Goal: Task Accomplishment & Management: Use online tool/utility

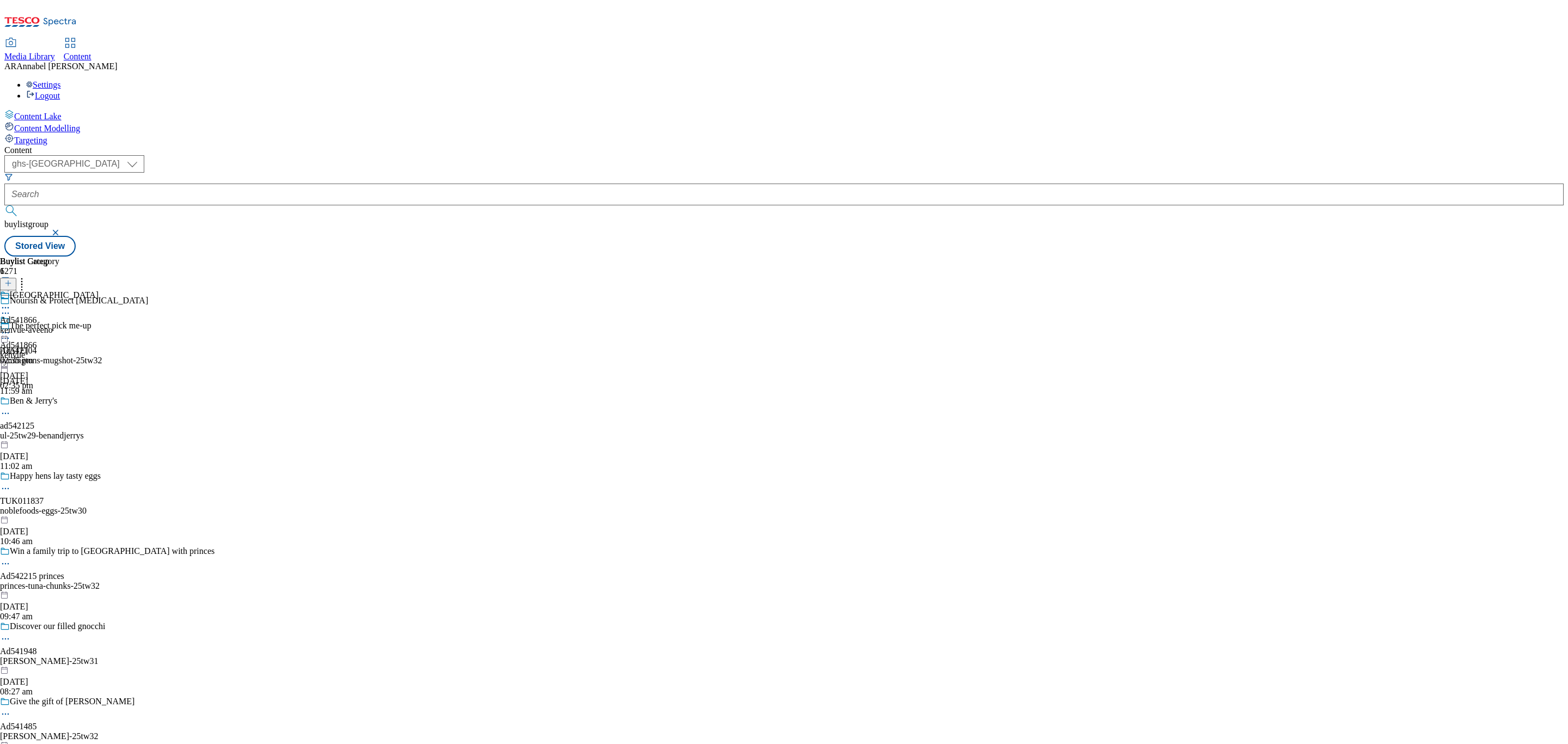
select select "ghs-[GEOGRAPHIC_DATA]"
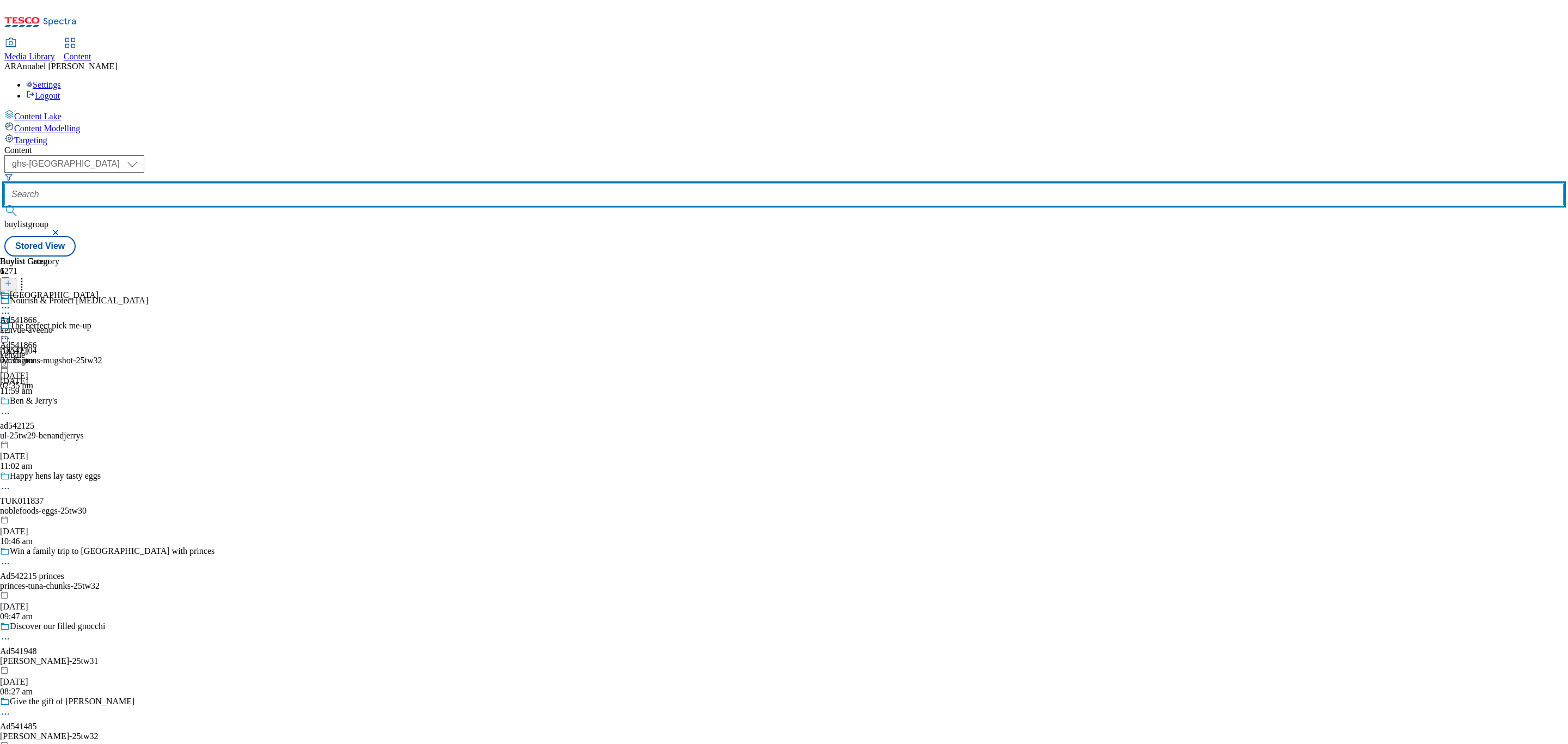
click at [240, 184] on input "text" at bounding box center [784, 194] width 1559 height 22
paste input "kenvue-aveeno-skin-relief-25tw30"
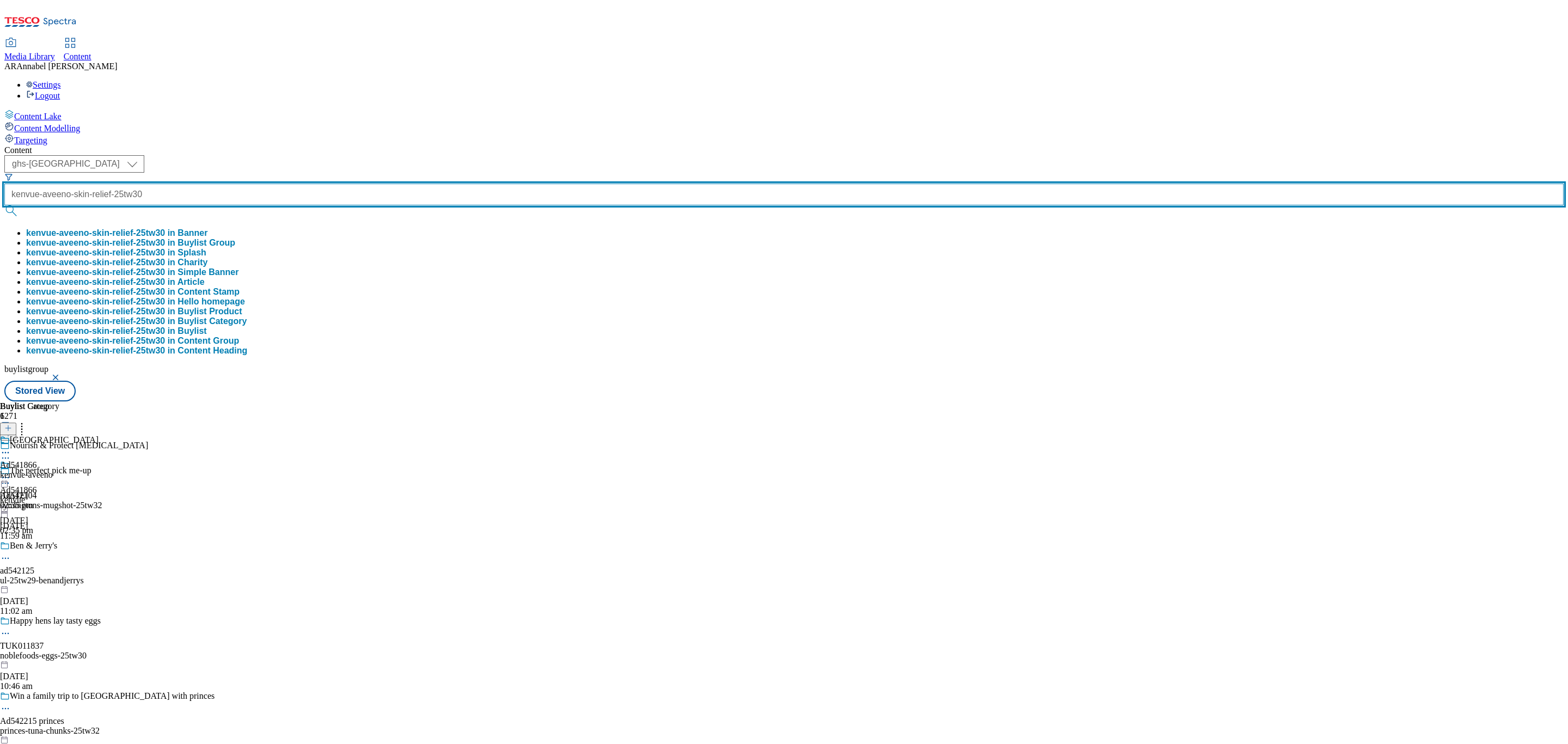
type input "kenvue-aveeno-skin-relief-25tw30"
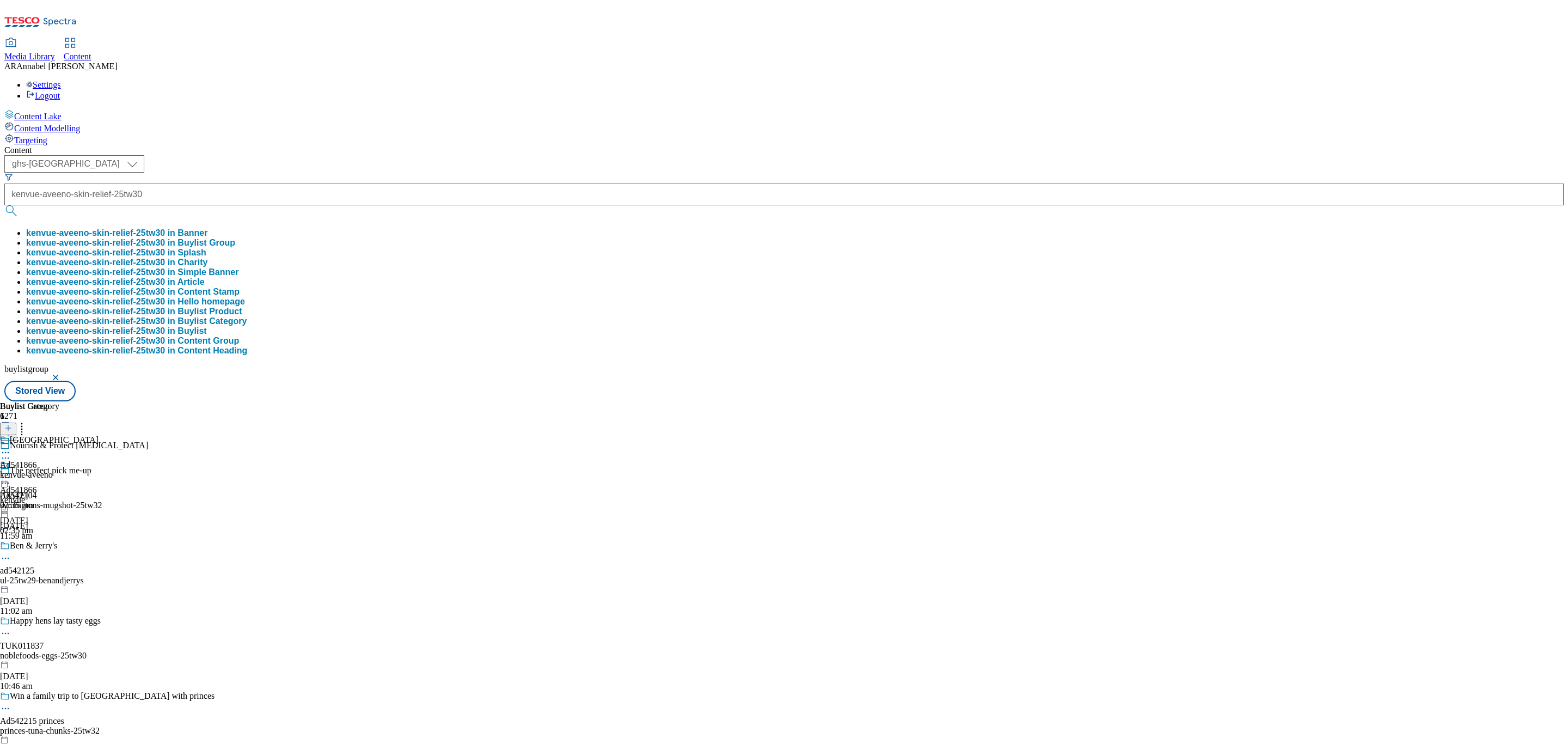
scroll to position [0, 0]
click at [235, 238] on button "kenvue-aveeno-skin-relief-25tw30 in Buylist Group" at bounding box center [130, 243] width 209 height 10
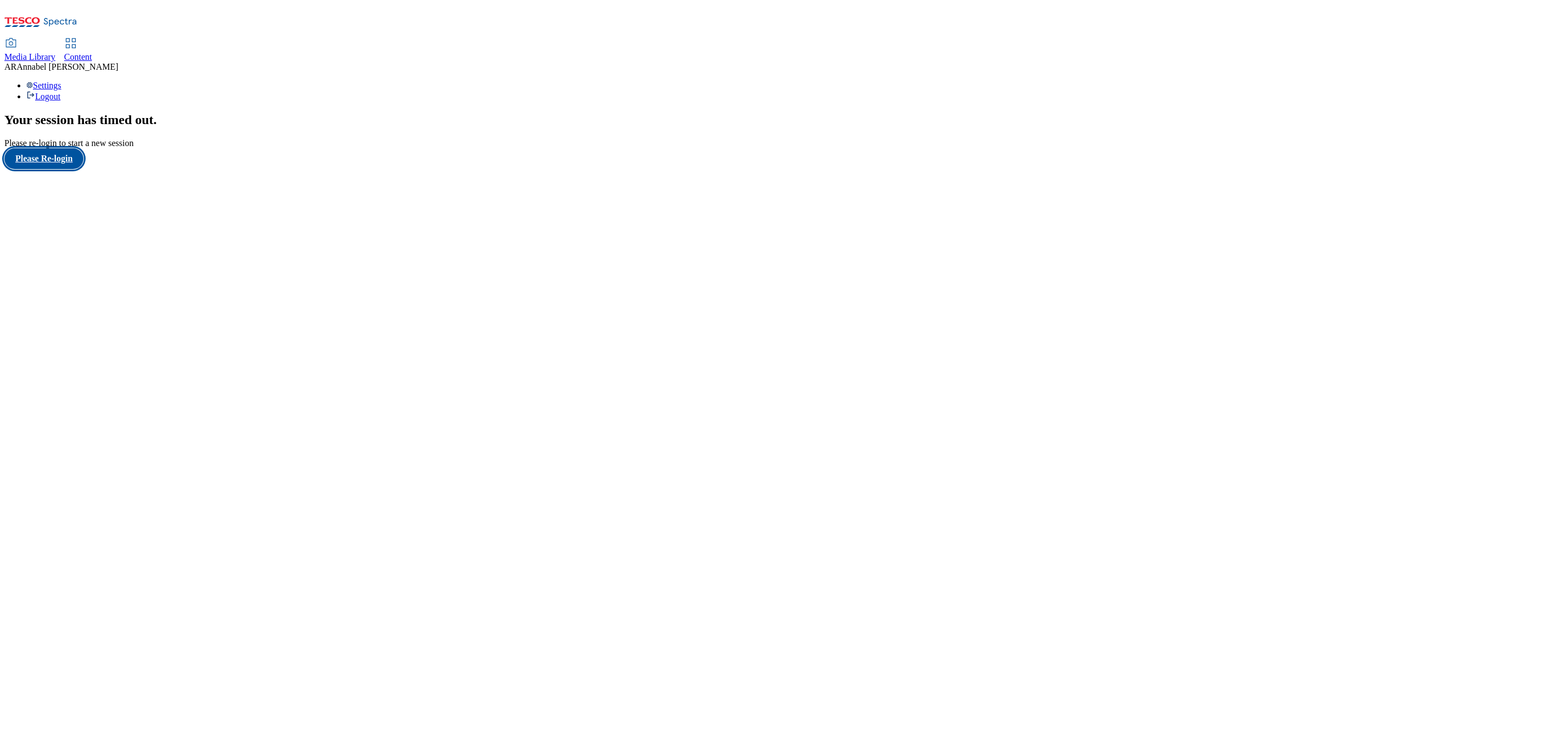
click at [80, 169] on button "Please Re-login" at bounding box center [43, 158] width 79 height 21
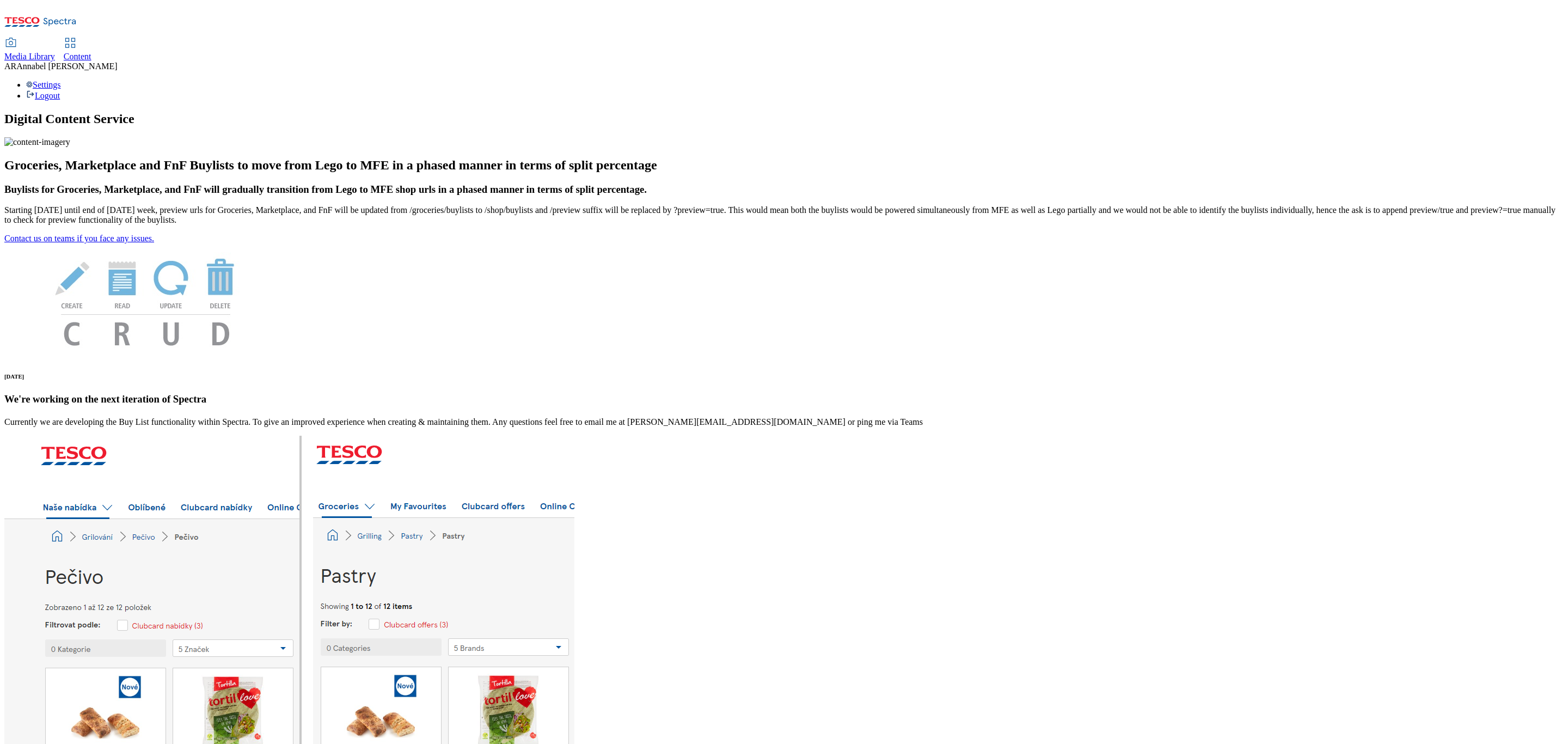
click at [91, 52] on span "Content" at bounding box center [77, 56] width 28 height 9
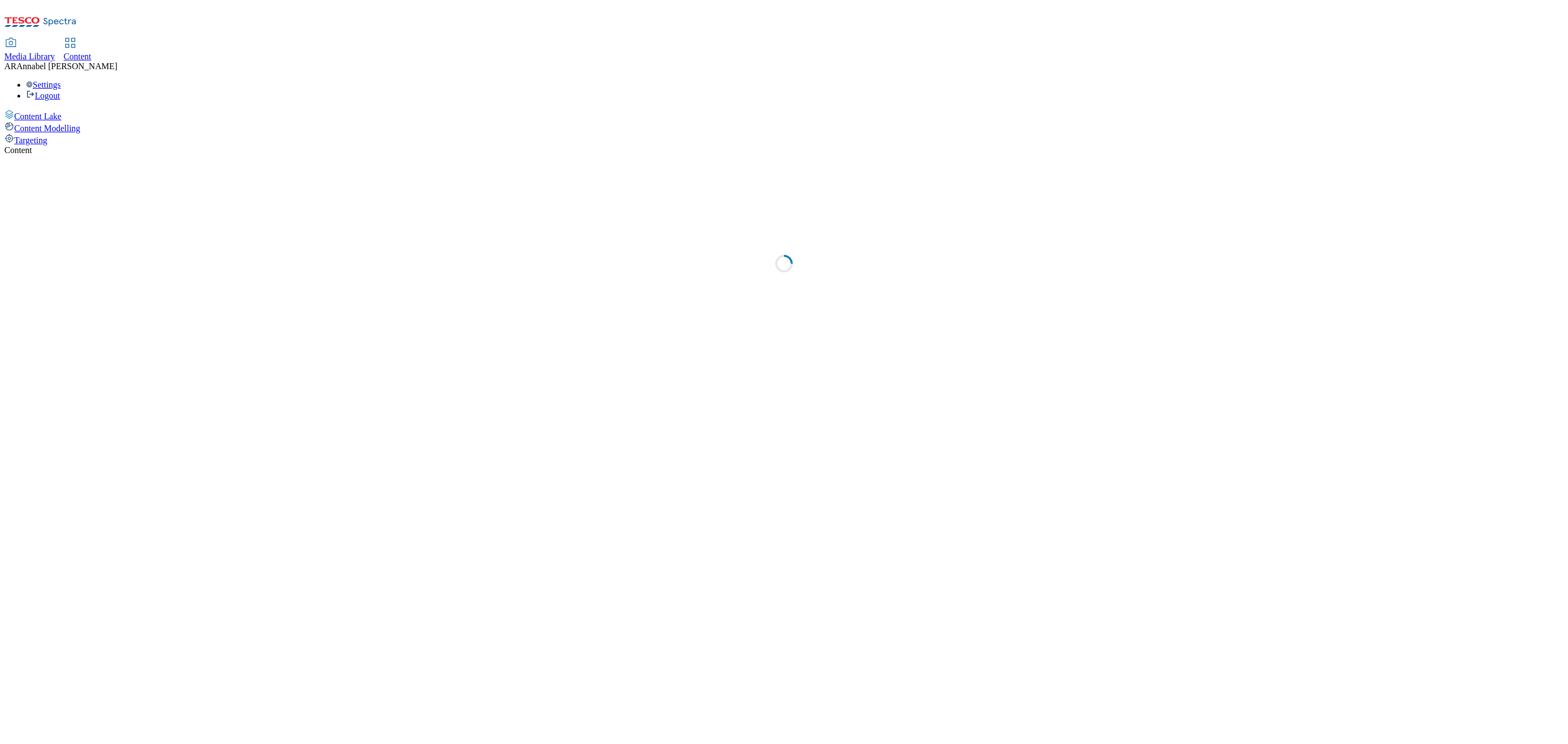
select select "ghs-[GEOGRAPHIC_DATA]"
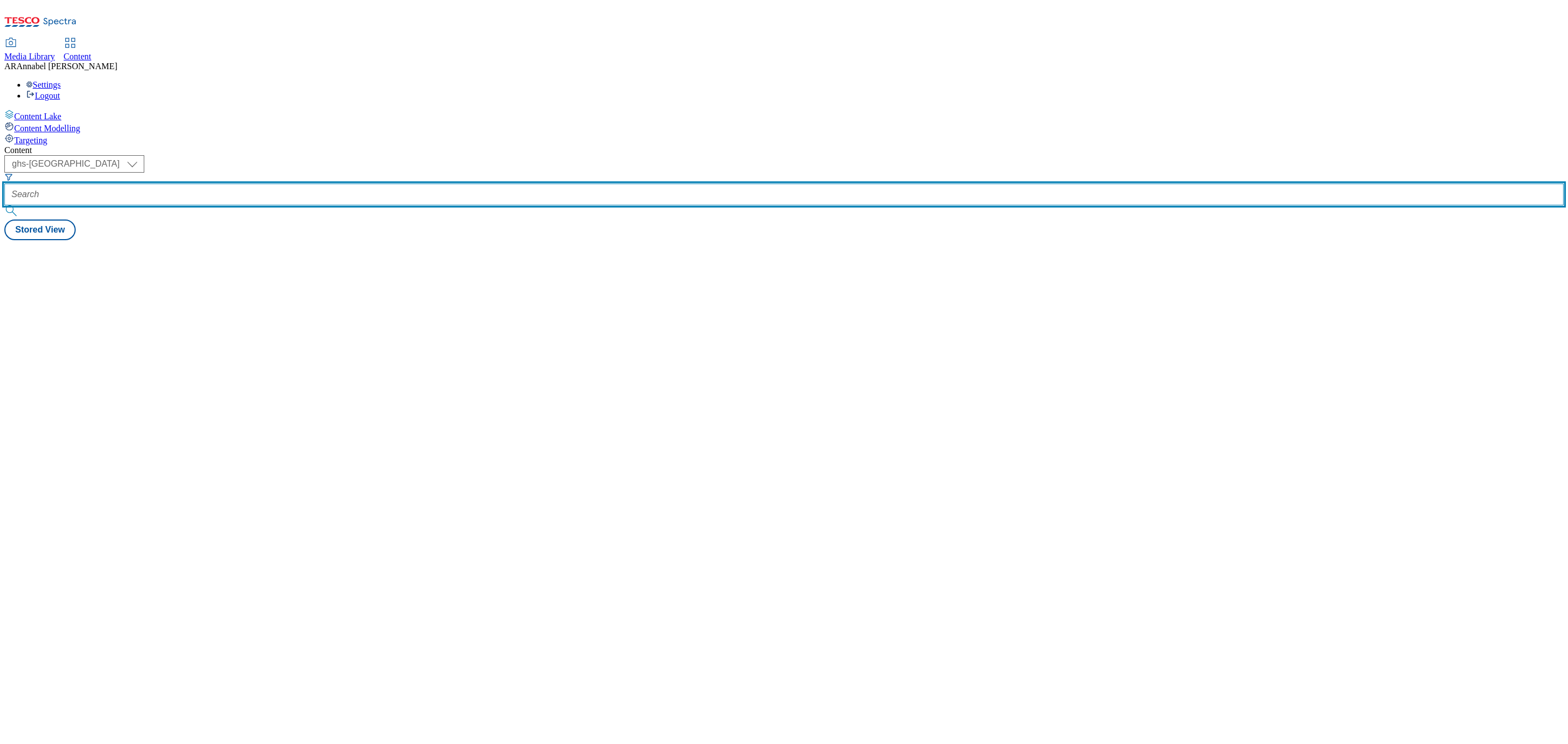
click at [275, 184] on input "text" at bounding box center [784, 194] width 1559 height 22
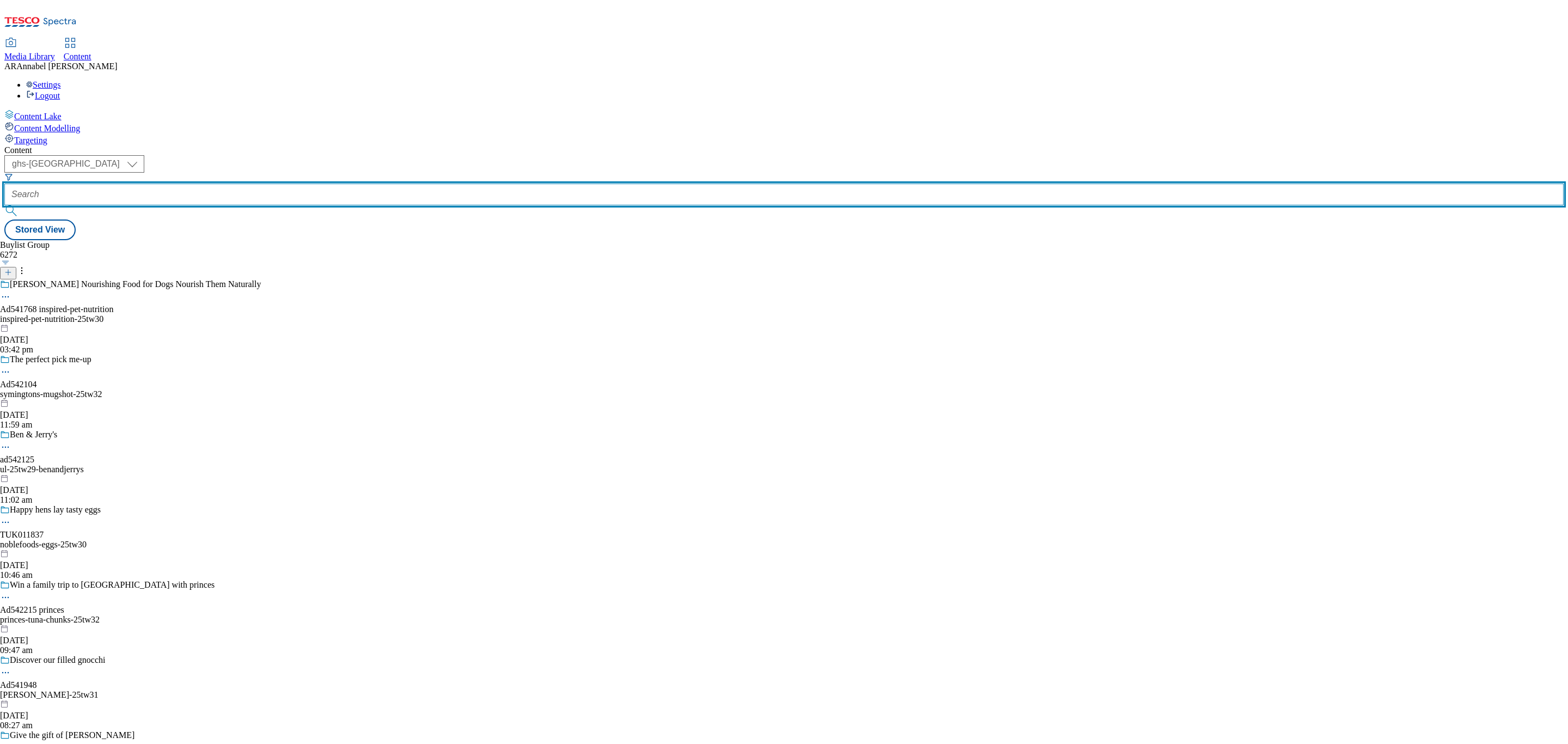
paste input "kenvue-aveeno-skin-relief-25tw30"
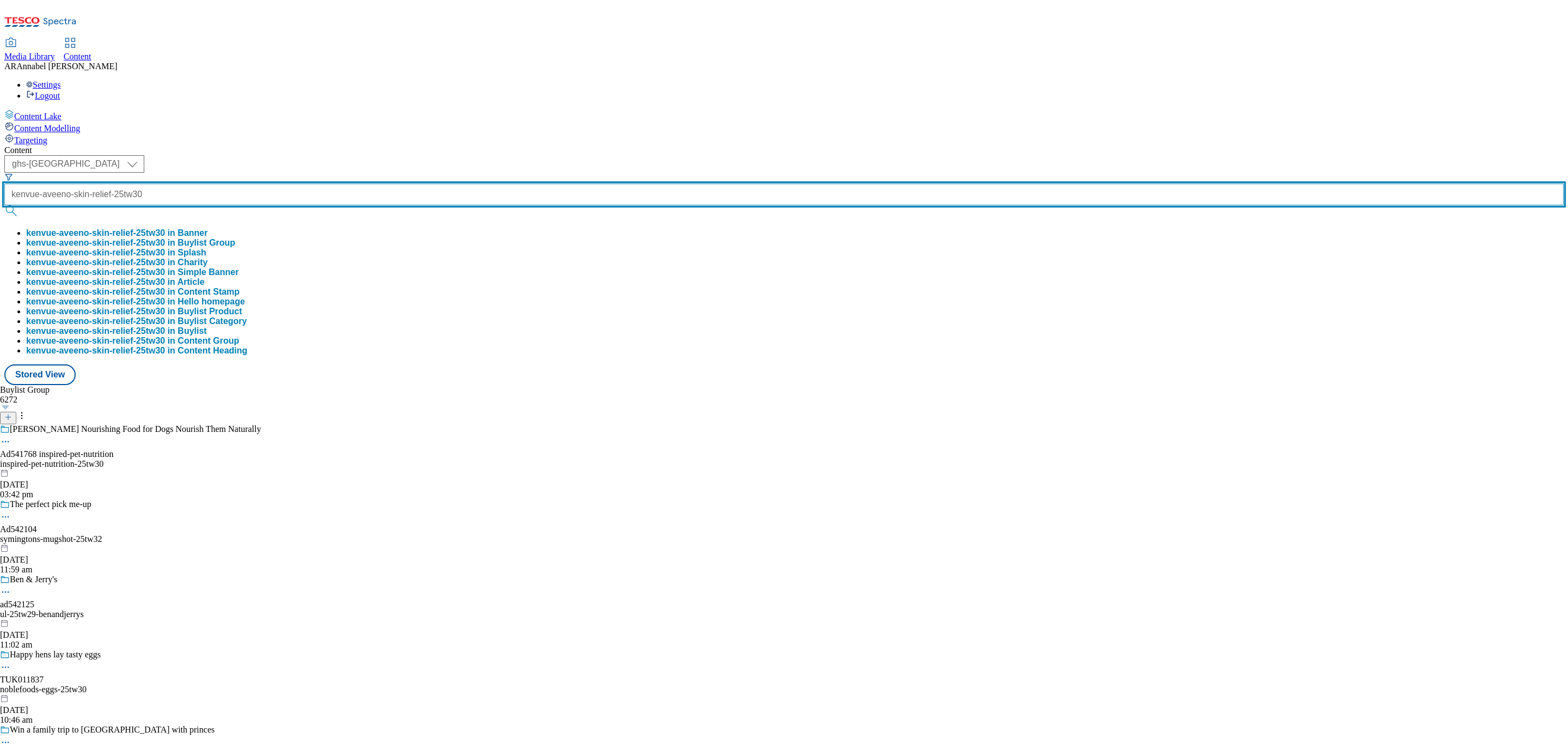
type input "kenvue-aveeno-skin-relief-25tw30"
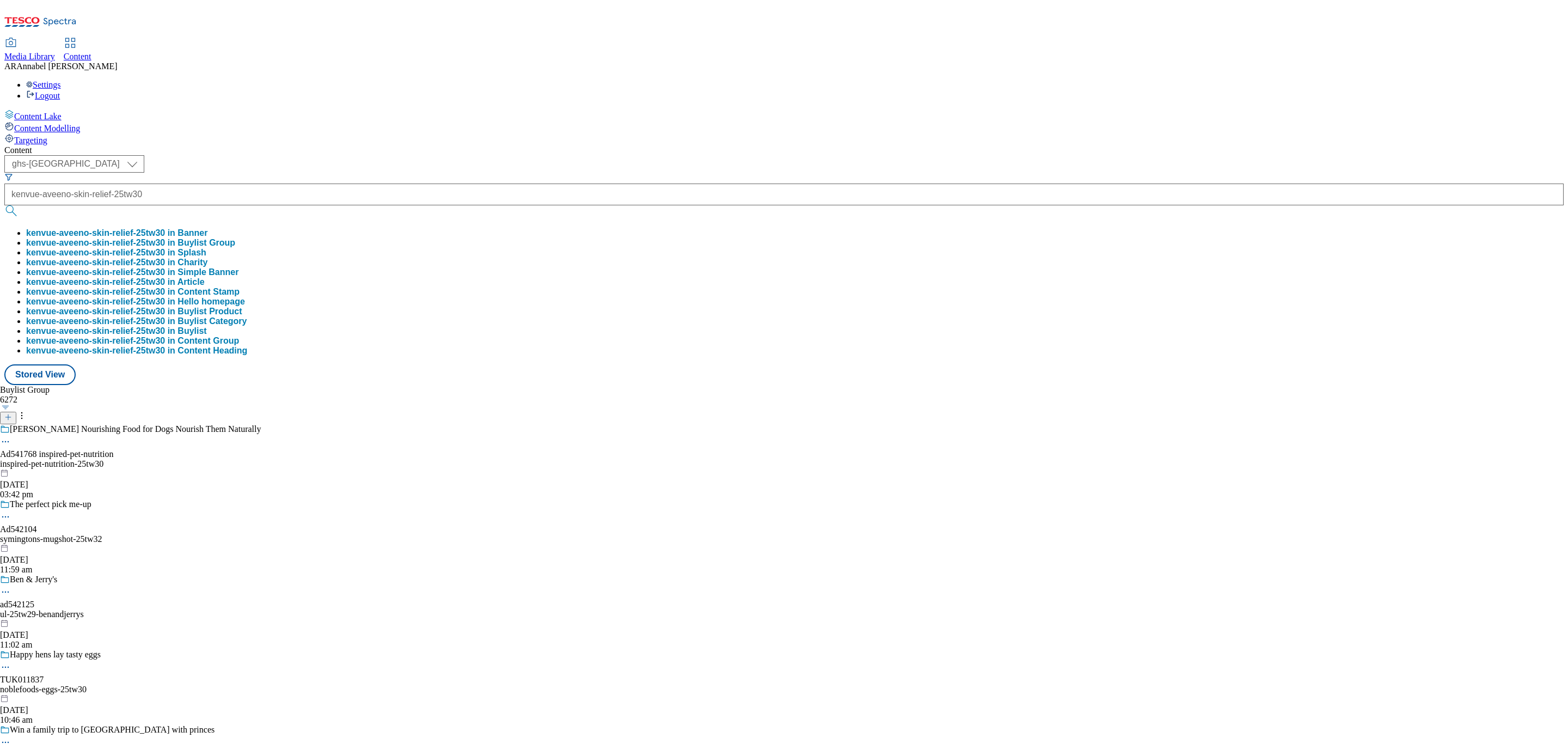
scroll to position [0, 0]
click at [235, 238] on button "kenvue-aveeno-skin-relief-25tw30 in Buylist Group" at bounding box center [130, 243] width 209 height 10
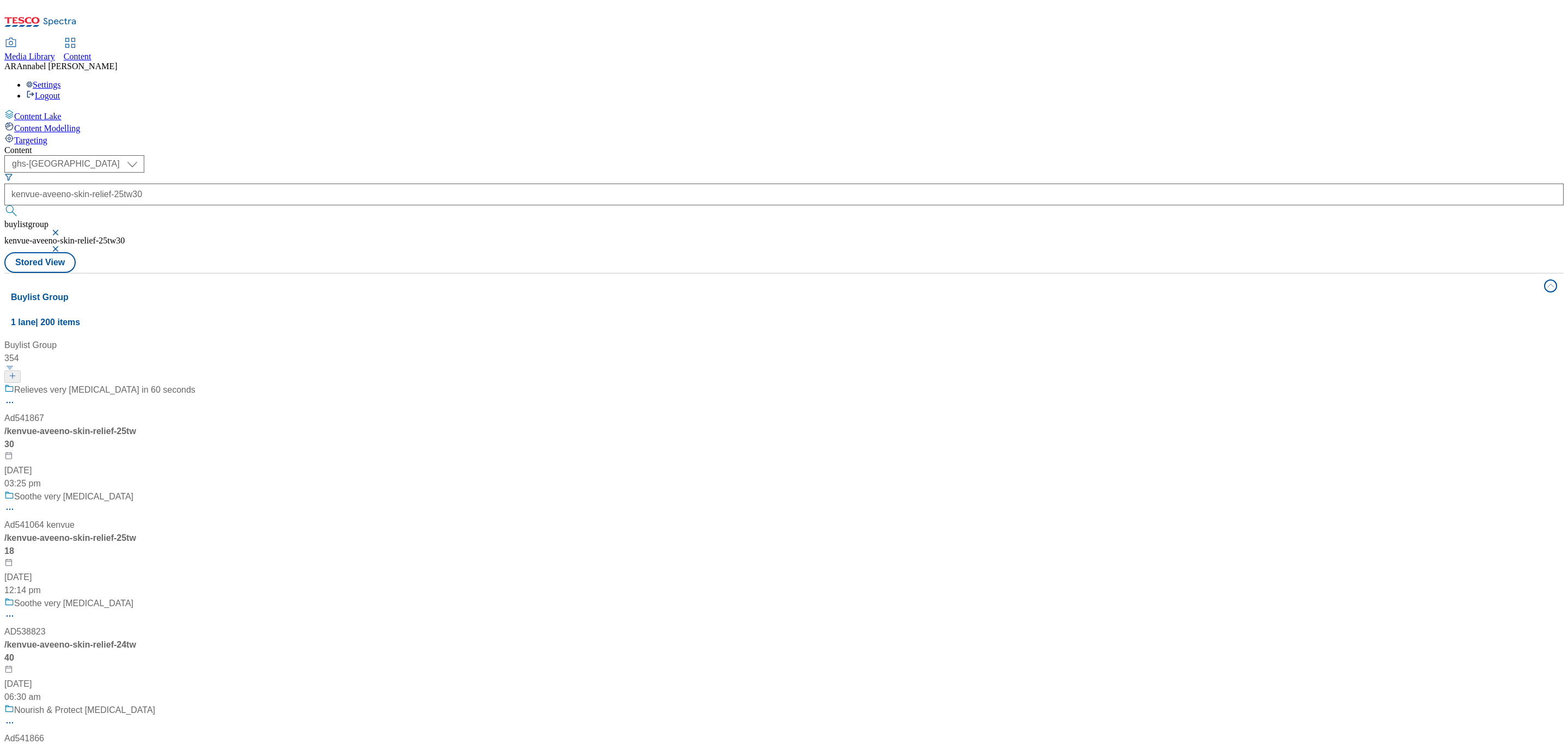
click at [244, 383] on div "Relieves very [MEDICAL_DATA] in 60 seconds Ad541867 / kenvue-aveeno-skin-relief…" at bounding box center [124, 436] width 240 height 107
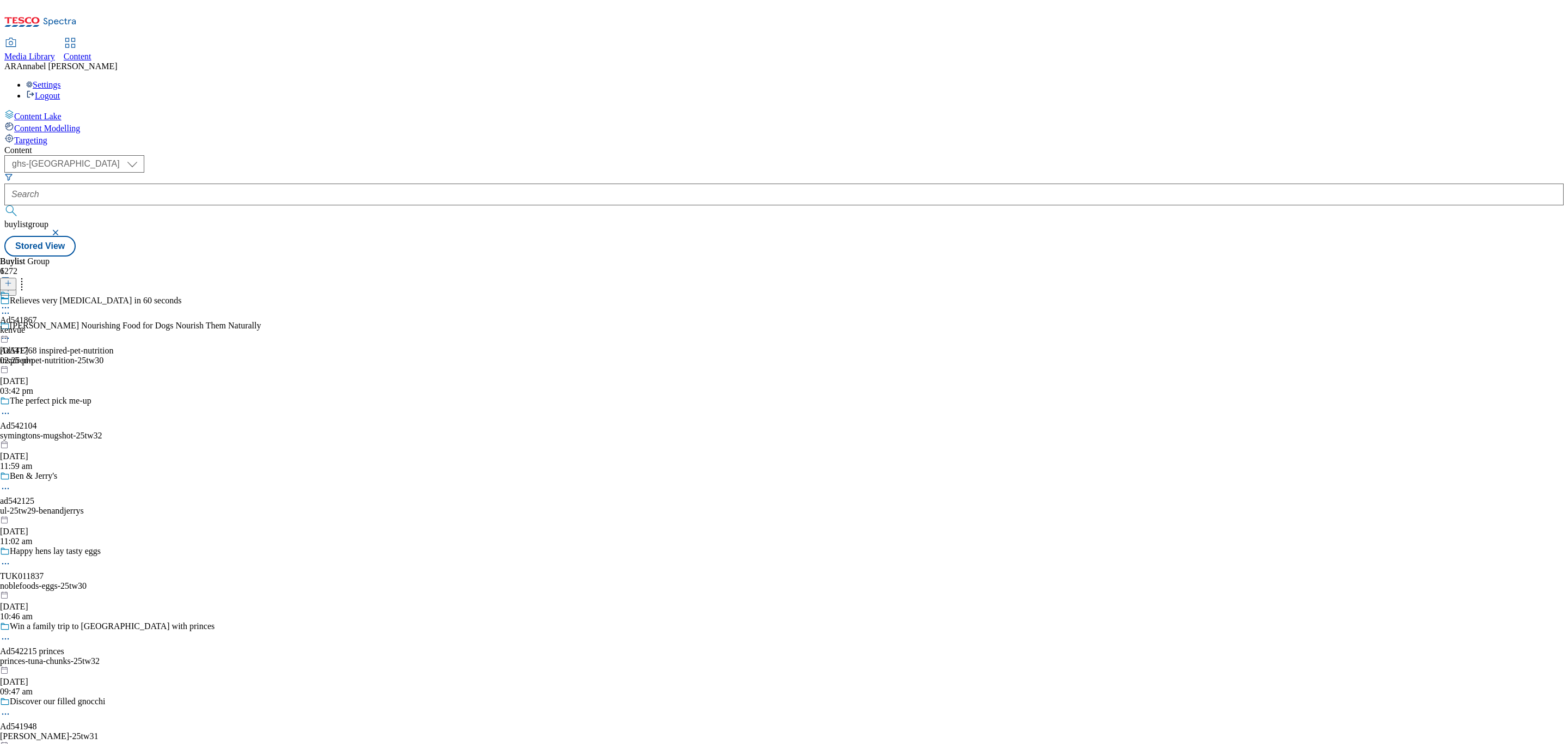
click at [37, 325] on div "kenvue" at bounding box center [19, 330] width 37 height 10
click at [98, 325] on div "kenvue-aveeno-skin-relief" at bounding box center [49, 330] width 98 height 10
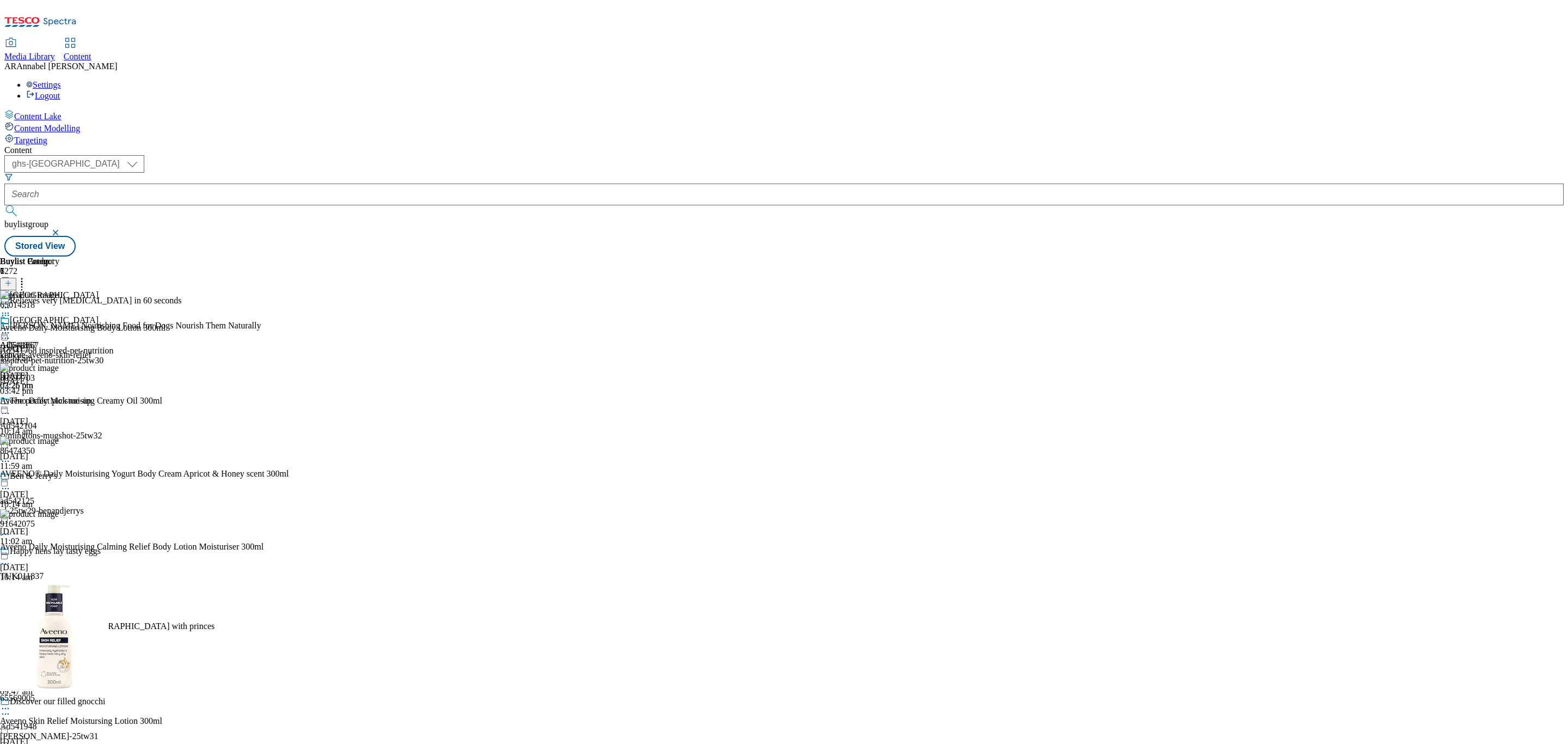
click at [27, 276] on icon at bounding box center [22, 281] width 11 height 11
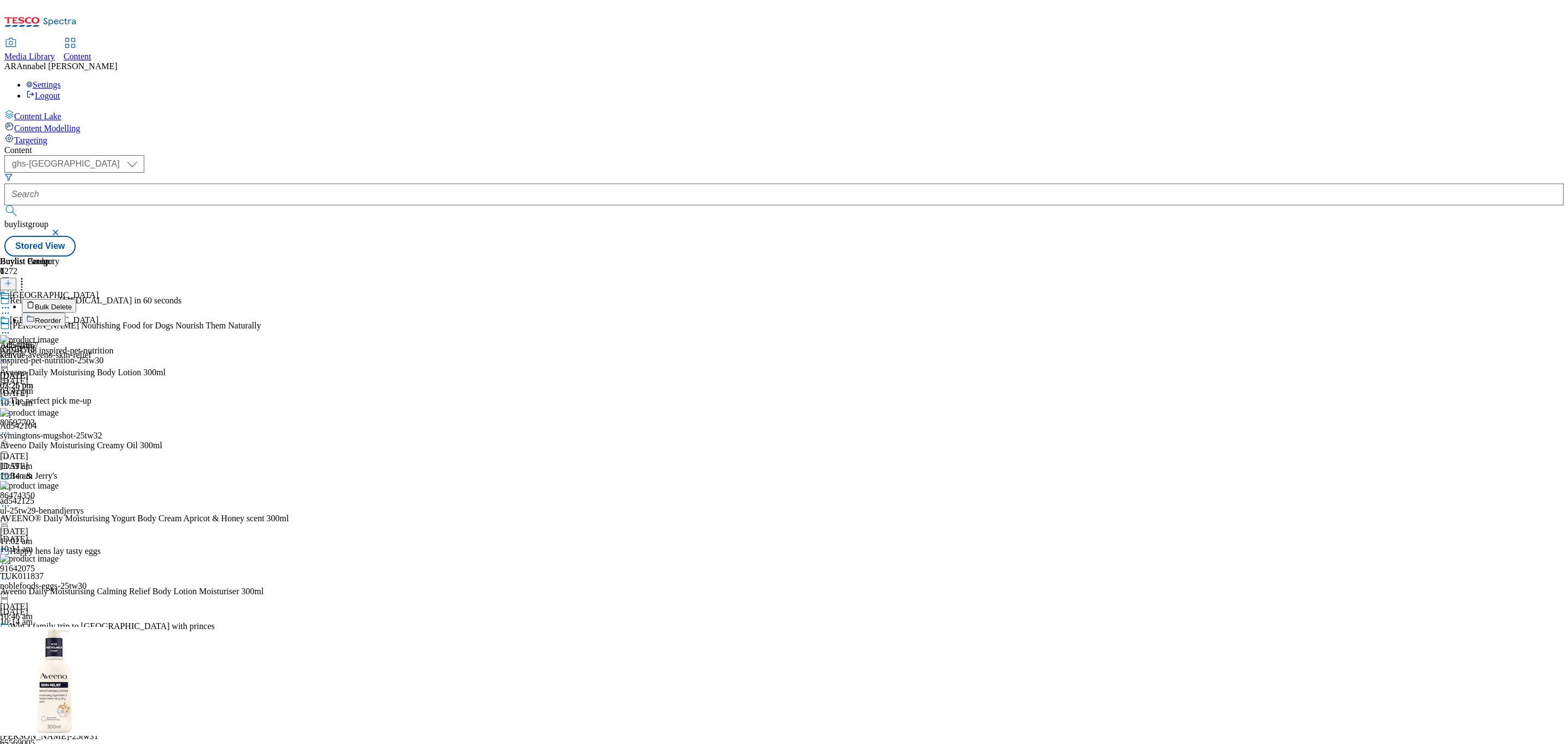
click at [61, 316] on span "Reorder" at bounding box center [48, 320] width 26 height 8
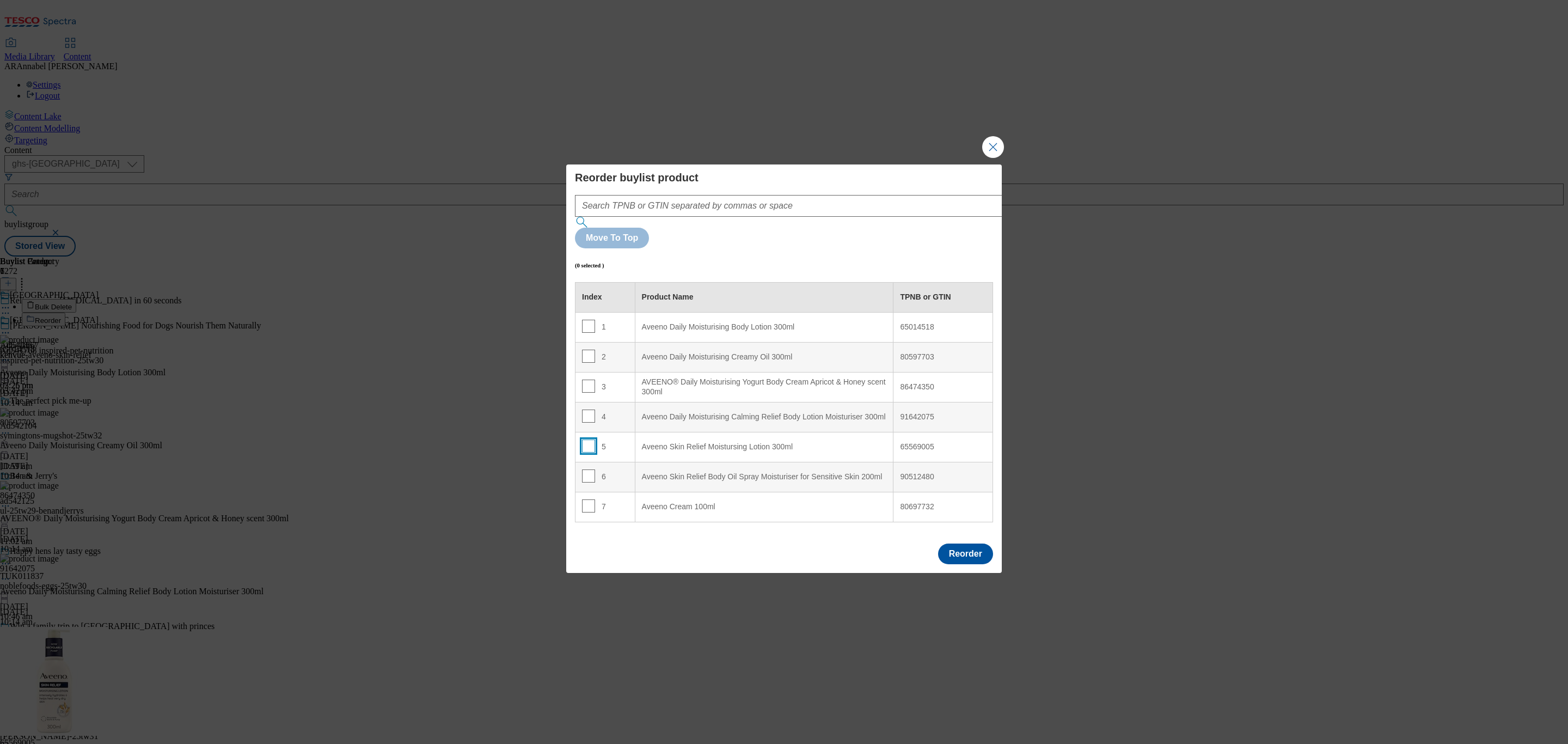
click at [592, 439] on input "Modal" at bounding box center [588, 446] width 13 height 13
checkbox input "true"
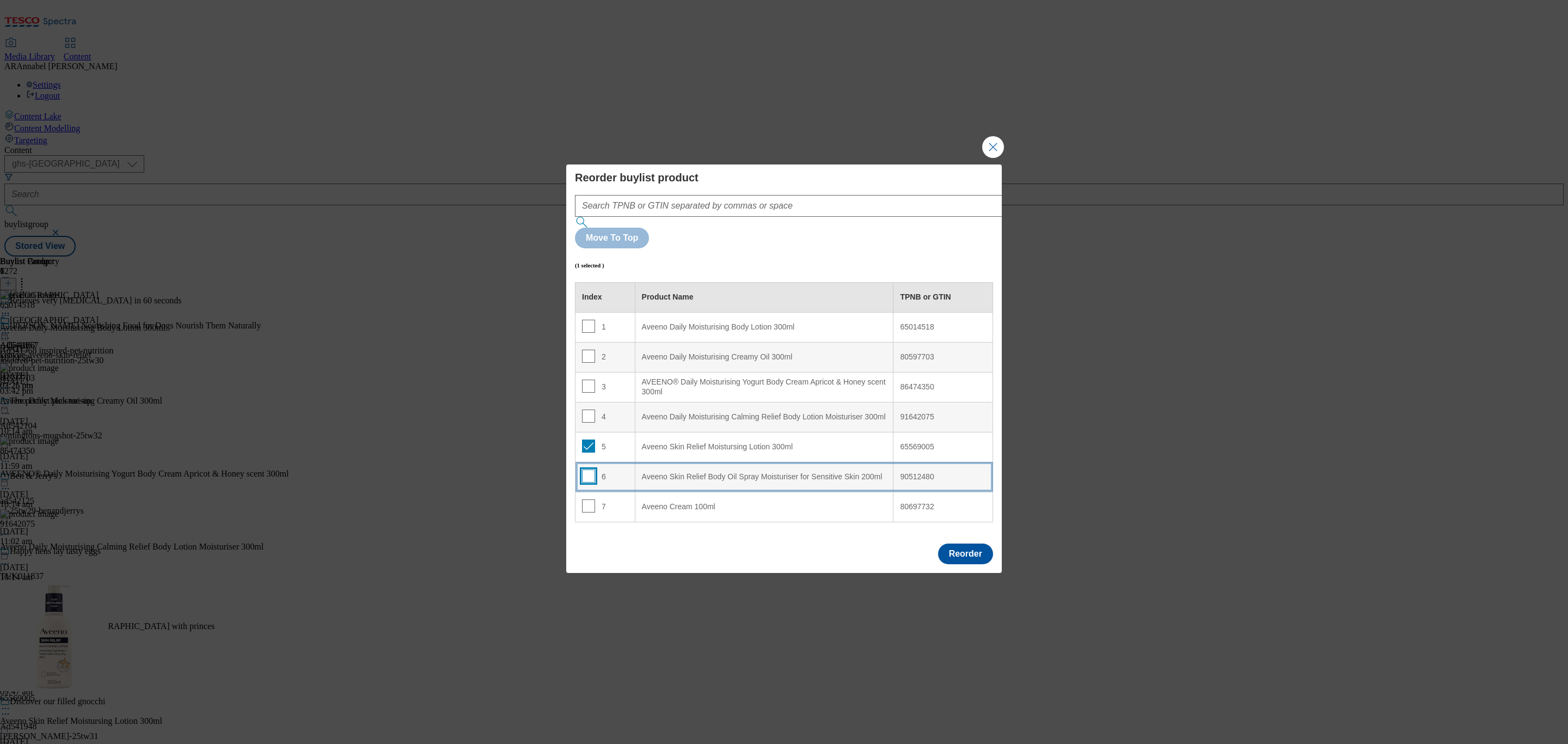
click at [592, 469] on input "Modal" at bounding box center [588, 476] width 13 height 13
checkbox input "true"
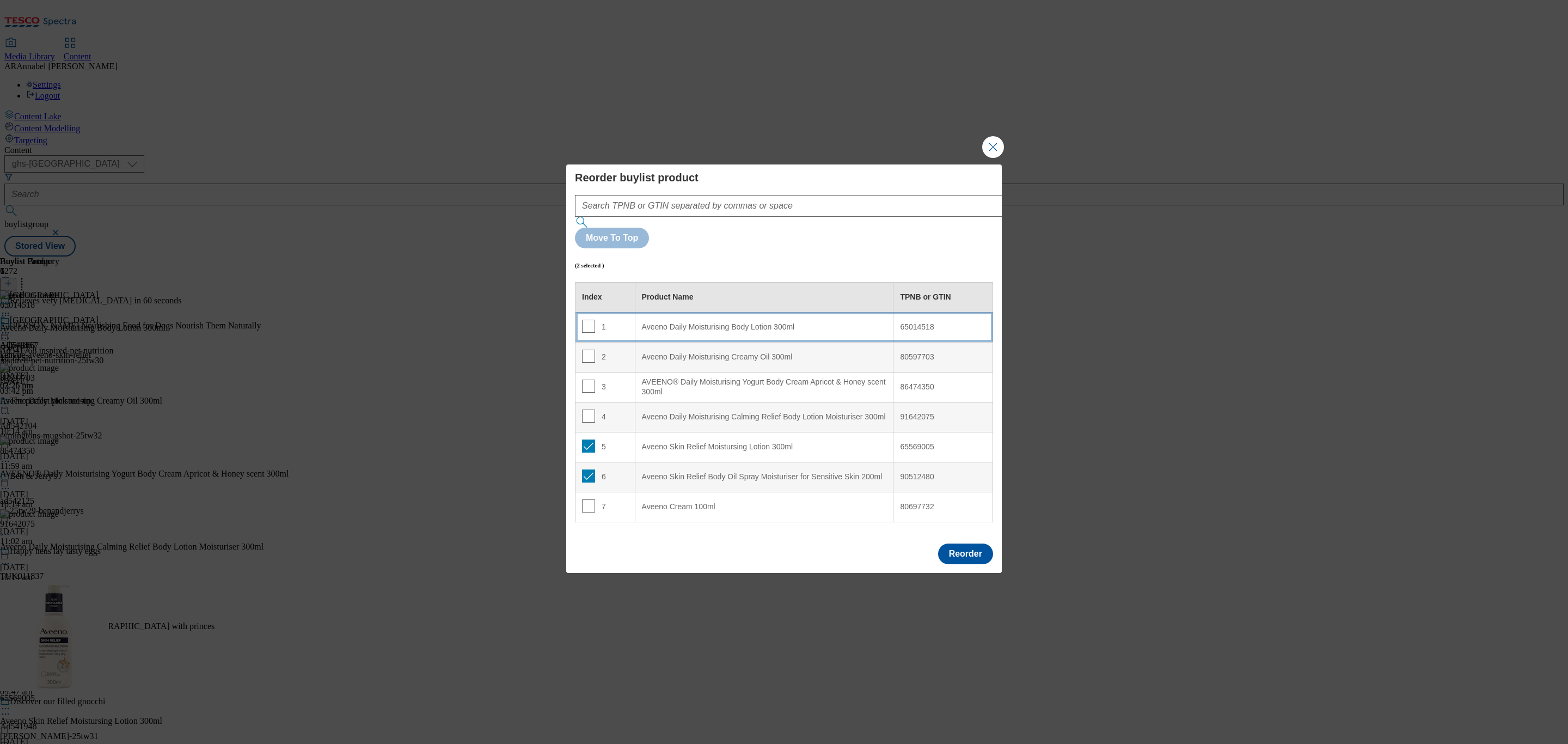
click at [706, 312] on 300ml "Aveeno Daily Moisturising Body Lotion 300ml" at bounding box center [764, 327] width 258 height 30
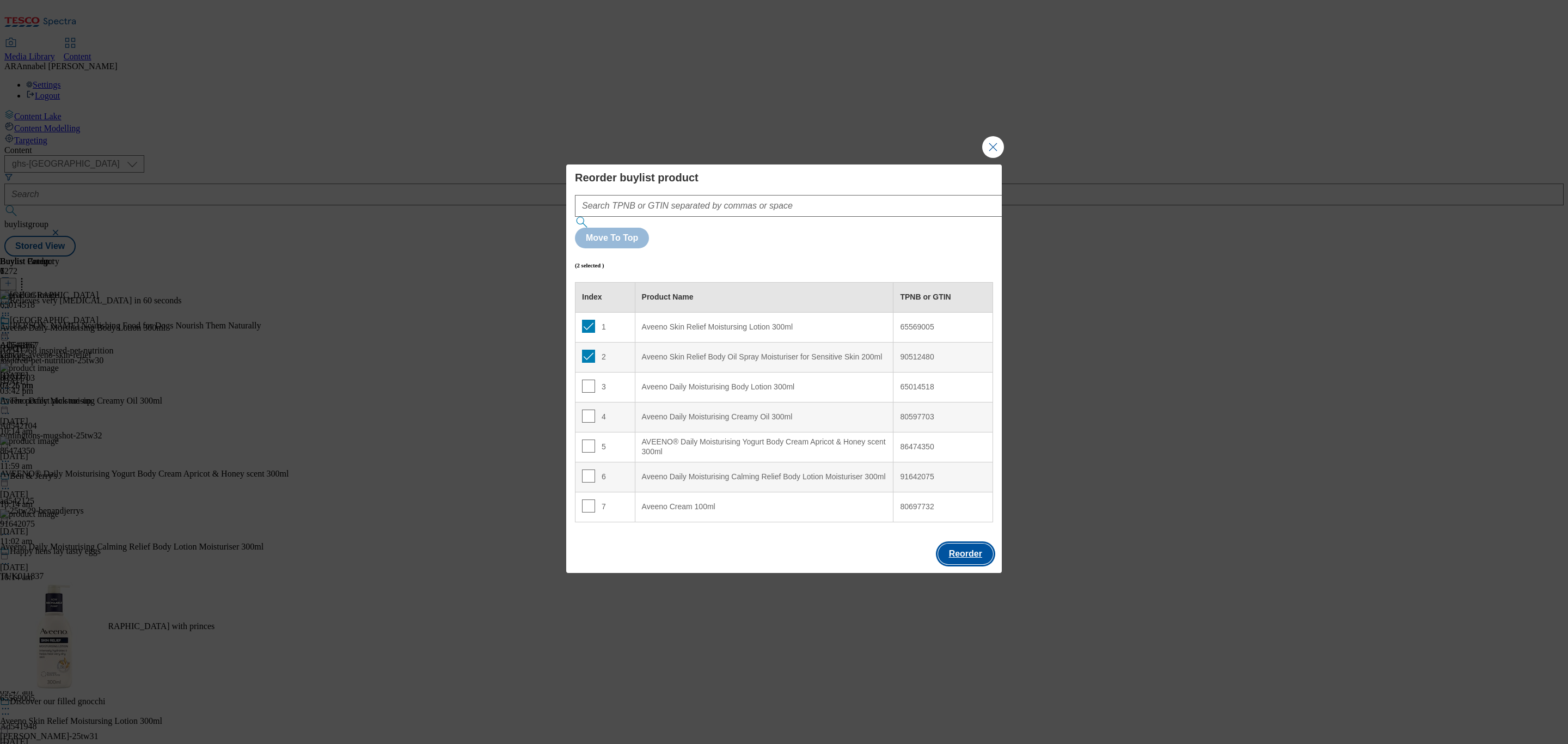
click at [958, 543] on button "Reorder" at bounding box center [965, 553] width 55 height 21
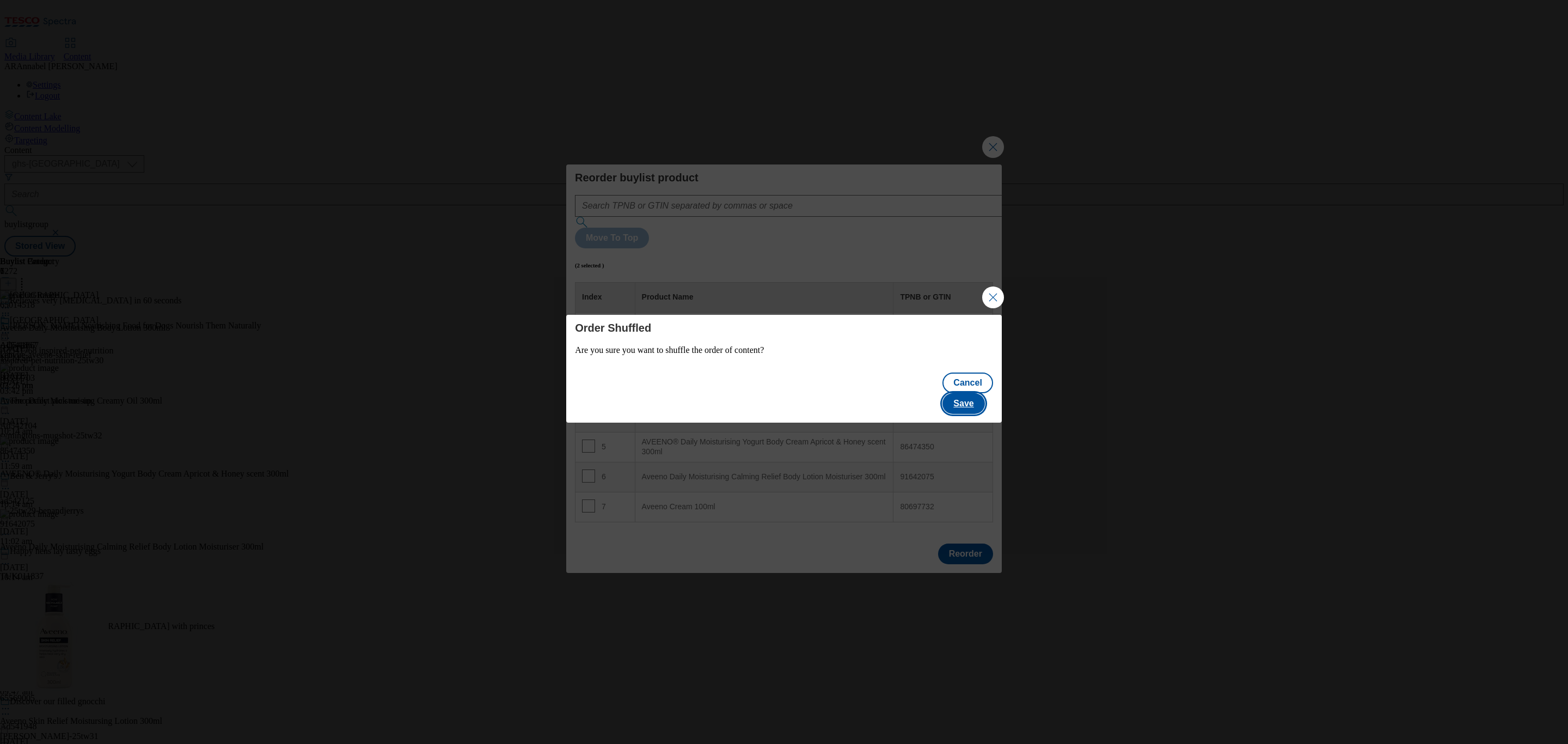
click at [984, 393] on button "Save" at bounding box center [963, 403] width 42 height 21
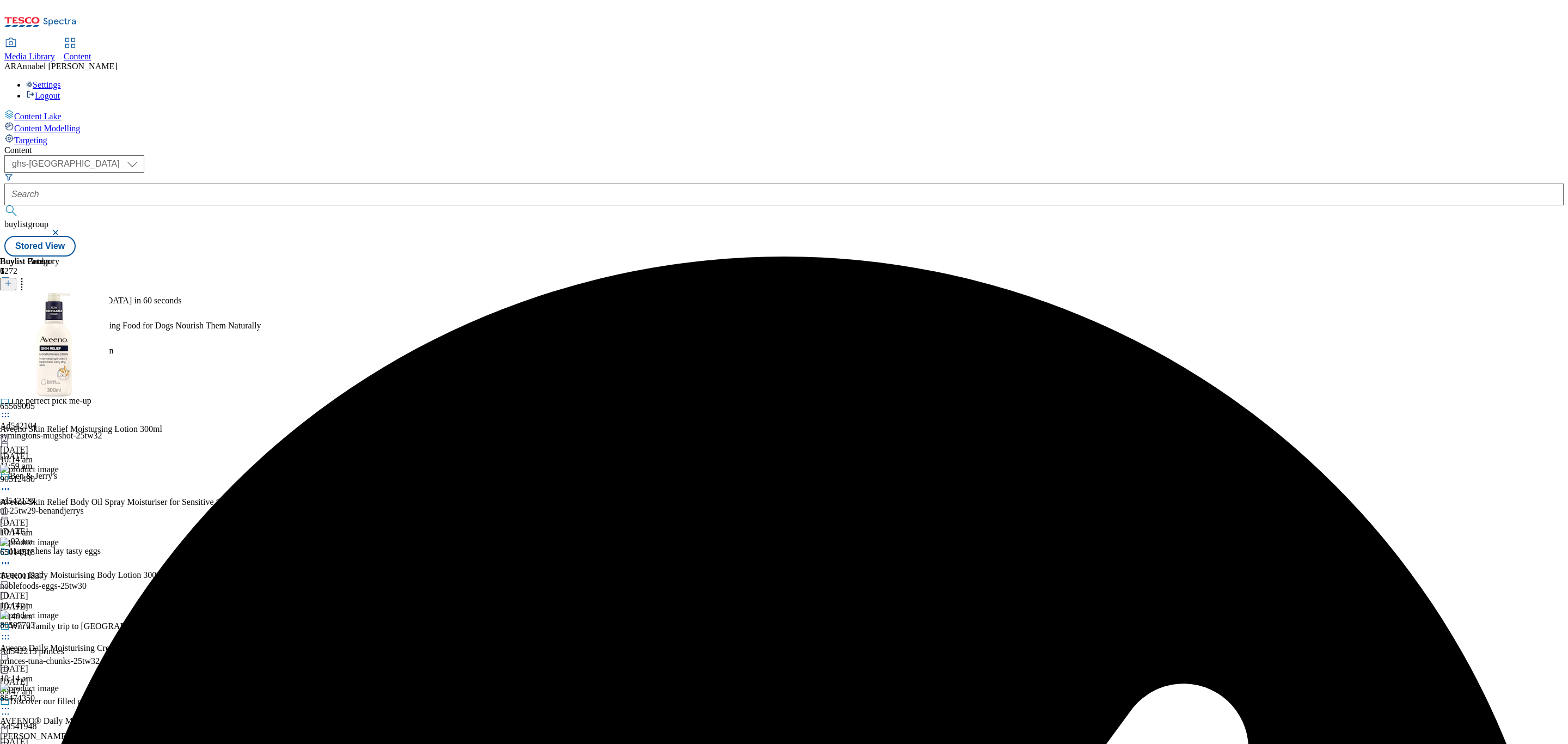
click at [37, 315] on div at bounding box center [19, 327] width 37 height 25
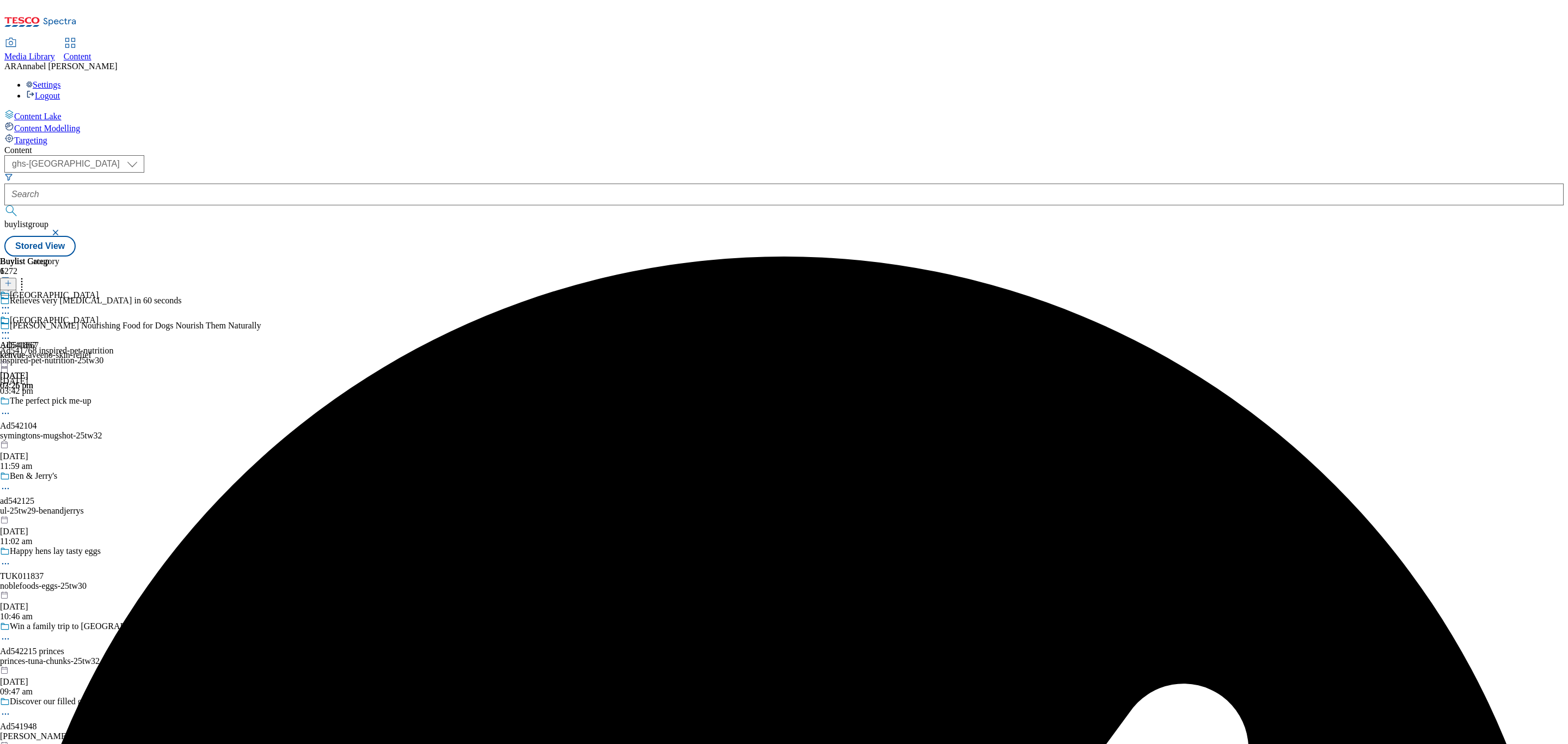
click at [11, 327] on icon at bounding box center [5, 332] width 11 height 11
click at [69, 452] on span "Un-publish" at bounding box center [51, 456] width 35 height 8
click at [37, 350] on div "kenvue" at bounding box center [19, 355] width 37 height 10
click at [11, 327] on icon at bounding box center [5, 332] width 11 height 11
click at [70, 415] on span "Un-preview" at bounding box center [52, 418] width 37 height 8
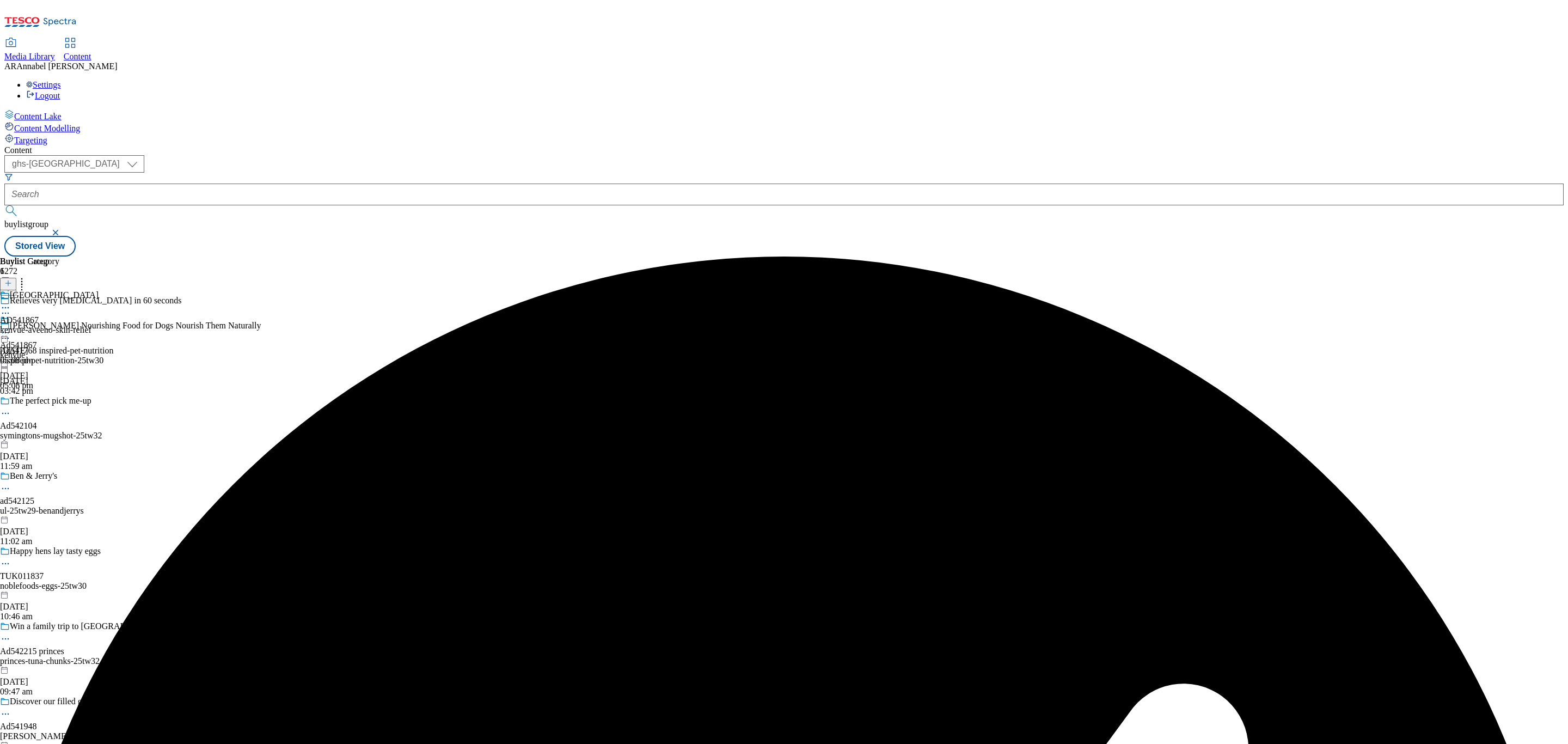
click at [11, 327] on icon at bounding box center [5, 332] width 11 height 11
click at [60, 402] on span "Preview" at bounding box center [47, 405] width 26 height 8
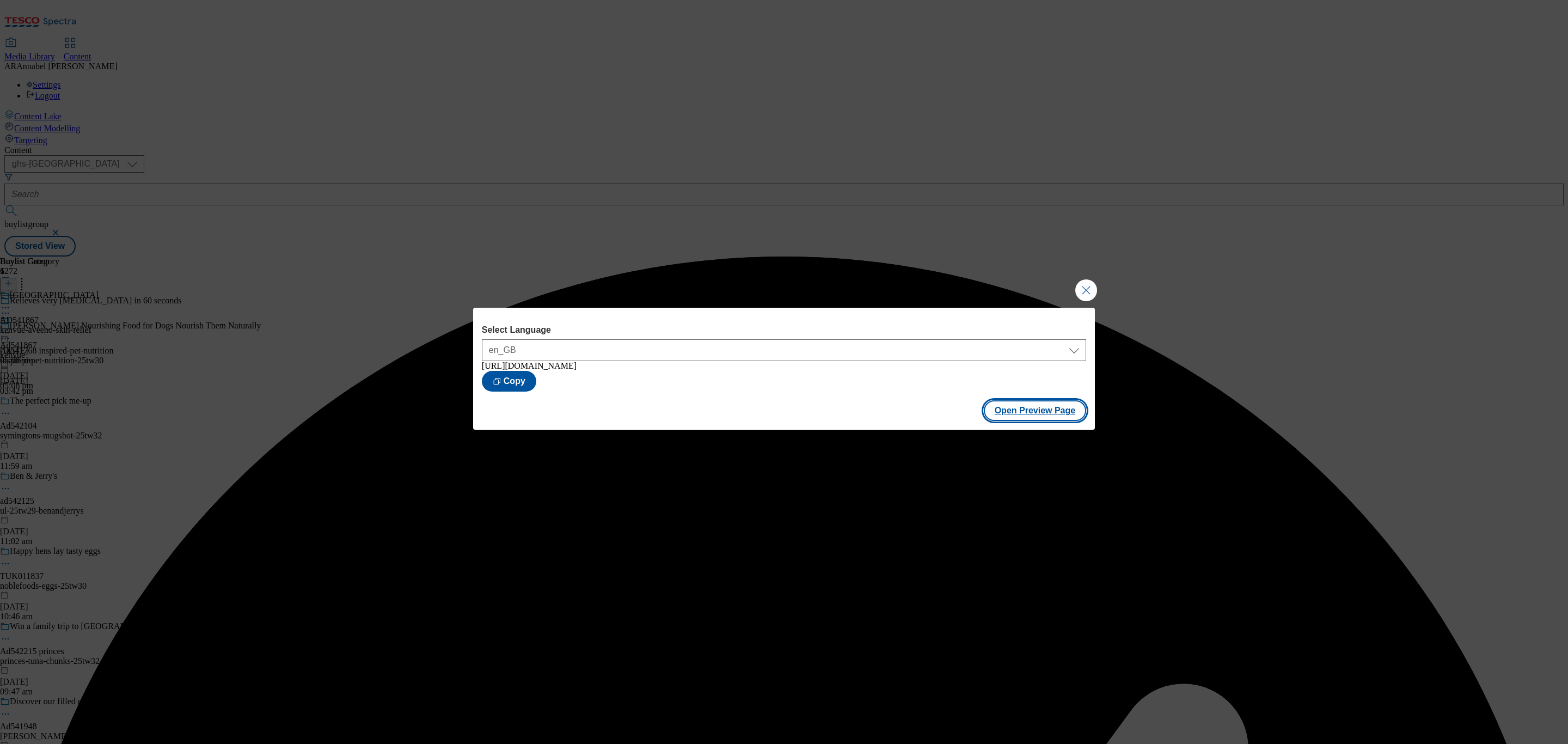
click at [1018, 415] on button "Open Preview Page" at bounding box center [1034, 410] width 103 height 21
click at [1078, 293] on button "Close Modal" at bounding box center [1086, 290] width 22 height 22
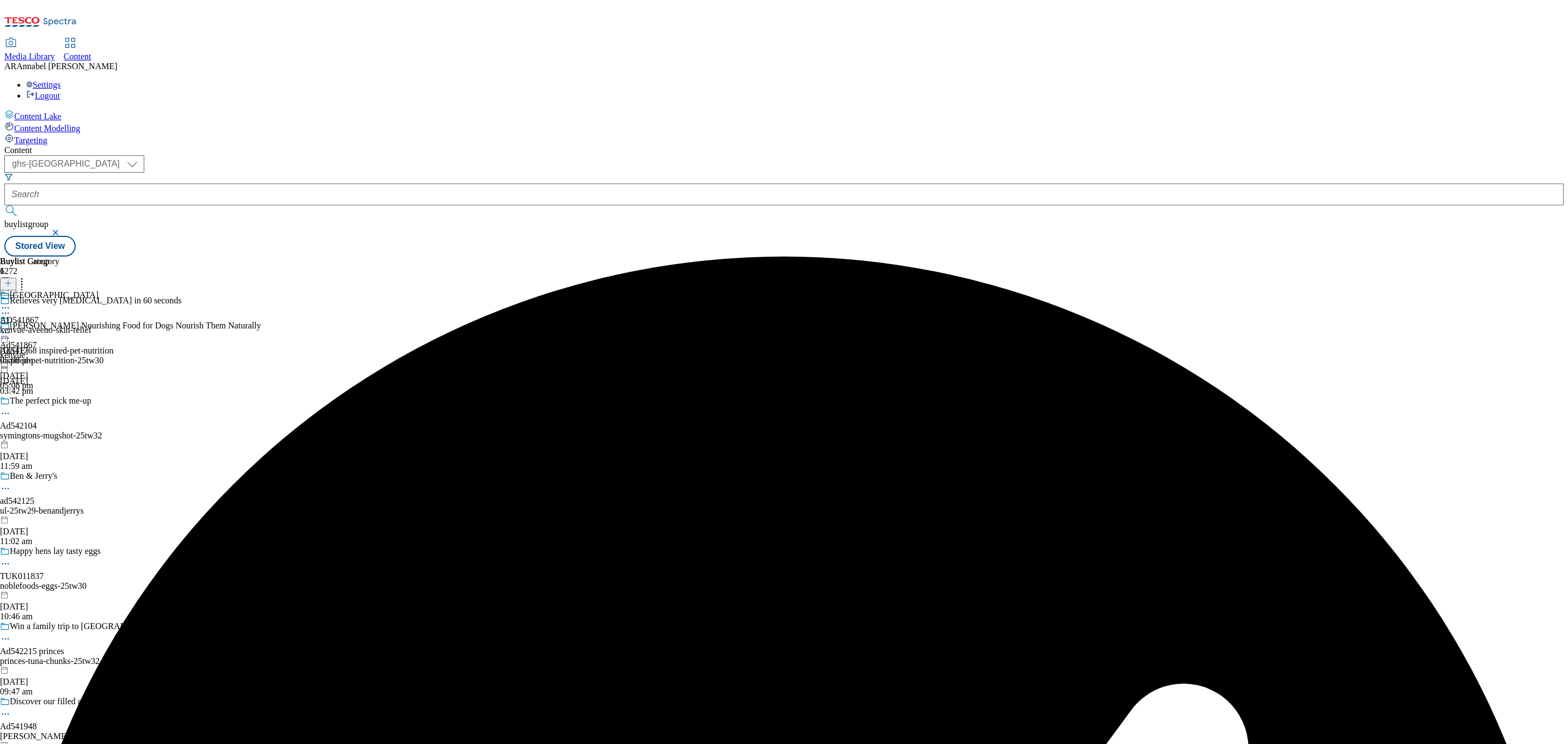
click at [11, 327] on icon at bounding box center [5, 332] width 11 height 11
click at [57, 439] on span "Publish" at bounding box center [45, 443] width 24 height 8
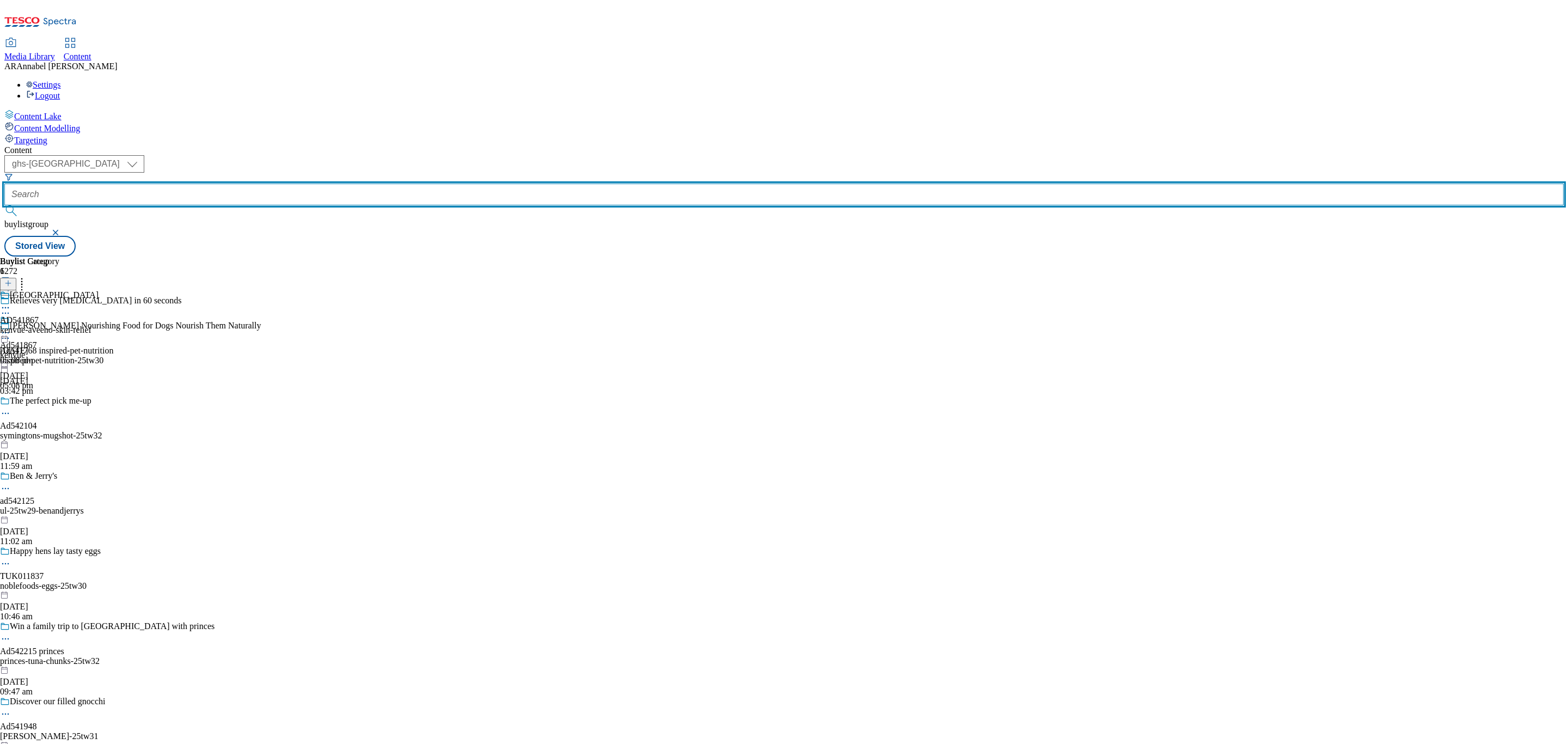
click at [285, 184] on input "text" at bounding box center [784, 194] width 1559 height 22
paste input "kenvue-[PERSON_NAME]-baby-25tw30"
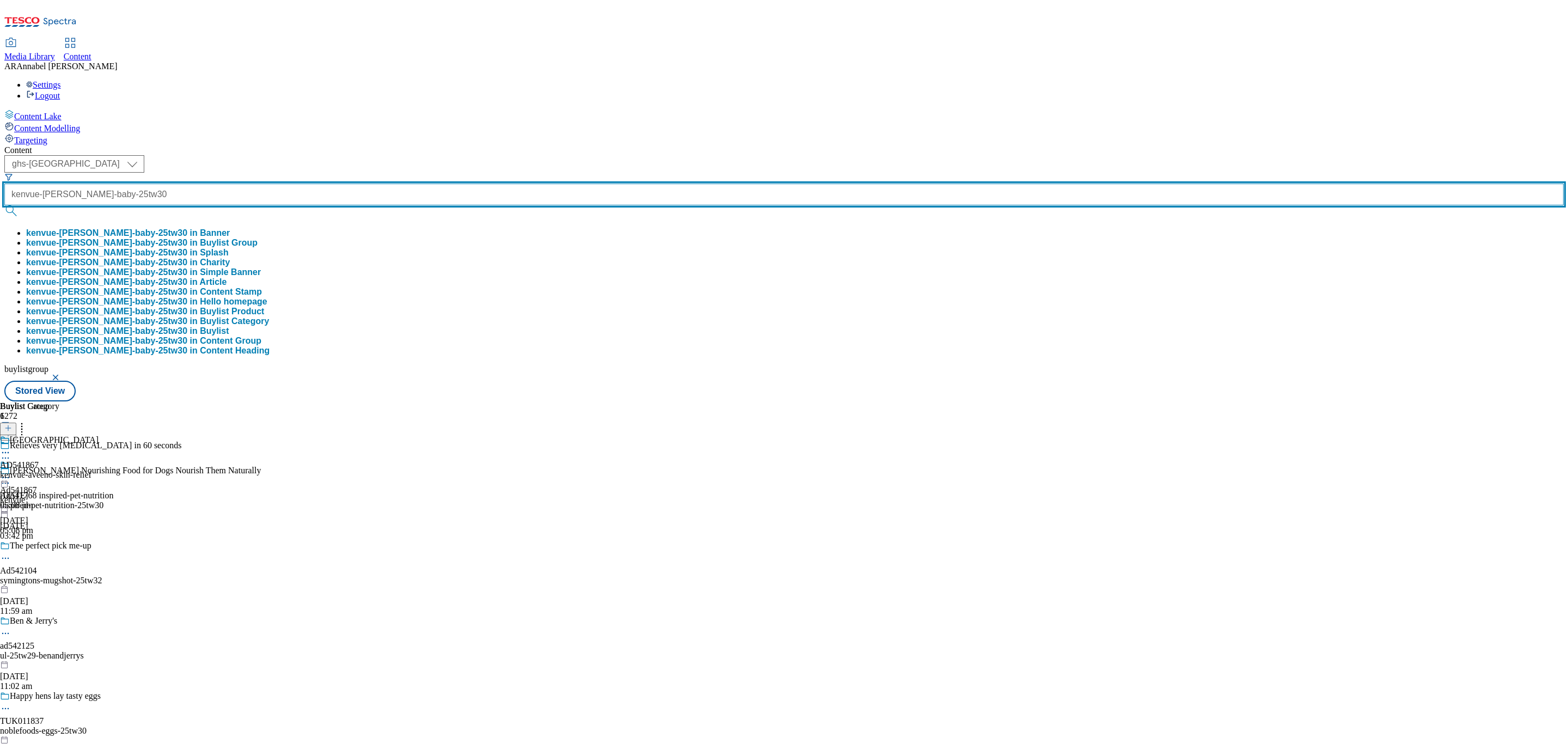
type input "kenvue-[PERSON_NAME]-baby-25tw30"
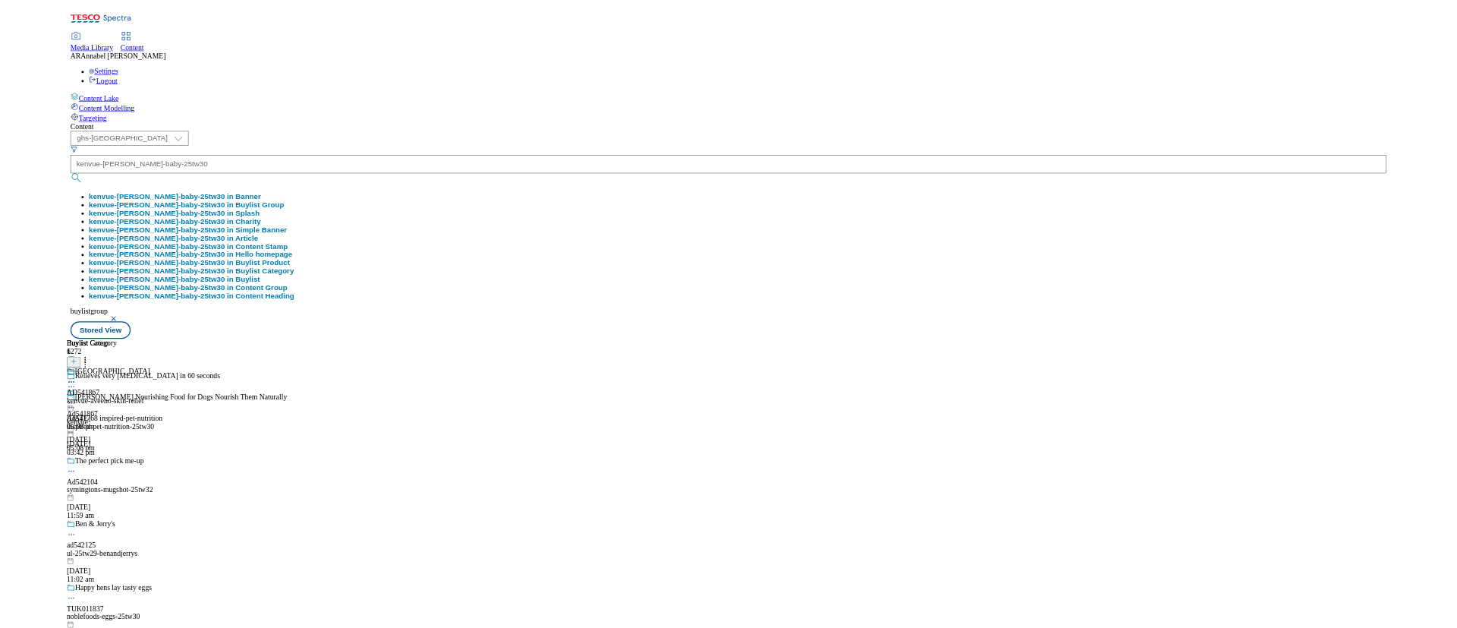
scroll to position [0, 0]
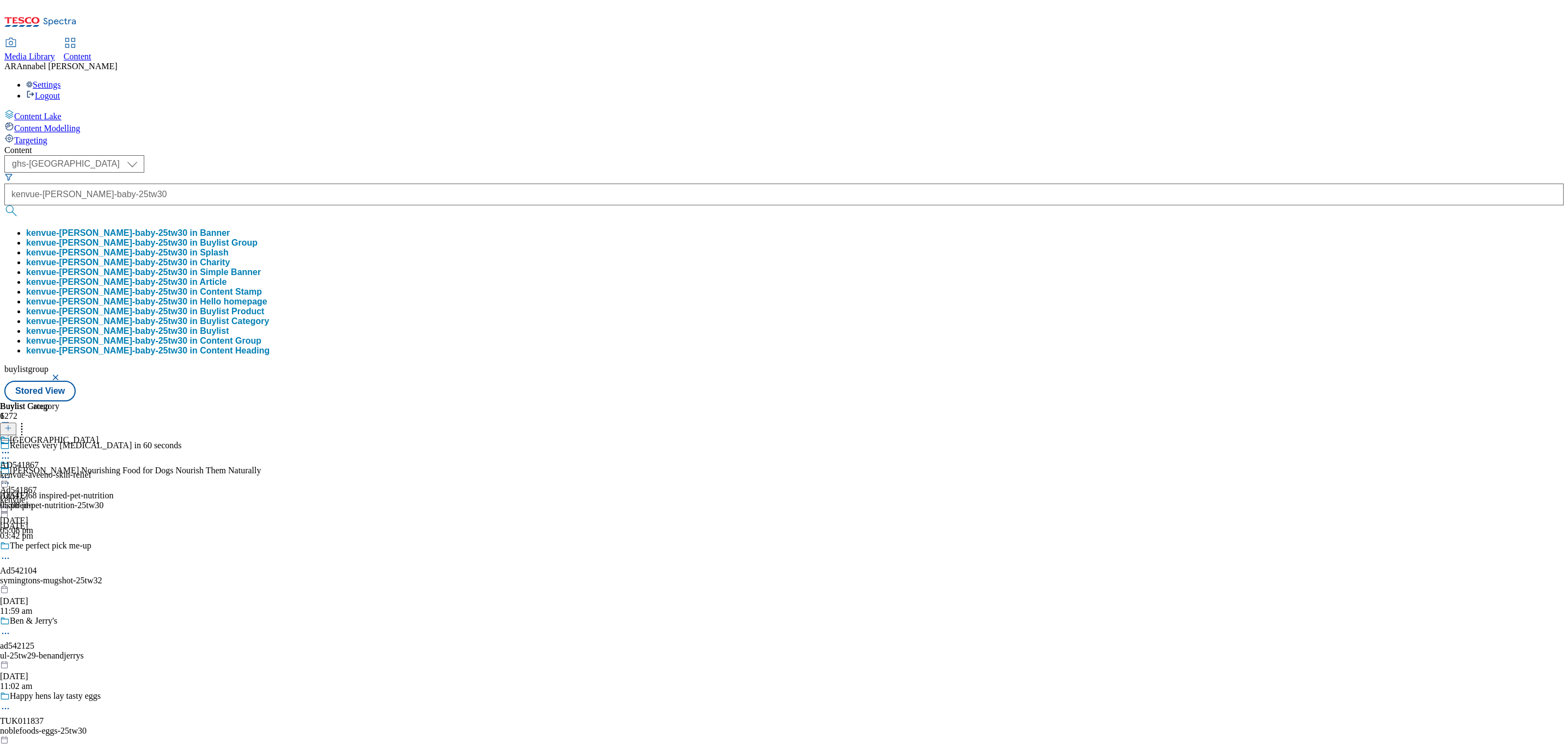
click at [258, 238] on button "kenvue-[PERSON_NAME]-baby-25tw30 in Buylist Group" at bounding box center [141, 243] width 232 height 10
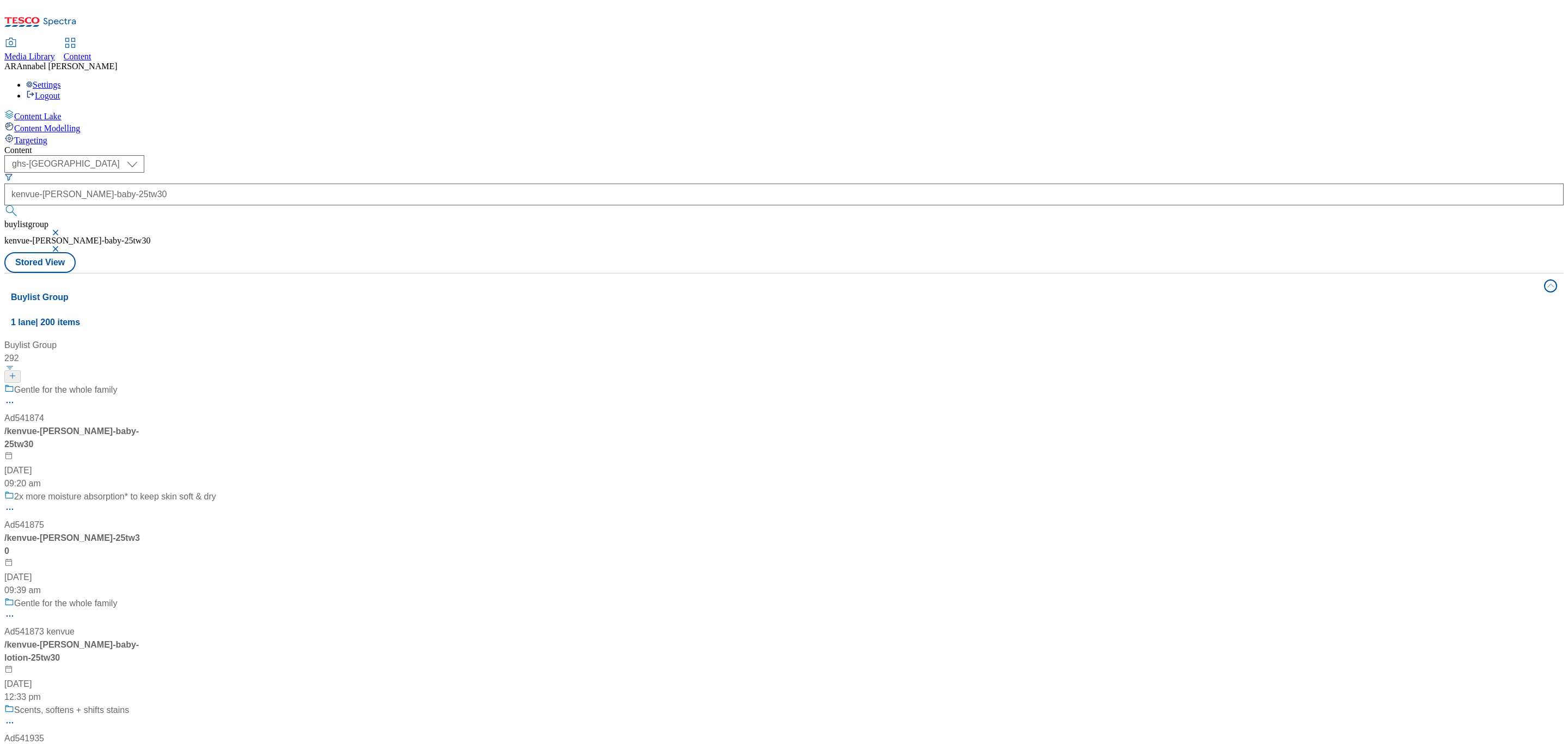
click at [216, 383] on div "Gentle for the whole family Ad541874 / kenvue-[PERSON_NAME]-baby-25tw30 [DATE] …" at bounding box center [110, 436] width 212 height 107
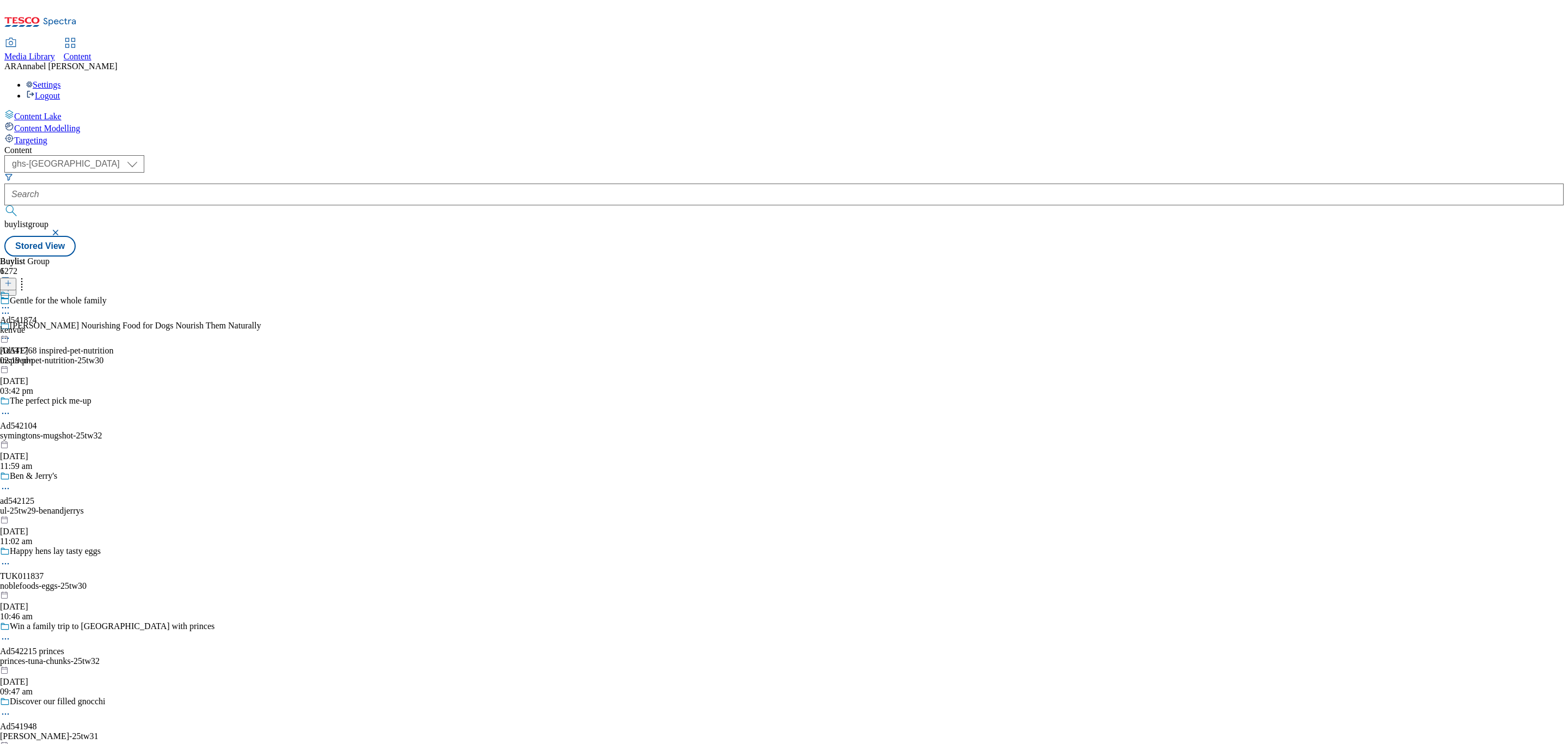
click at [37, 290] on div "Ad541874 kenvue [DATE] 02:19 pm" at bounding box center [19, 327] width 37 height 75
click at [117, 325] on div "kenvue-[PERSON_NAME]-baby" at bounding box center [58, 330] width 117 height 10
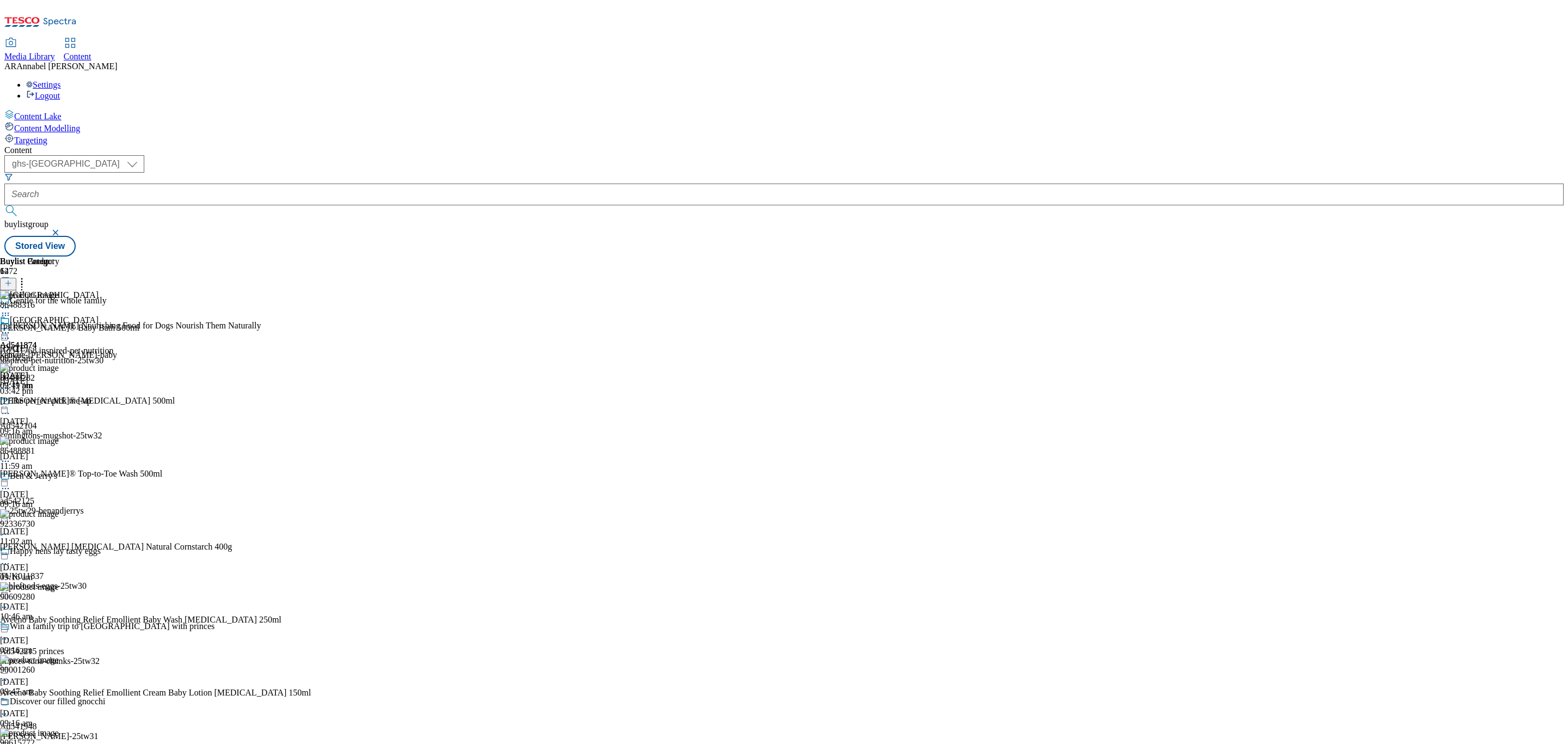
click at [12, 279] on icon at bounding box center [8, 283] width 8 height 8
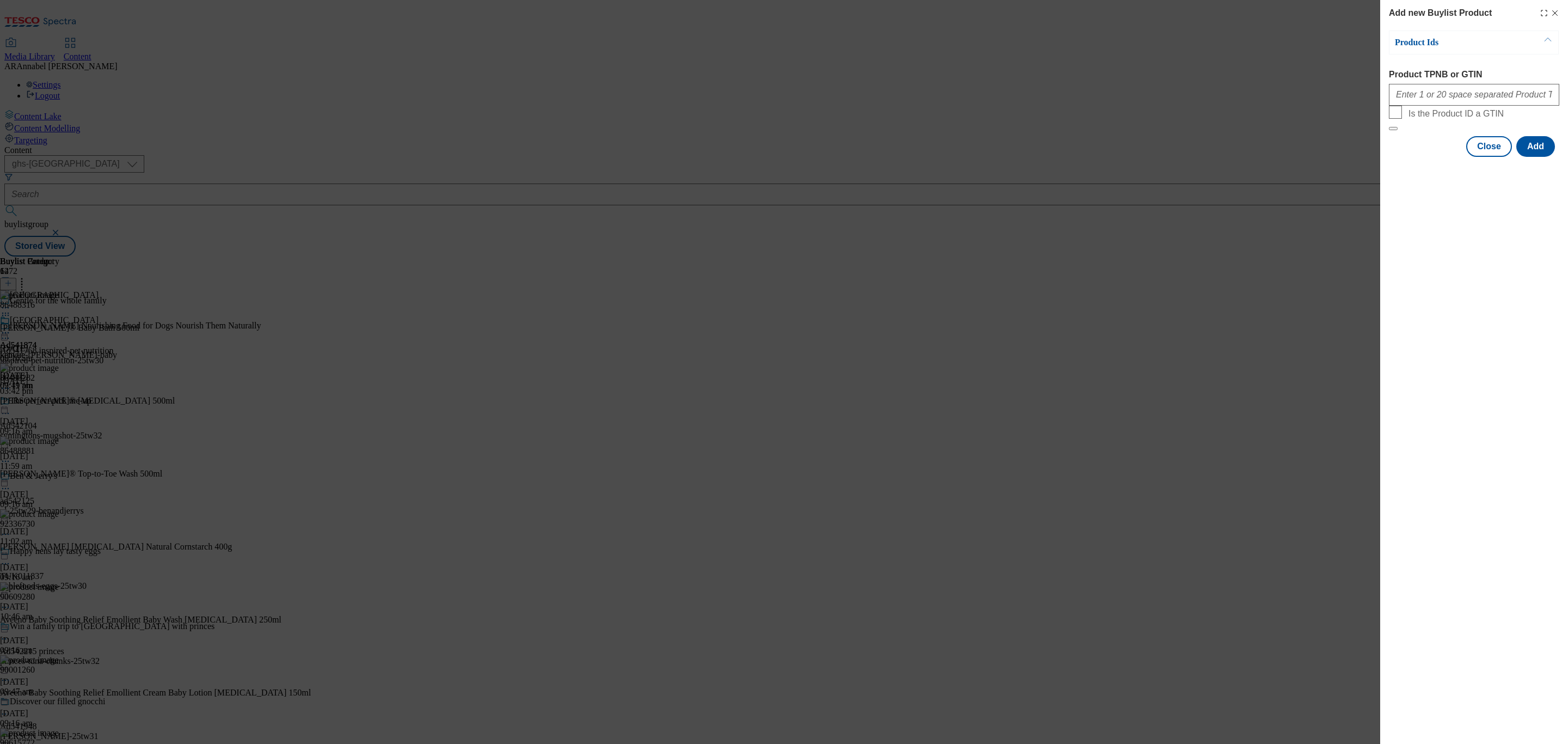
click at [1553, 9] on icon "Modal" at bounding box center [1554, 13] width 9 height 9
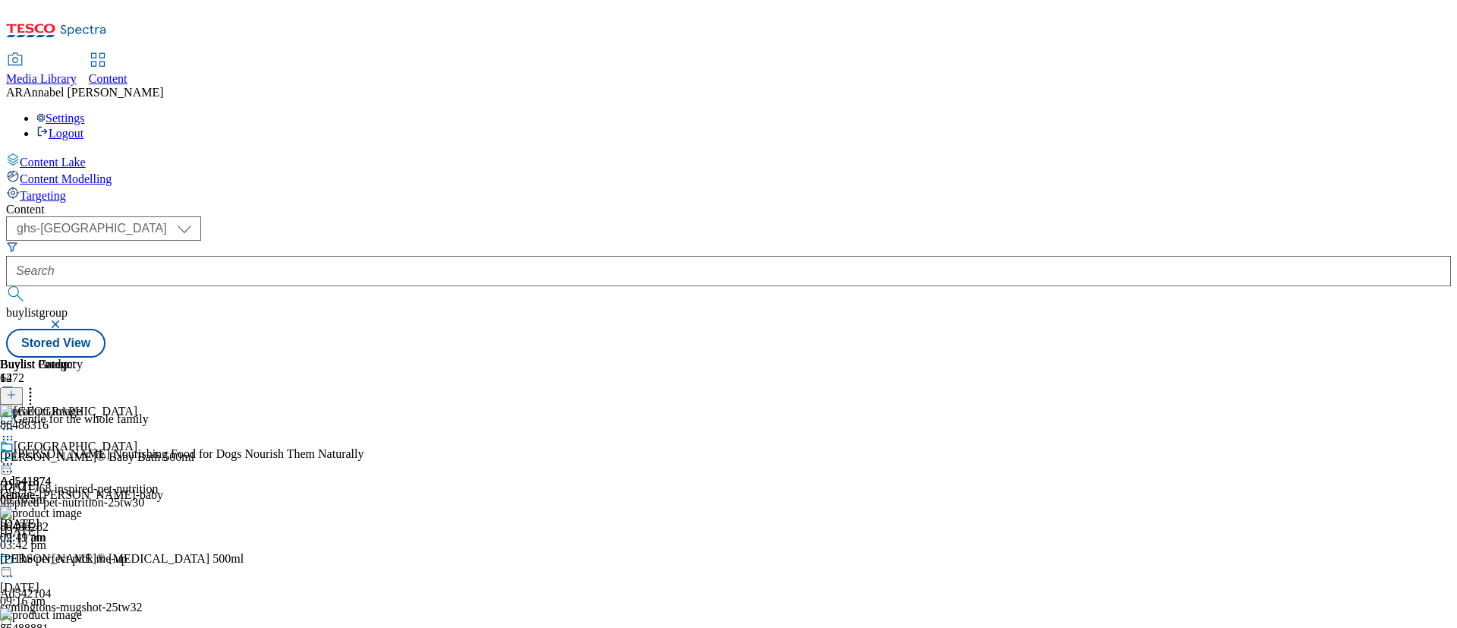
click at [17, 389] on icon at bounding box center [11, 394] width 11 height 11
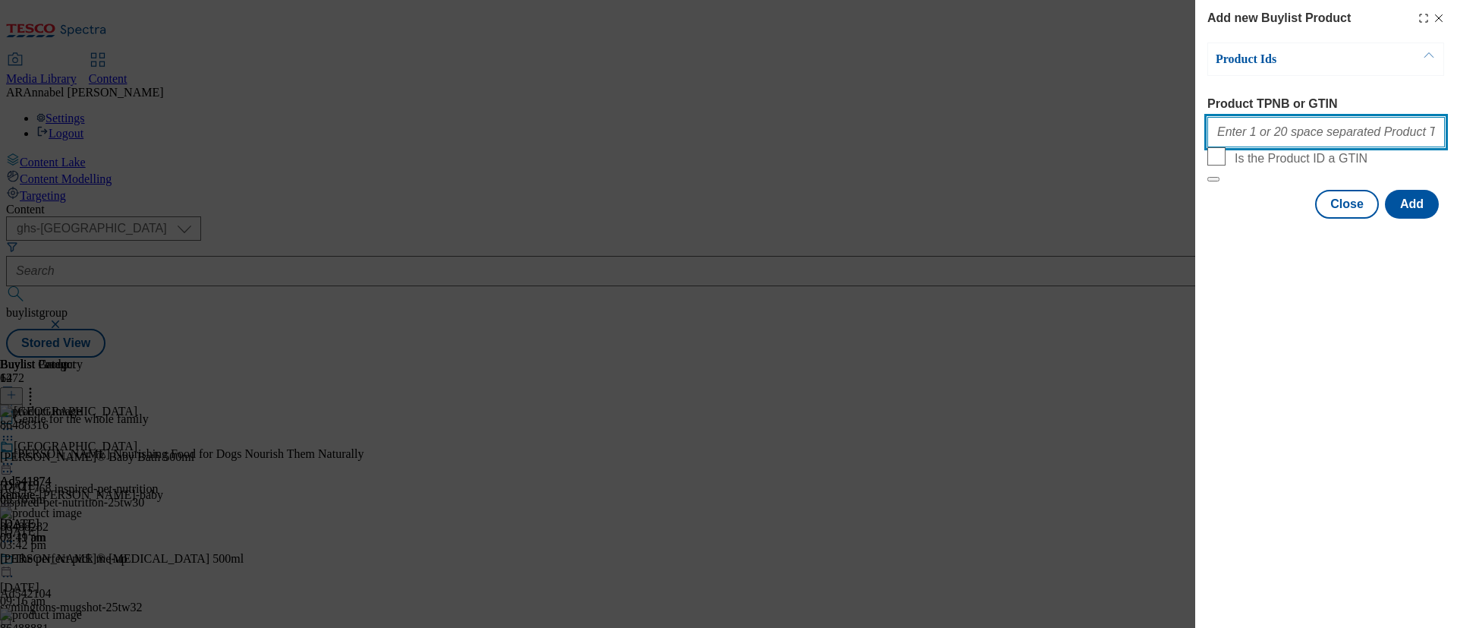
click at [1292, 129] on input "Product TPNB or GTIN" at bounding box center [1326, 132] width 238 height 30
paste input "86488322"
type input "86488322"
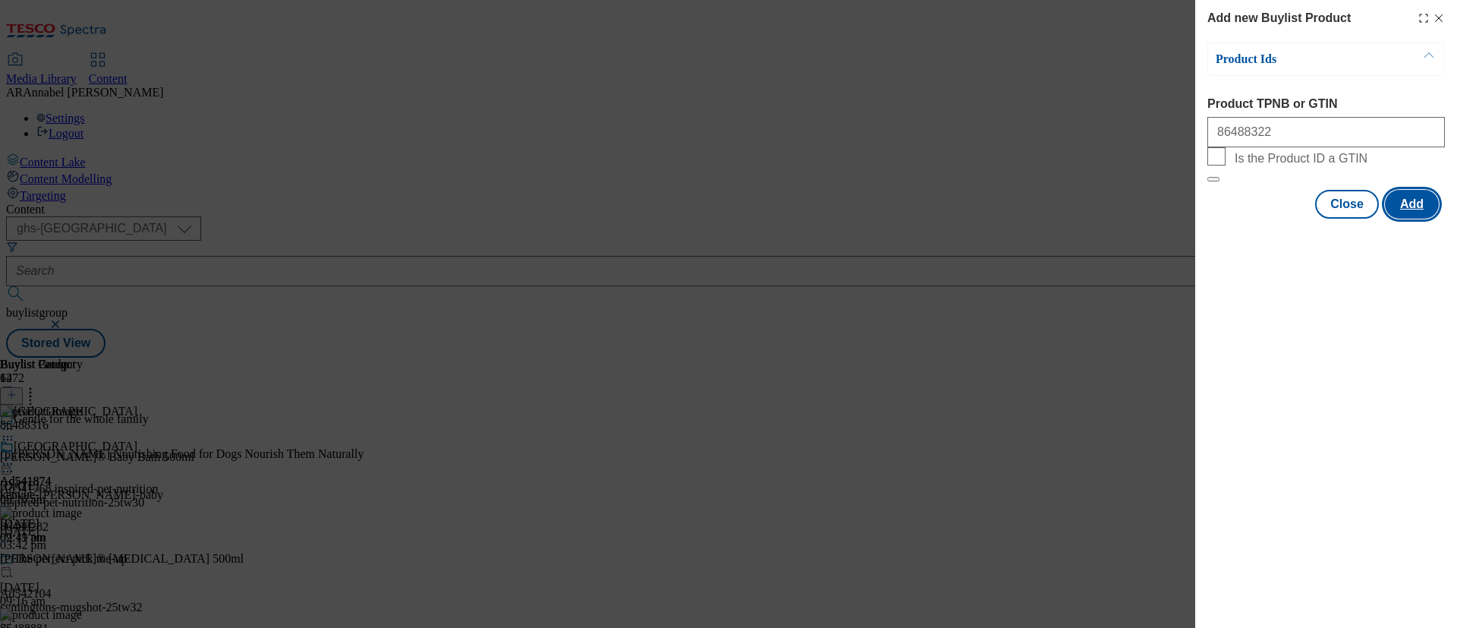
click at [1409, 219] on button "Add" at bounding box center [1412, 204] width 54 height 29
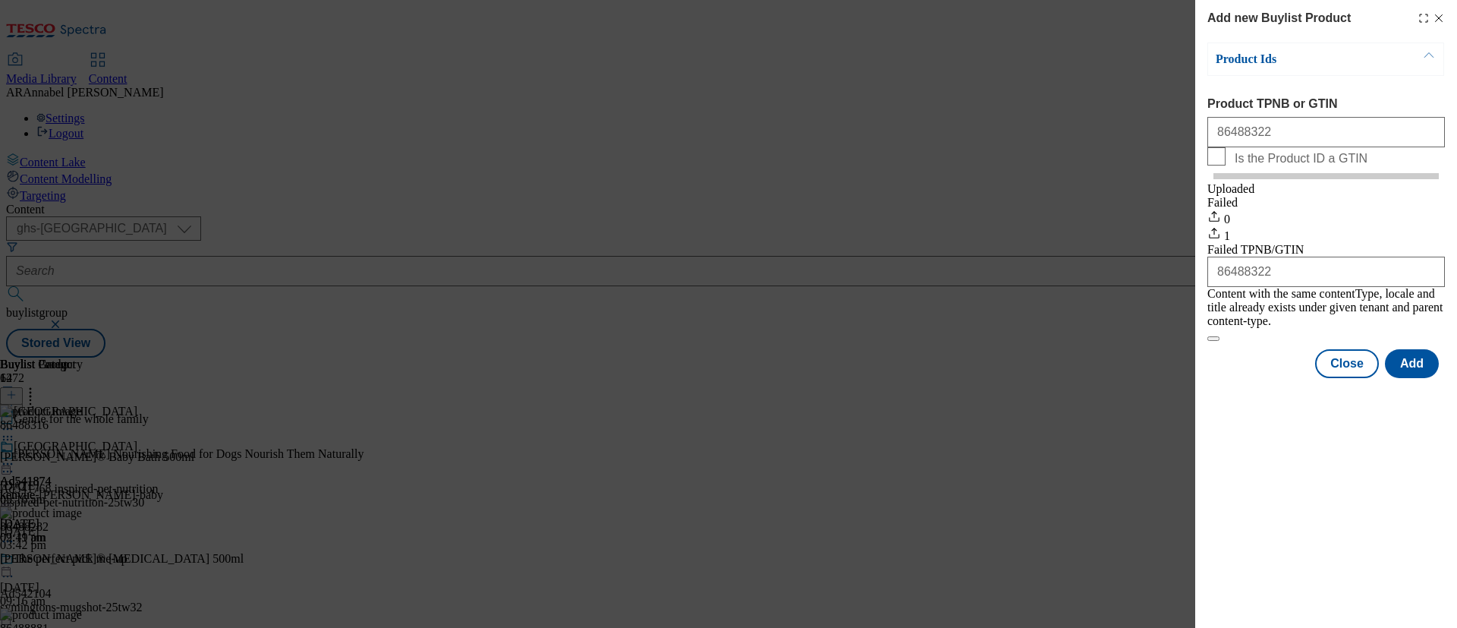
click at [1439, 17] on icon "Modal" at bounding box center [1439, 18] width 12 height 12
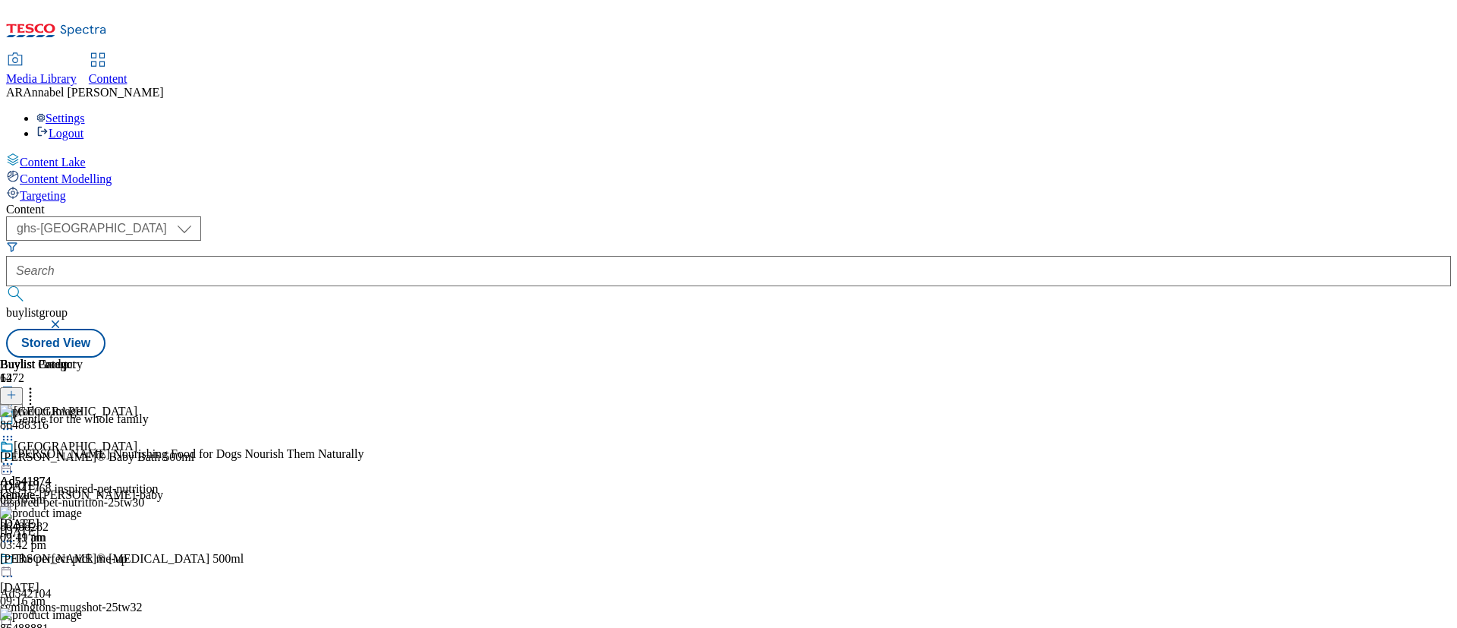
click at [433, 385] on div at bounding box center [216, 395] width 433 height 20
click at [38, 385] on icon at bounding box center [30, 392] width 15 height 15
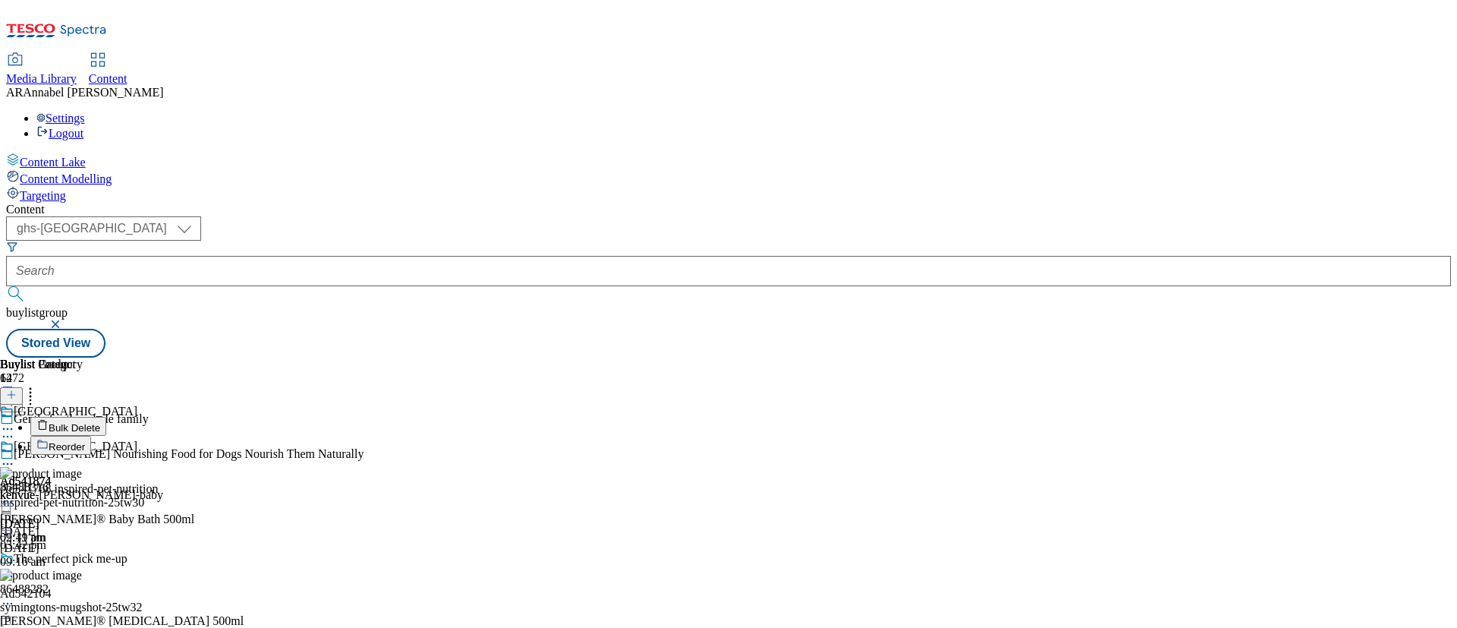
click at [85, 441] on span "Reorder" at bounding box center [67, 446] width 36 height 11
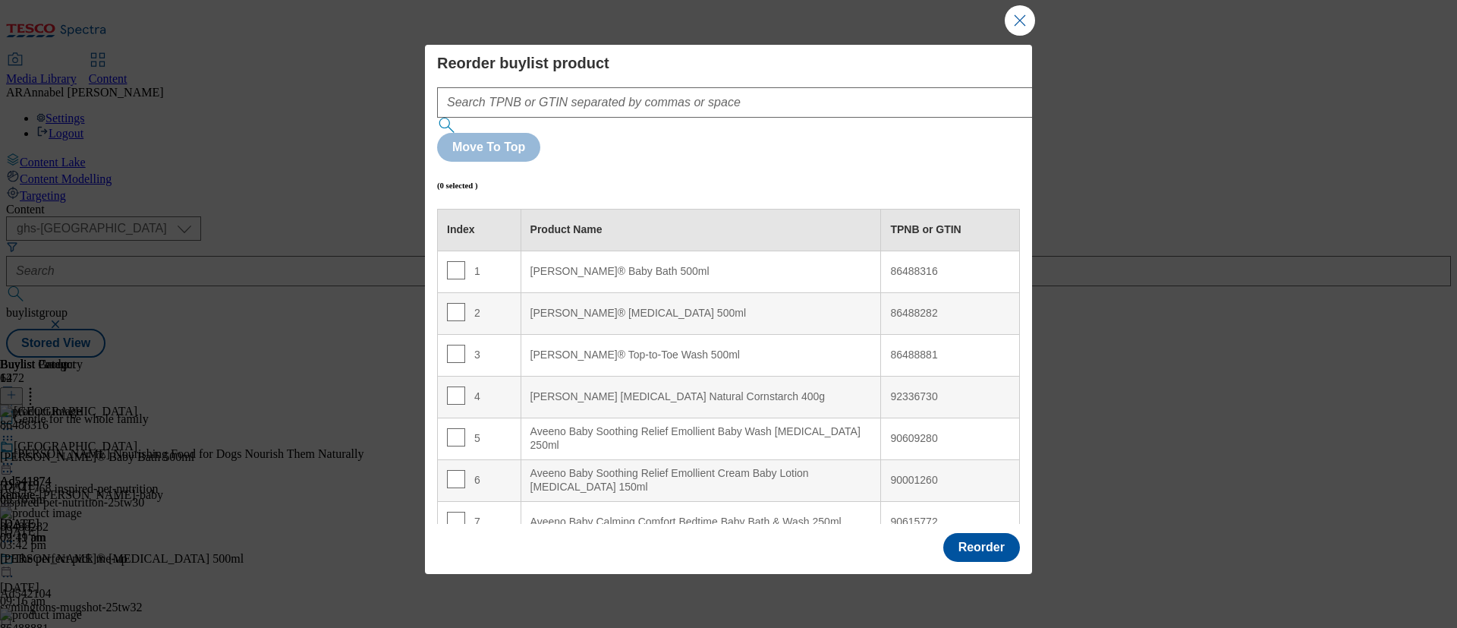
scroll to position [228, 0]
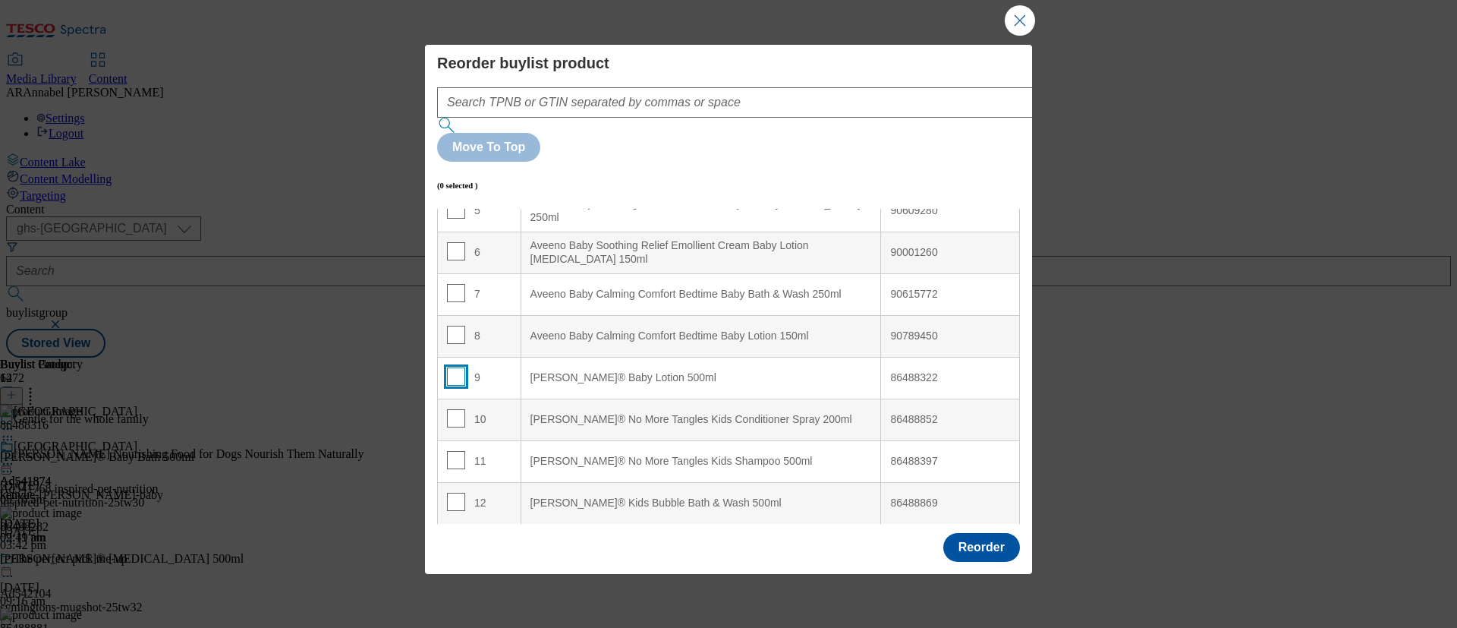
click at [455, 367] on input "Modal" at bounding box center [456, 376] width 18 height 18
checkbox input "true"
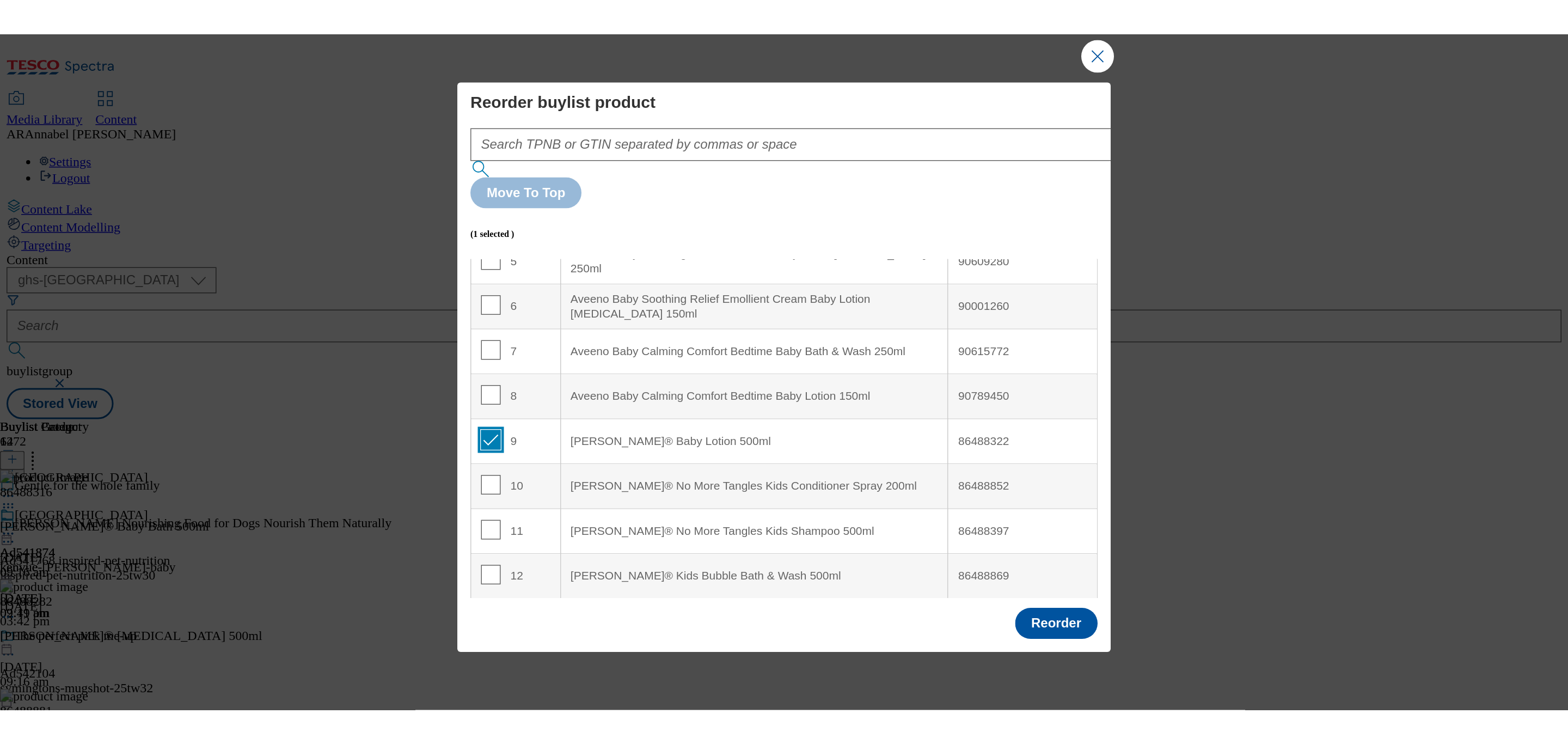
scroll to position [0, 0]
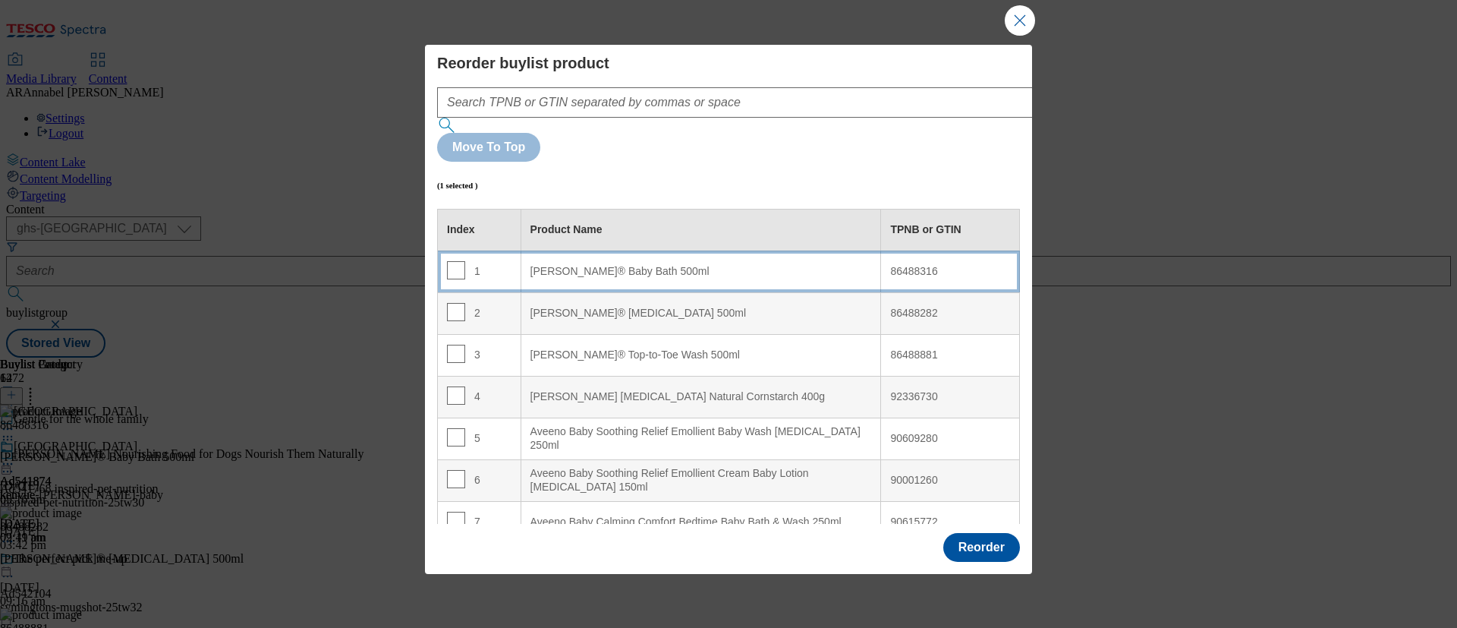
click at [641, 265] on div "[PERSON_NAME]® Baby Bath 500ml" at bounding box center [701, 272] width 342 height 14
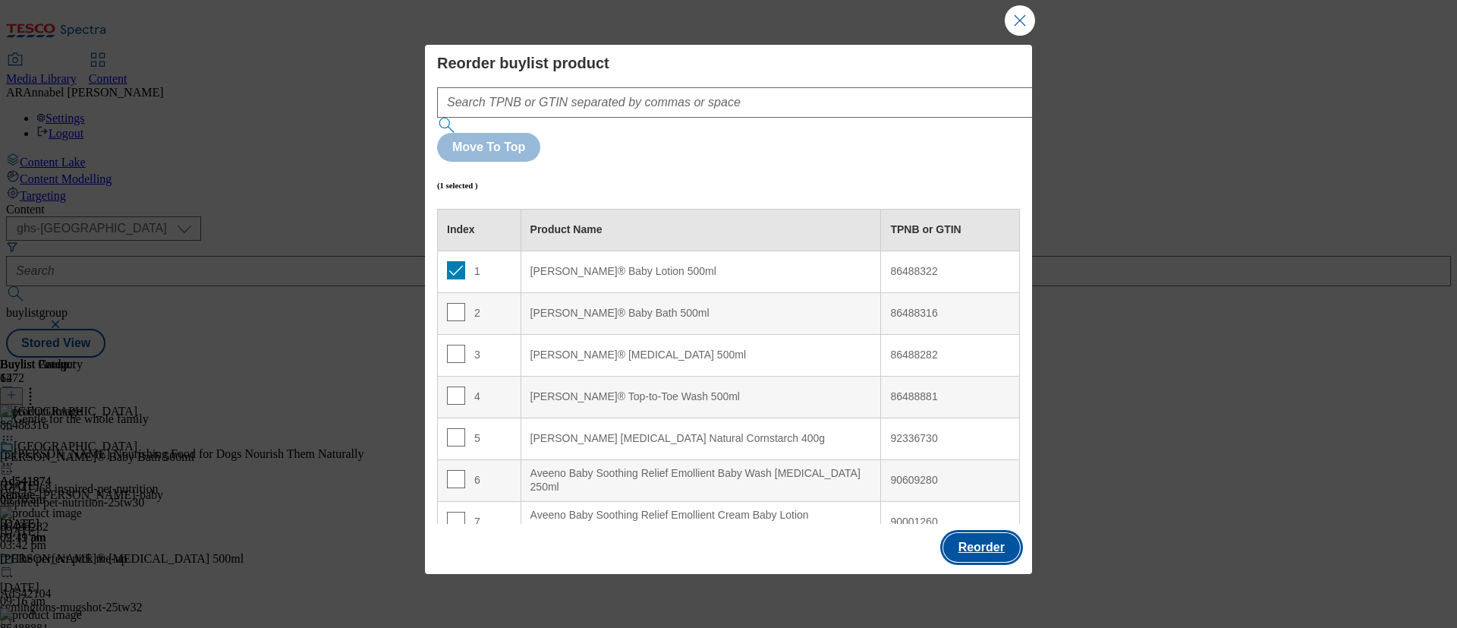
click at [965, 533] on button "Reorder" at bounding box center [981, 547] width 77 height 29
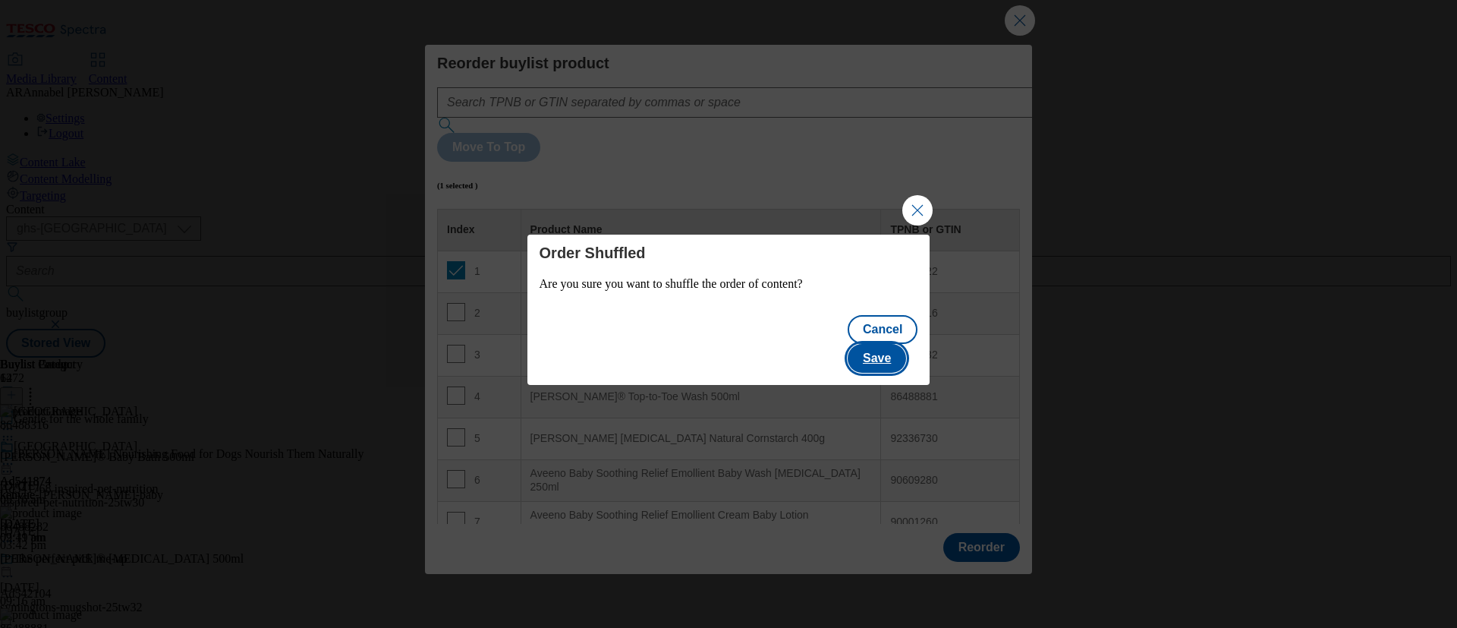
click at [899, 344] on button "Save" at bounding box center [877, 358] width 58 height 29
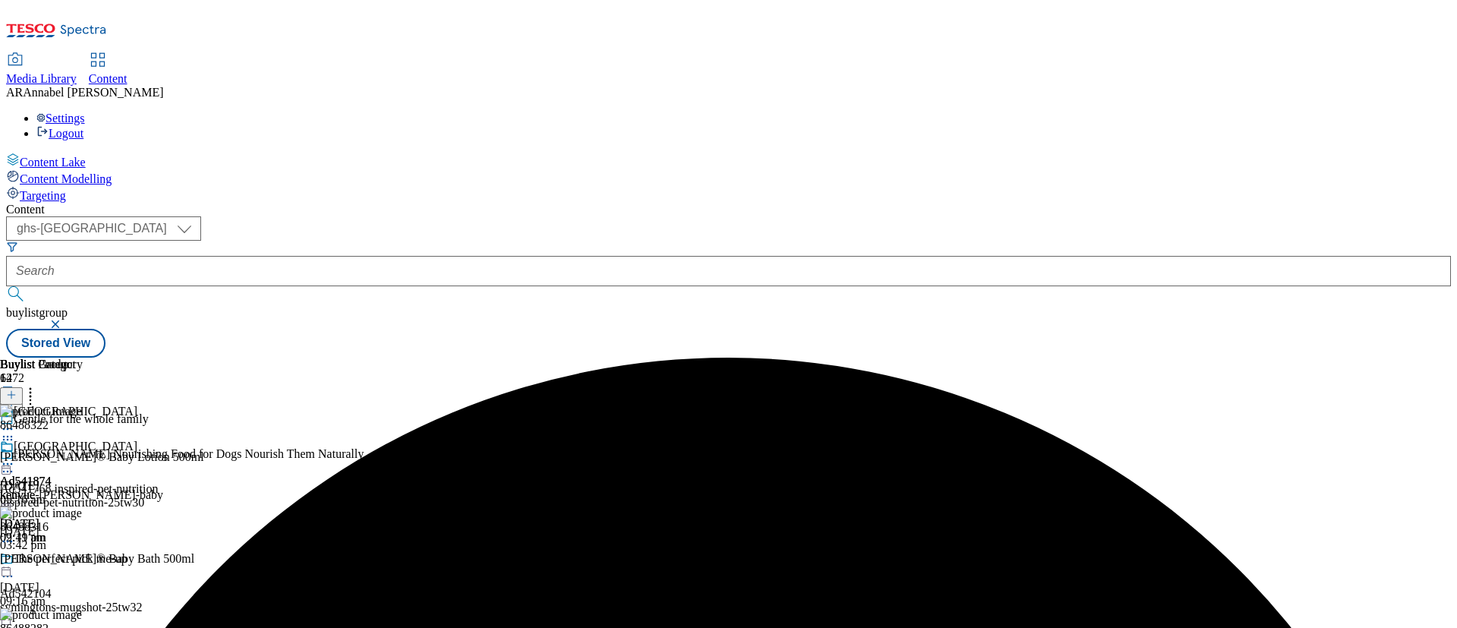
click at [15, 456] on icon at bounding box center [7, 463] width 15 height 15
click at [96, 630] on span "Un-publish" at bounding box center [71, 635] width 49 height 11
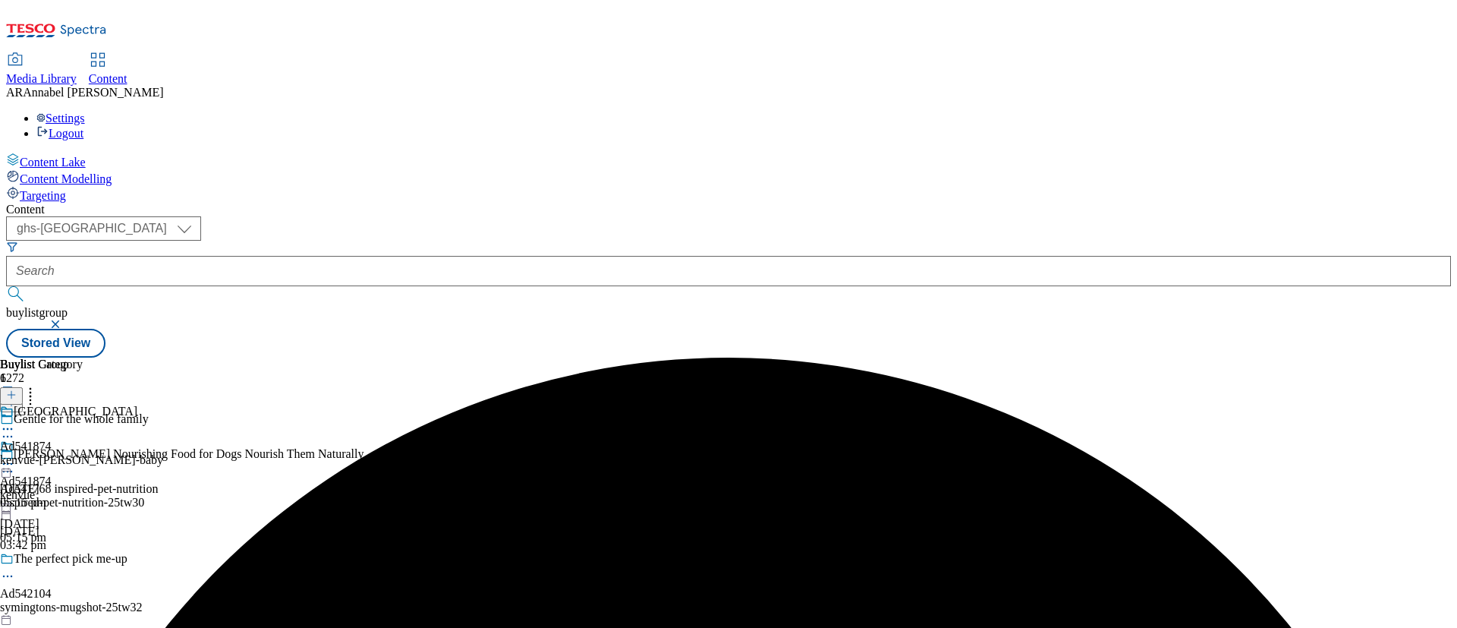
click at [15, 456] on icon at bounding box center [7, 463] width 15 height 15
click at [98, 578] on span "Un-preview" at bounding box center [72, 583] width 51 height 11
click at [15, 456] on icon at bounding box center [7, 463] width 15 height 15
click at [83, 560] on span "Preview" at bounding box center [65, 565] width 36 height 11
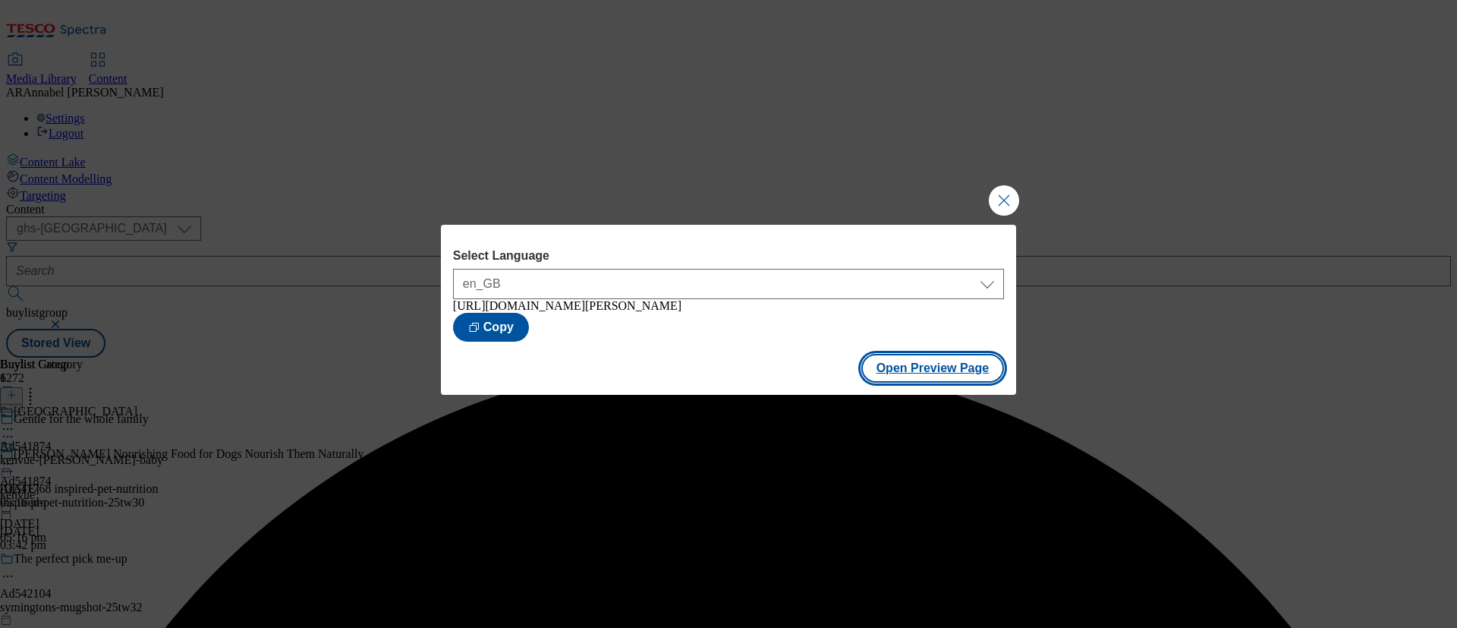
click at [918, 376] on button "Open Preview Page" at bounding box center [932, 368] width 143 height 29
click at [1018, 194] on button "Close Modal" at bounding box center [1004, 200] width 30 height 30
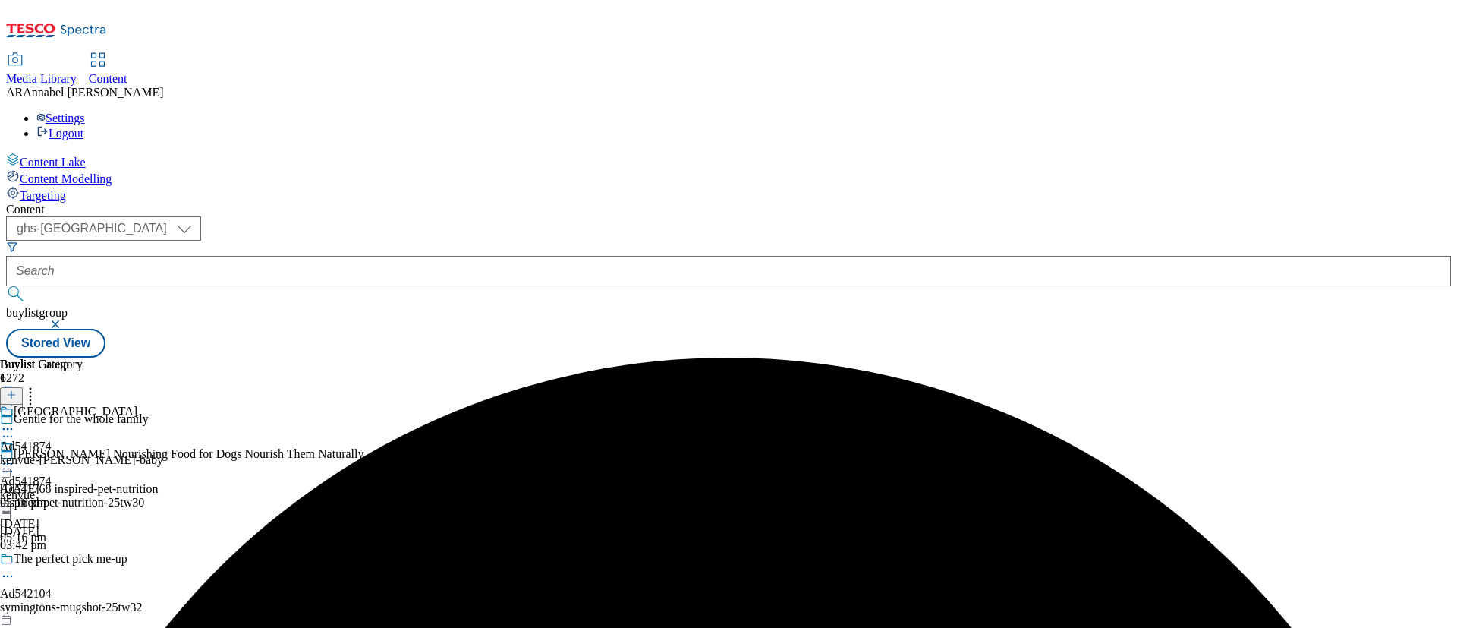
click at [15, 456] on icon at bounding box center [7, 463] width 15 height 15
click at [80, 612] on span "Publish" at bounding box center [63, 617] width 33 height 11
click at [52, 439] on div at bounding box center [26, 456] width 52 height 35
click at [15, 456] on icon at bounding box center [7, 463] width 15 height 15
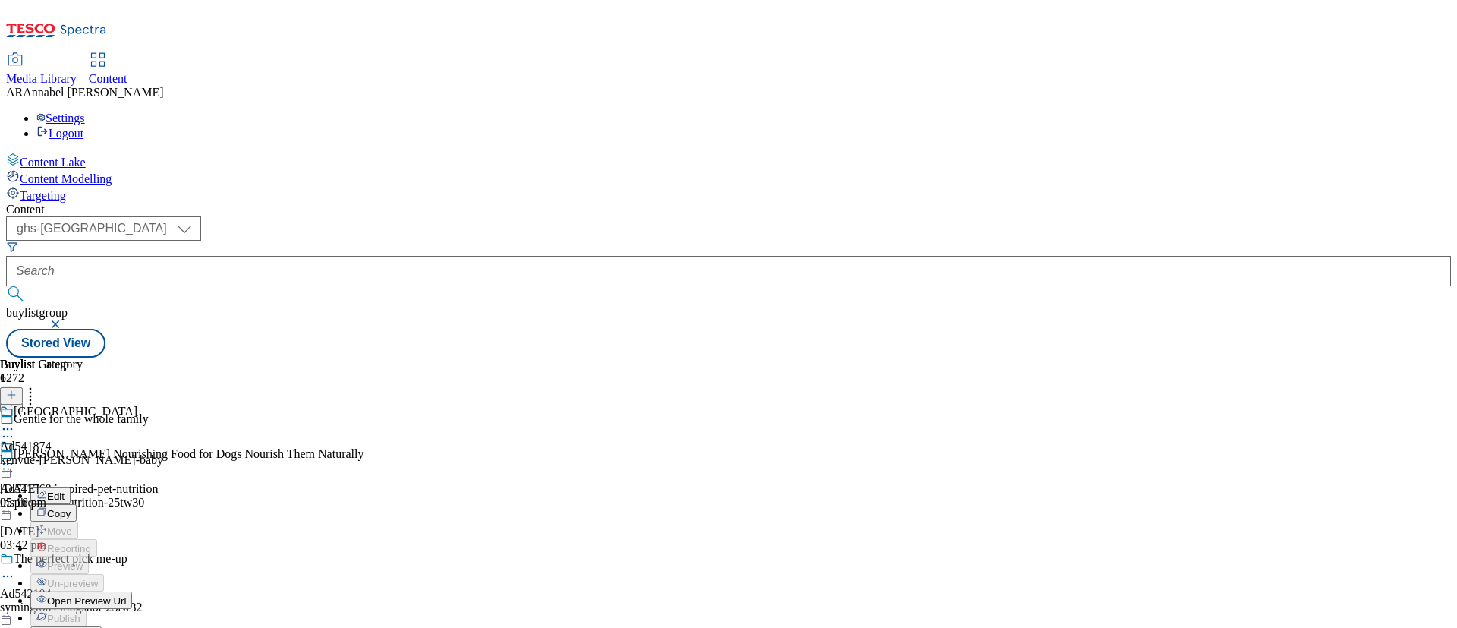
click at [126, 595] on span "Open Preview Url" at bounding box center [86, 600] width 79 height 11
click at [15, 456] on icon at bounding box center [7, 463] width 15 height 15
click at [96, 630] on span "Un-publish" at bounding box center [71, 635] width 49 height 11
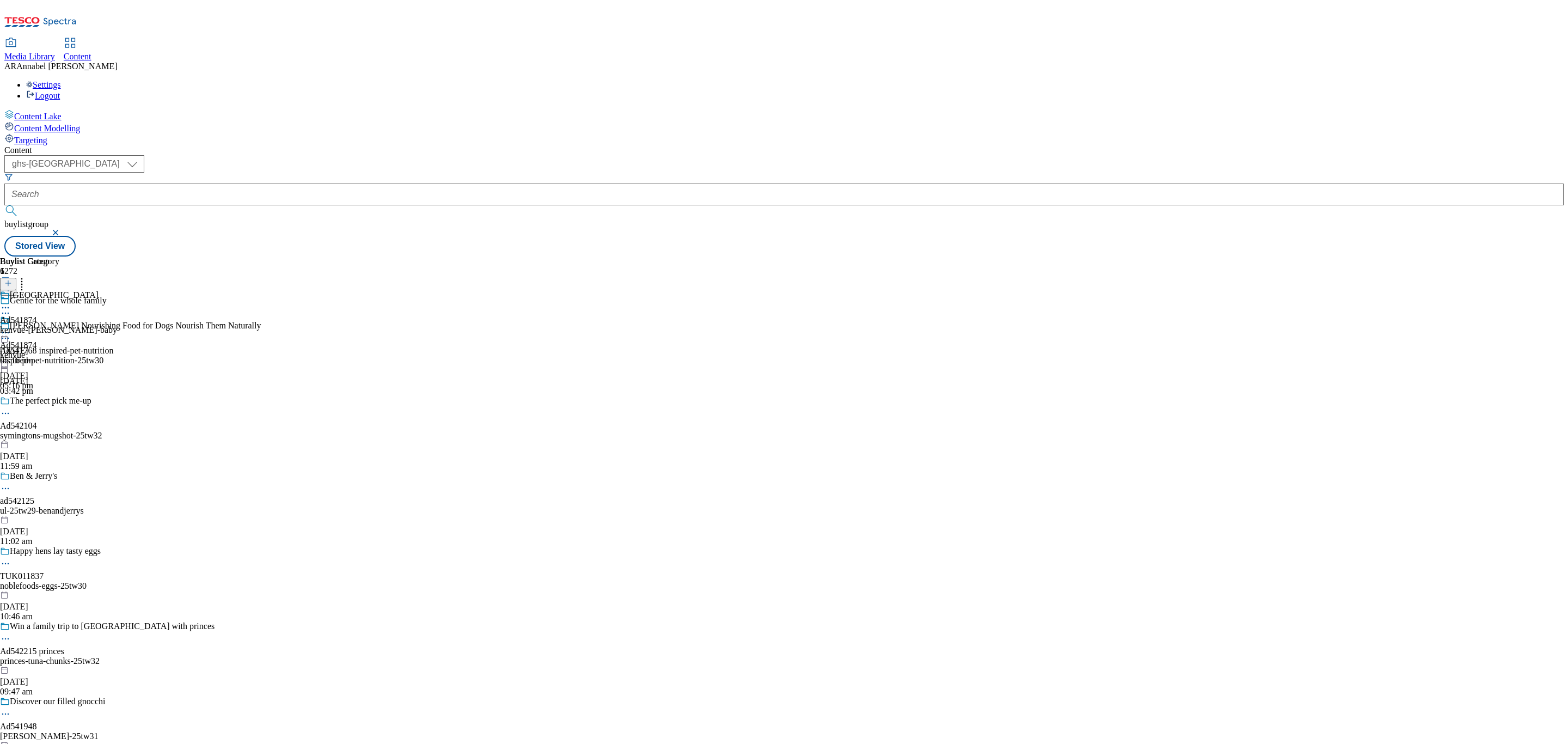
click at [11, 327] on icon at bounding box center [5, 332] width 11 height 11
click at [70, 415] on span "Un-preview" at bounding box center [52, 418] width 37 height 8
click at [117, 290] on div "Kenvue Ad541874 kenvue-[PERSON_NAME]-baby [DEMOGRAPHIC_DATA][DATE] 05:16 pm" at bounding box center [58, 327] width 117 height 75
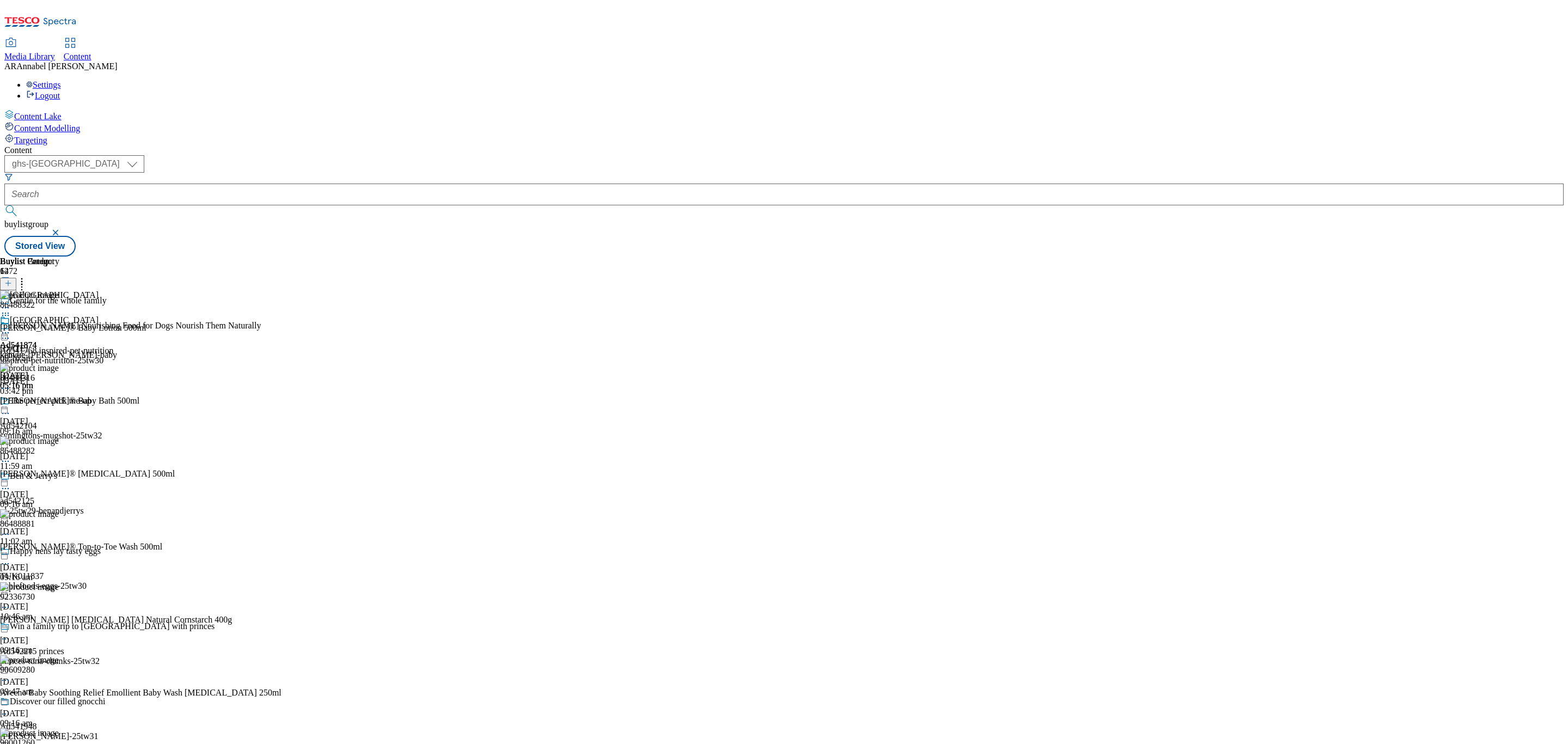
click at [27, 276] on icon at bounding box center [22, 281] width 11 height 11
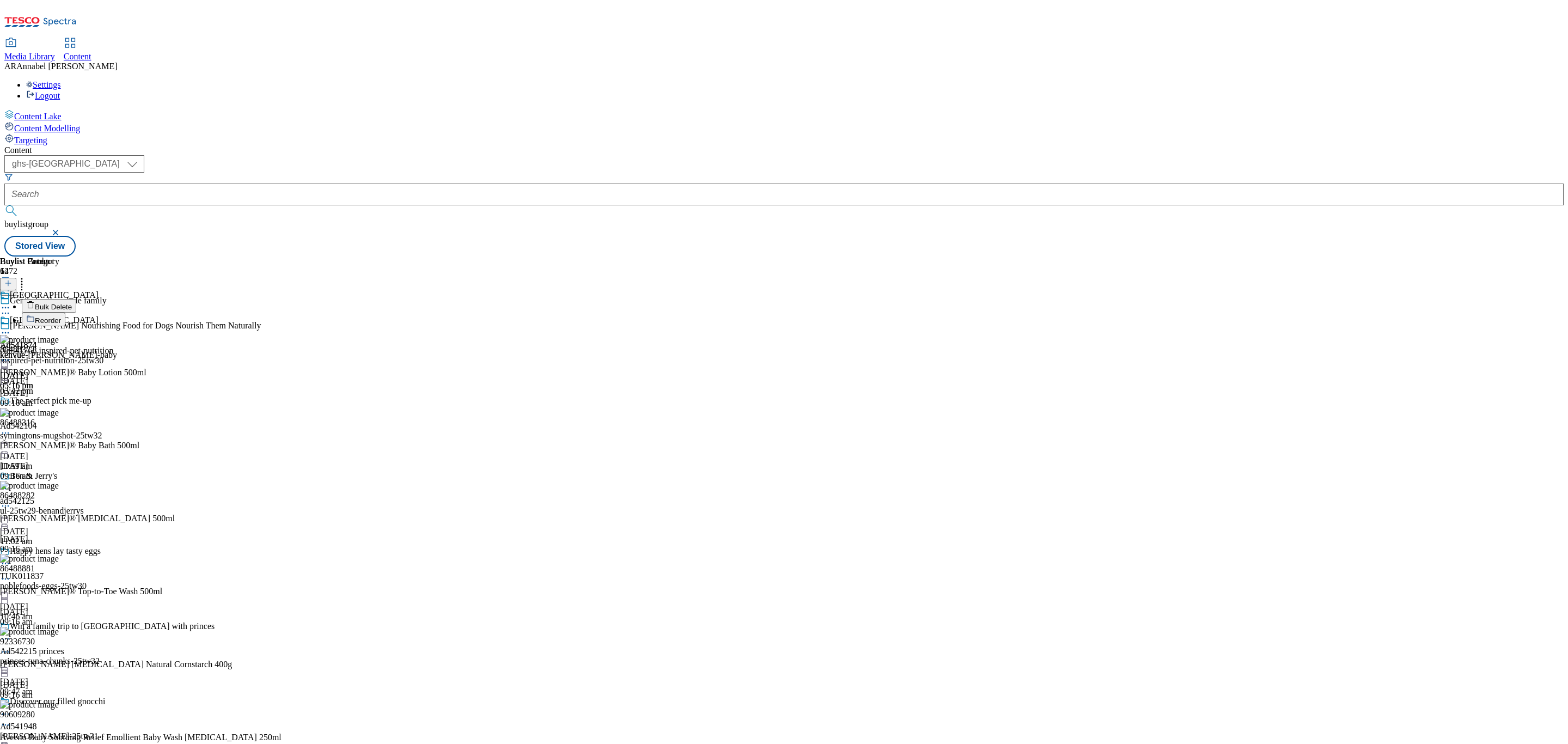
click at [61, 316] on span "Reorder" at bounding box center [48, 320] width 26 height 8
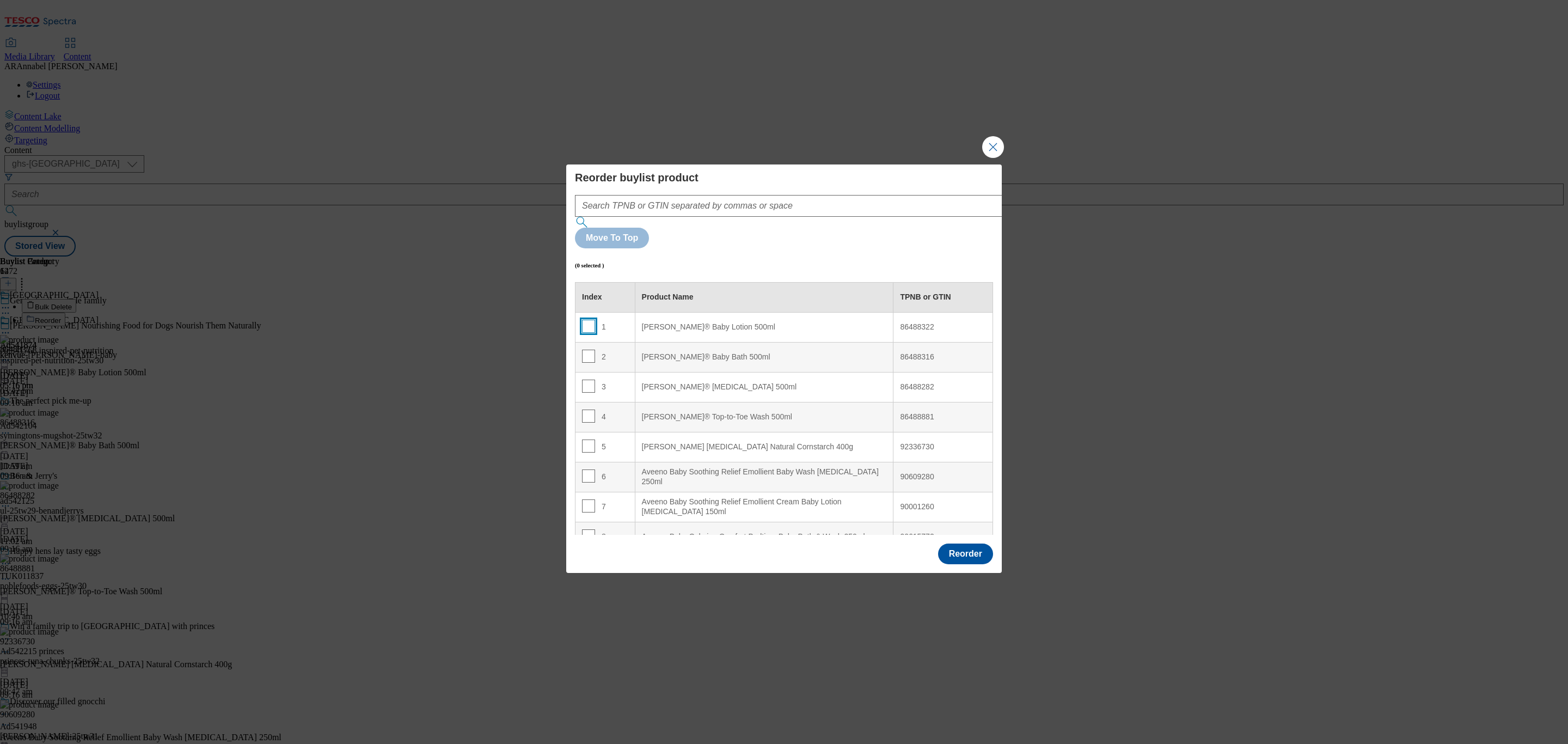
click at [583, 319] on input "Modal" at bounding box center [588, 326] width 13 height 13
checkbox input "true"
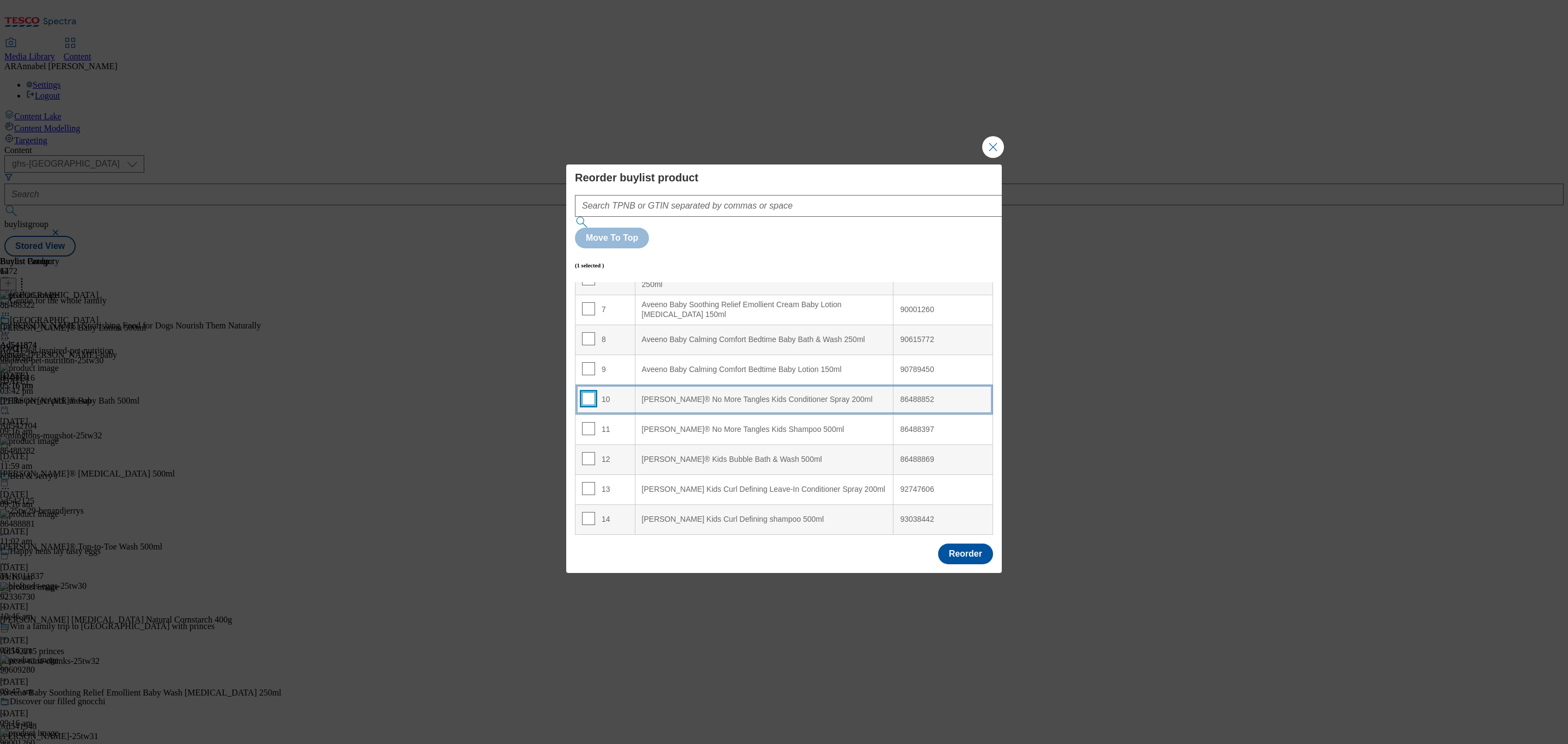
click at [587, 392] on input "Modal" at bounding box center [588, 398] width 13 height 13
click at [586, 392] on input "Modal" at bounding box center [588, 398] width 13 height 13
checkbox input "false"
click at [673, 395] on div "[PERSON_NAME]® No More Tangles Kids Conditioner Spray 200ml" at bounding box center [765, 400] width 245 height 10
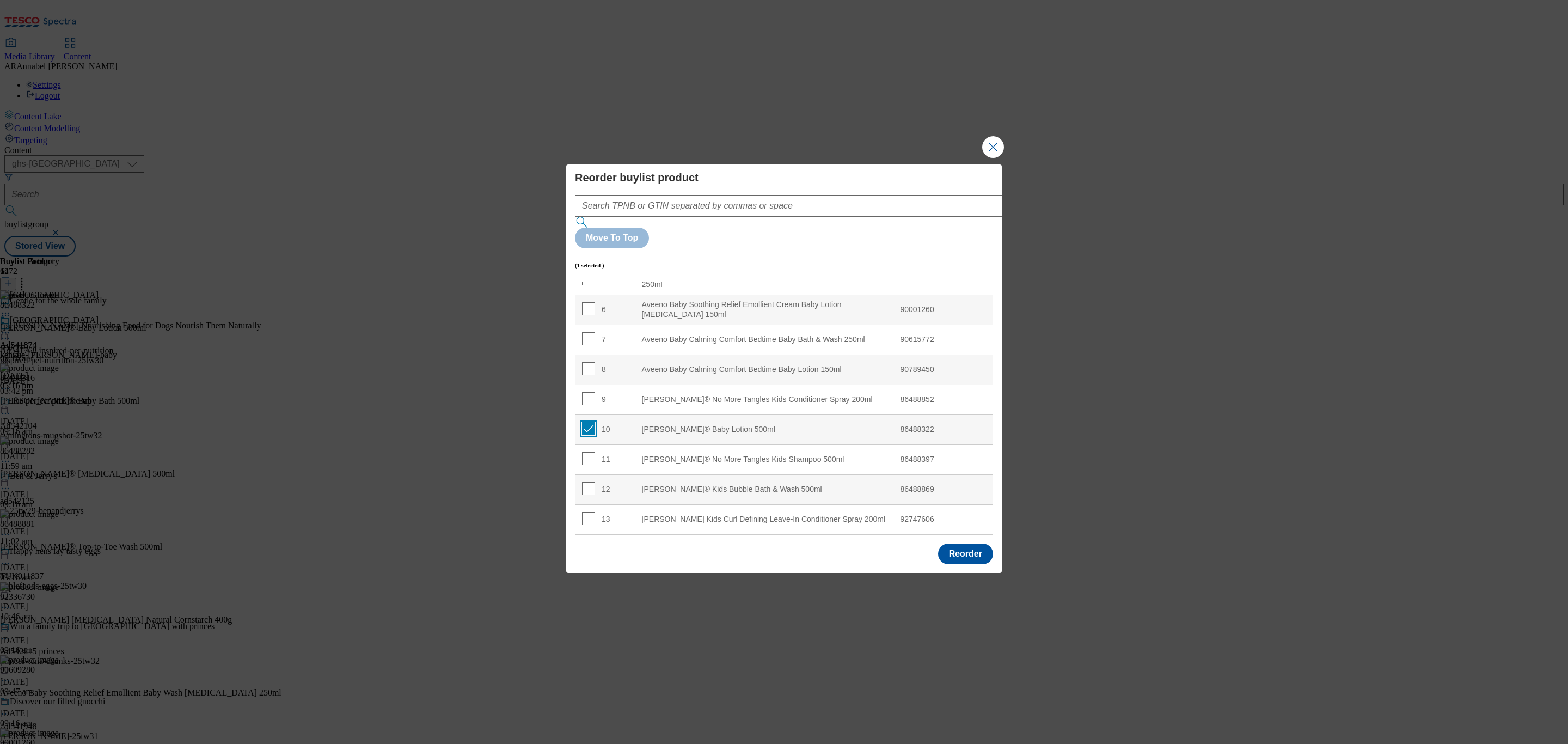
click at [588, 422] on input "Modal" at bounding box center [588, 428] width 13 height 13
drag, startPoint x: 588, startPoint y: 400, endPoint x: 623, endPoint y: 374, distance: 43.6
click at [590, 422] on input "Modal" at bounding box center [588, 428] width 13 height 13
checkbox input "true"
click at [669, 354] on 150ml "Aveeno Baby Calming Comfort Bedtime Baby Lotion 150ml" at bounding box center [764, 369] width 258 height 30
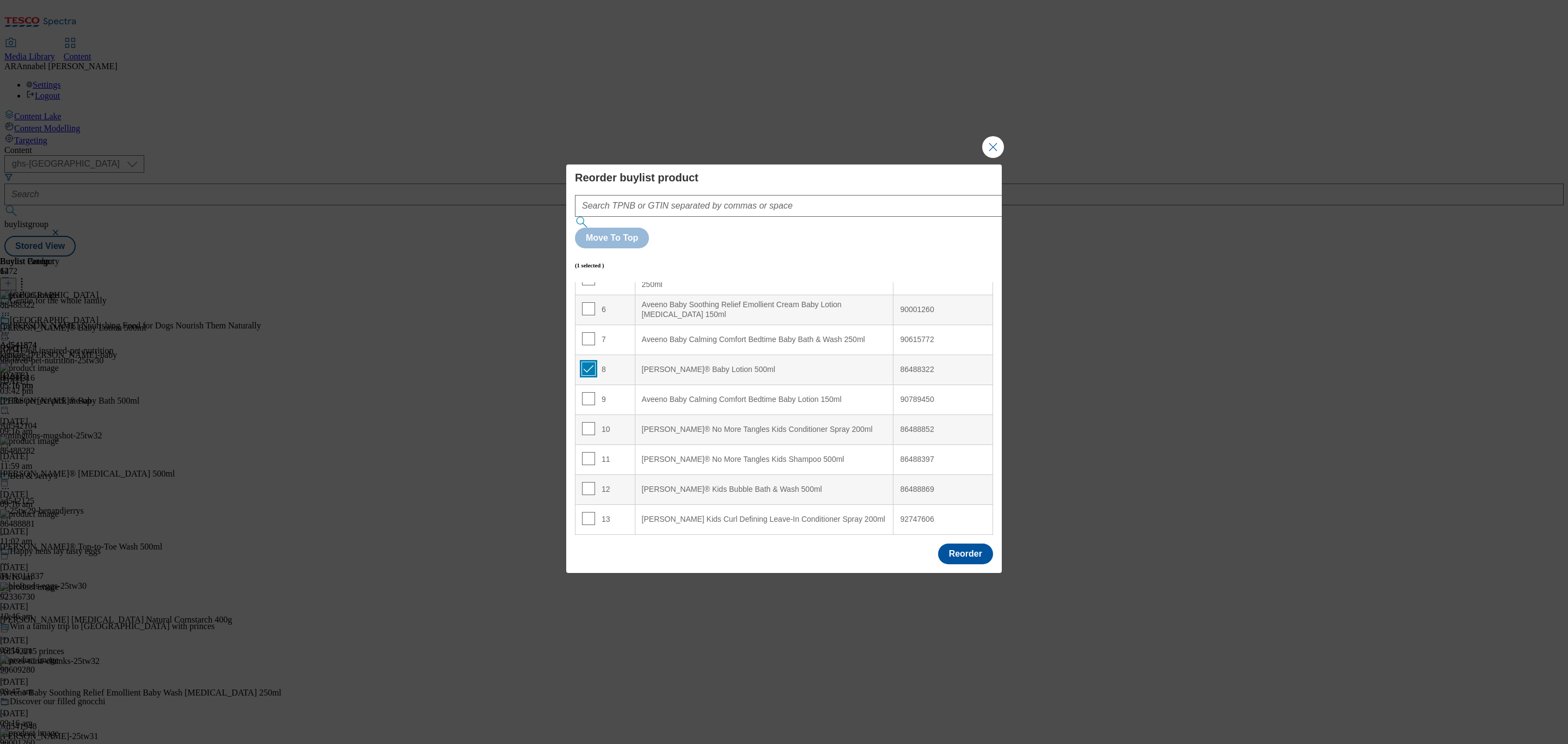
click at [590, 362] on input "Modal" at bounding box center [588, 369] width 13 height 13
drag, startPoint x: 587, startPoint y: 342, endPoint x: 593, endPoint y: 357, distance: 16.2
click at [590, 362] on input "Modal" at bounding box center [588, 369] width 13 height 13
checkbox input "true"
click at [596, 392] on div "9" at bounding box center [605, 400] width 47 height 16
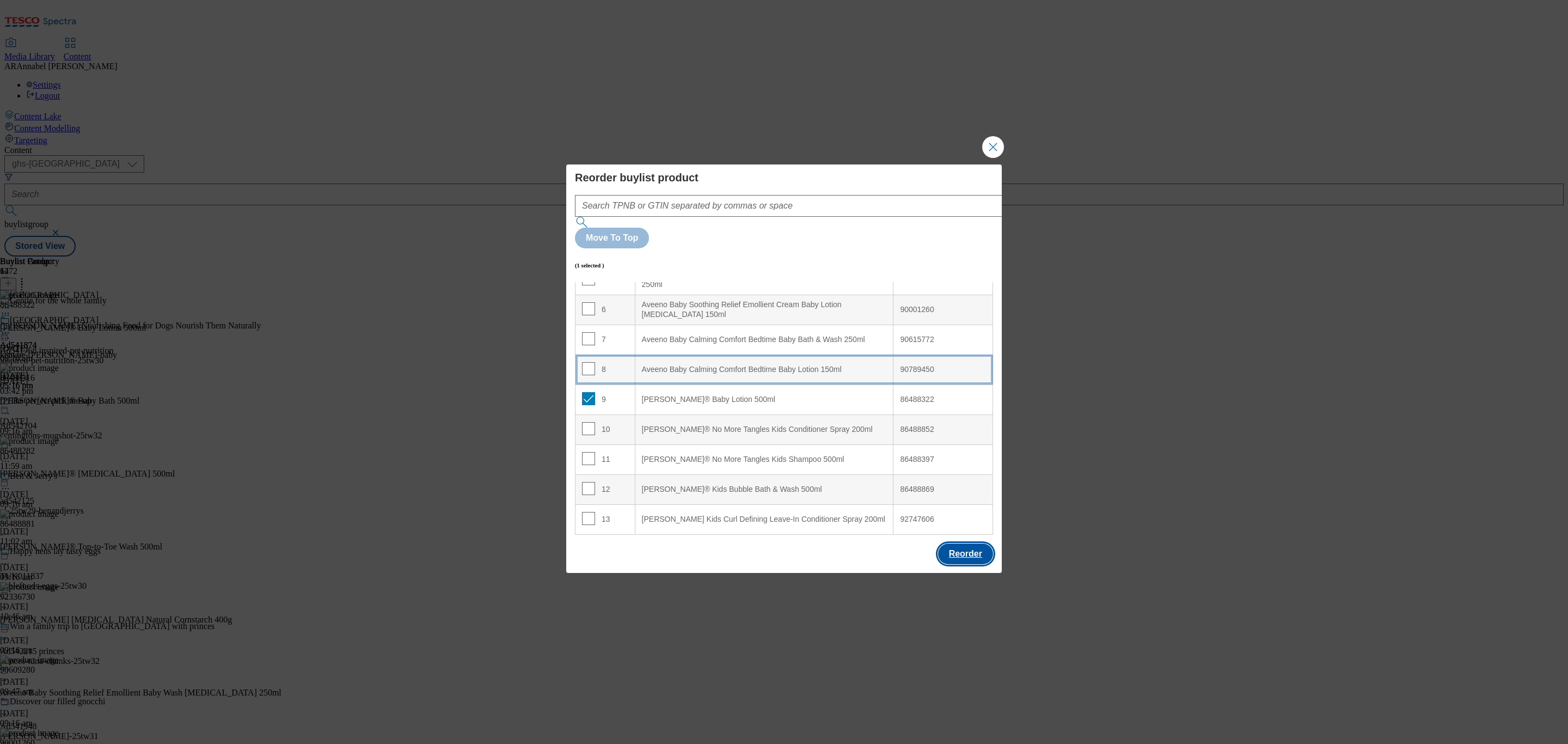
click at [965, 543] on button "Reorder" at bounding box center [965, 553] width 55 height 21
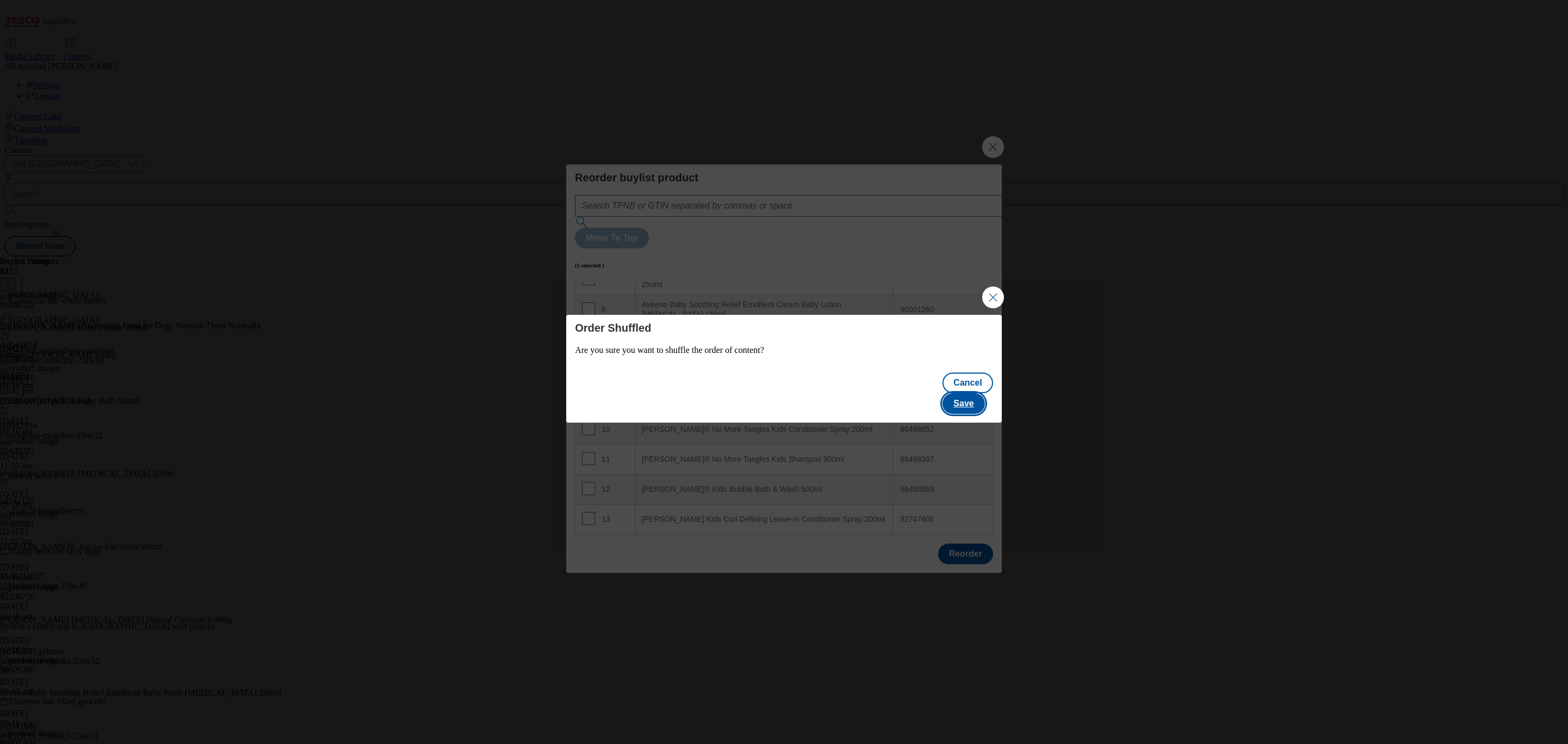
click at [972, 393] on button "Save" at bounding box center [963, 403] width 42 height 21
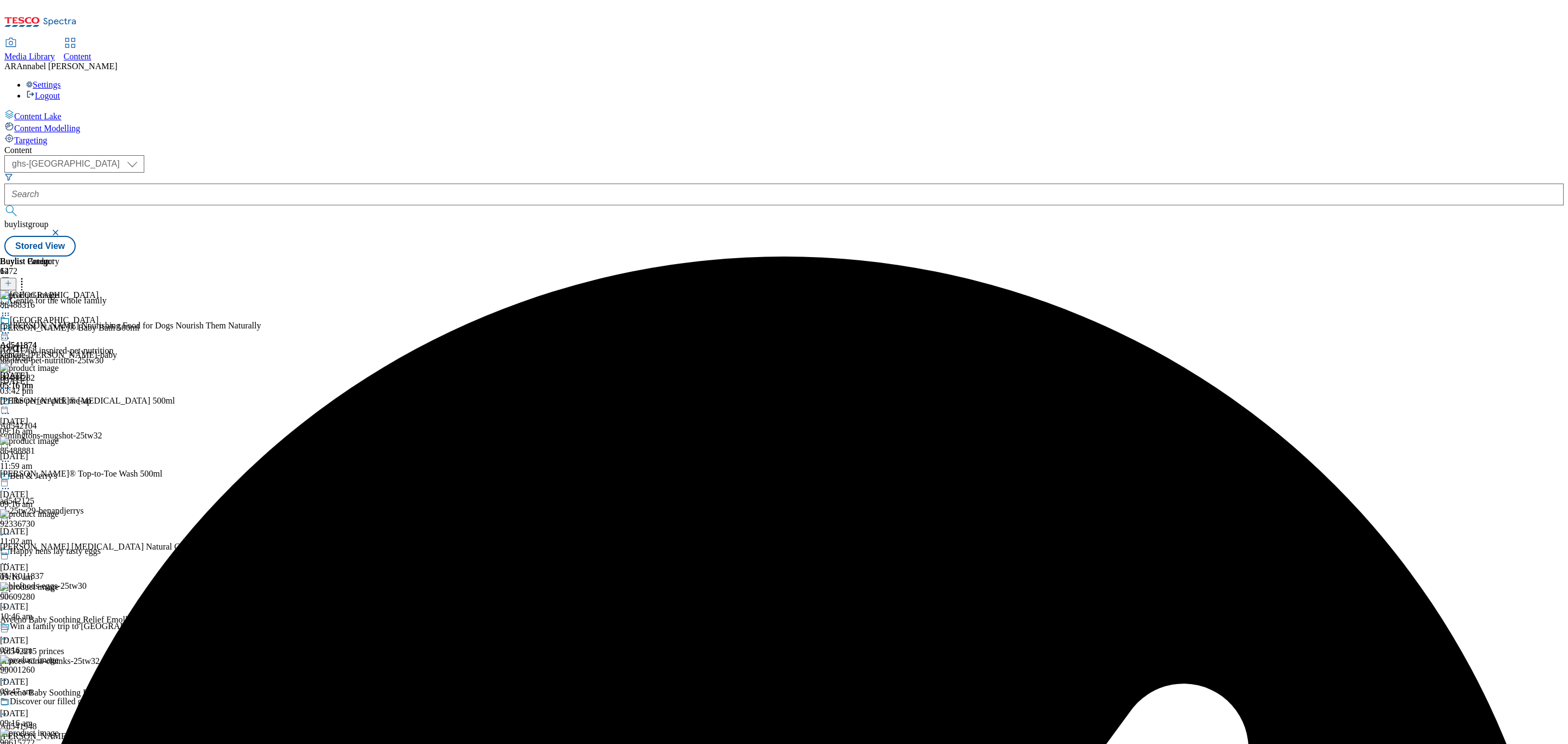
click at [11, 327] on icon at bounding box center [5, 332] width 11 height 11
click at [60, 402] on span "Preview" at bounding box center [47, 405] width 26 height 8
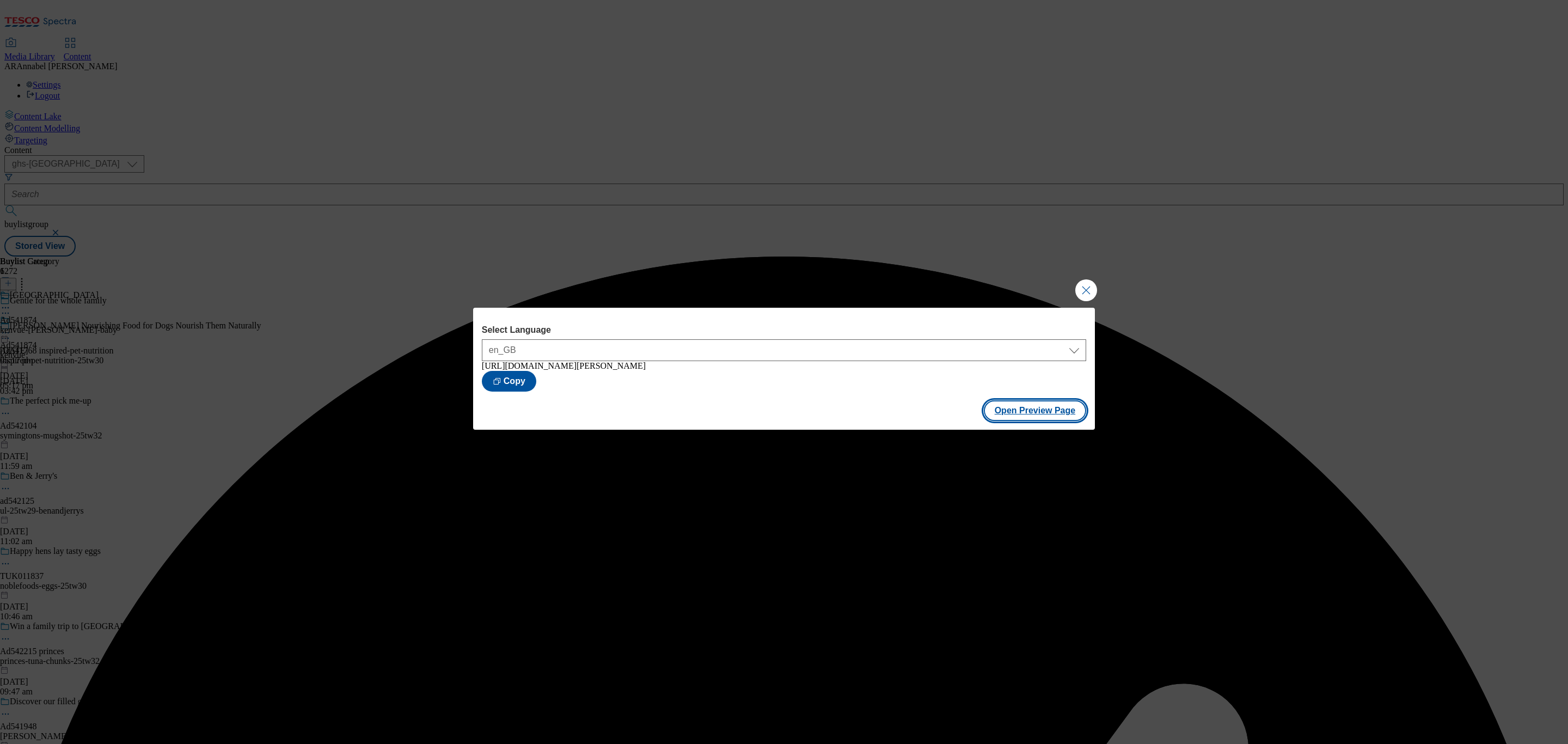
click at [1029, 414] on button "Open Preview Page" at bounding box center [1034, 410] width 103 height 21
click at [1078, 283] on button "Close Modal" at bounding box center [1086, 290] width 22 height 22
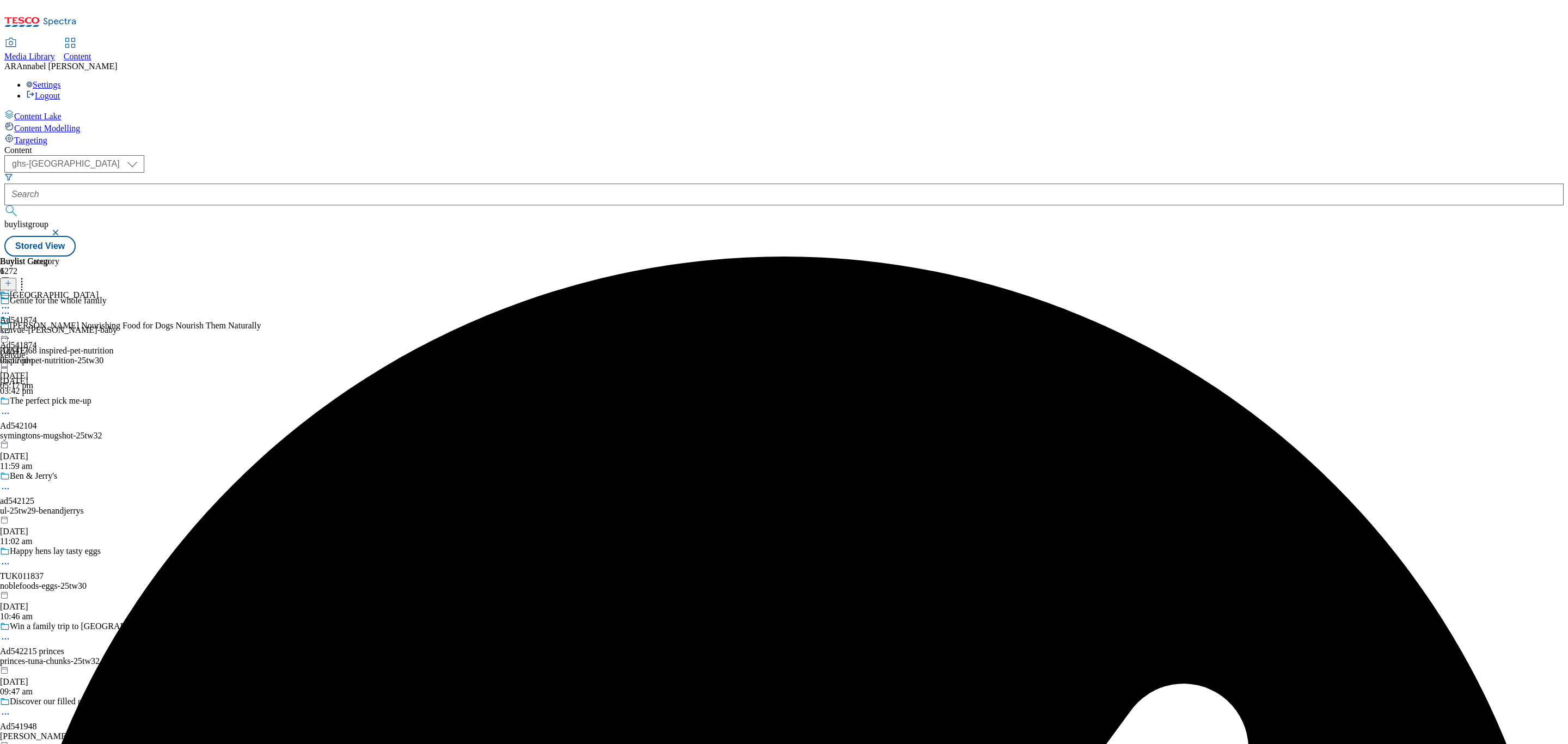
click at [11, 327] on icon at bounding box center [5, 332] width 11 height 11
click at [57, 439] on span "Publish" at bounding box center [45, 443] width 24 height 8
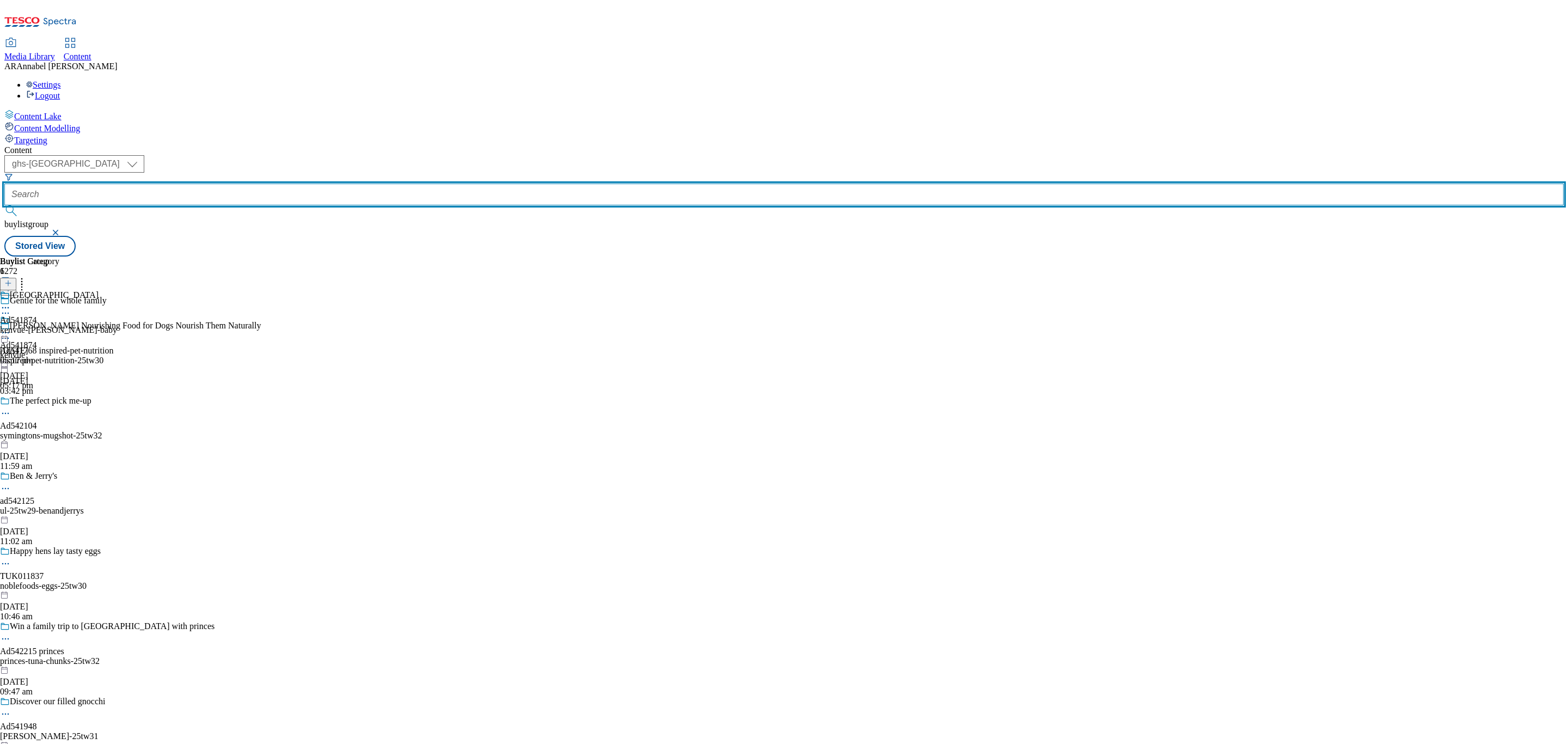
click at [268, 184] on input "text" at bounding box center [784, 194] width 1559 height 22
paste input "Ad541873"
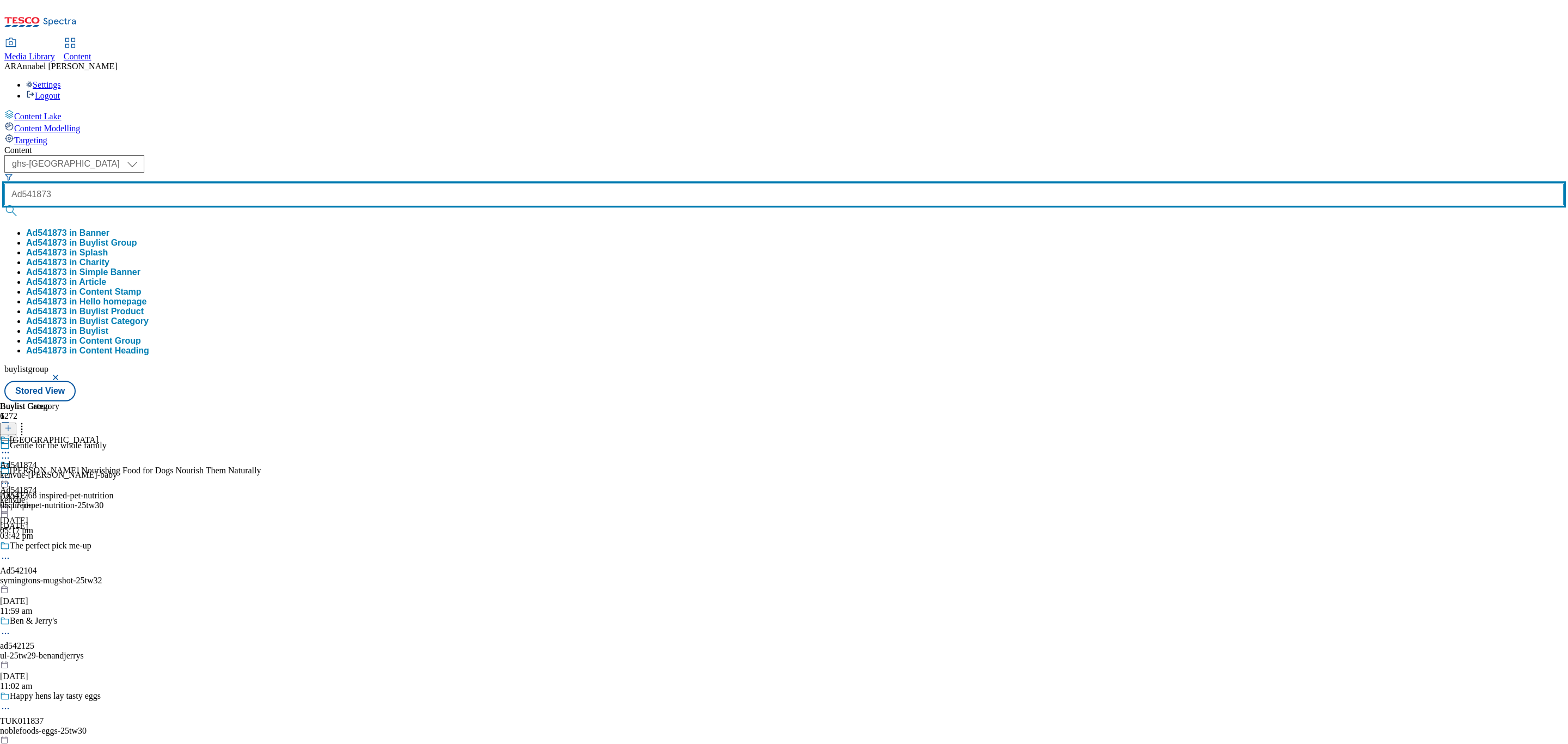
type input "Ad541873"
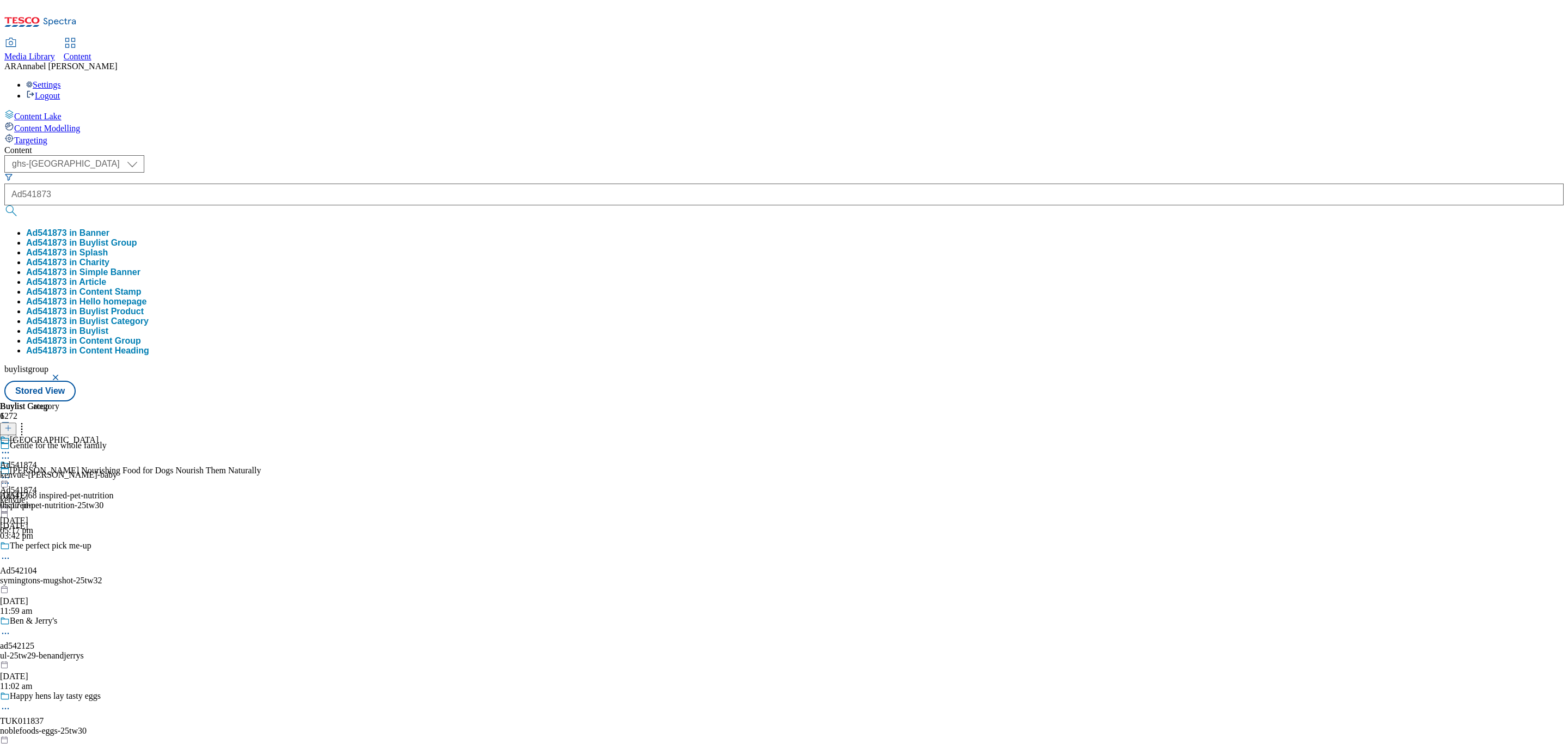
click at [137, 238] on button "Ad541873 in Buylist Group" at bounding box center [81, 243] width 111 height 10
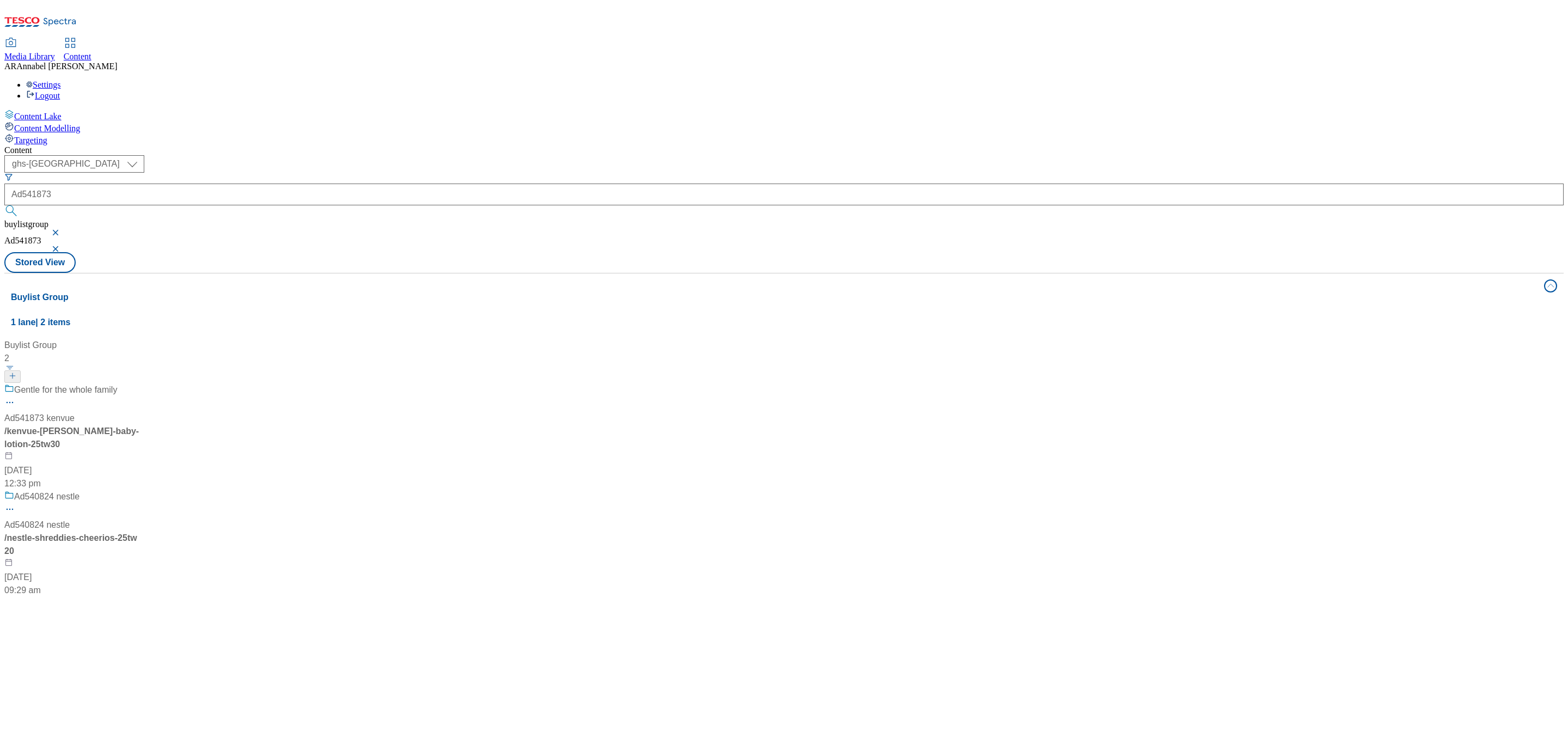
click at [139, 426] on span "/ kenvue-[PERSON_NAME]-baby-lotion-25tw30" at bounding box center [71, 437] width 134 height 22
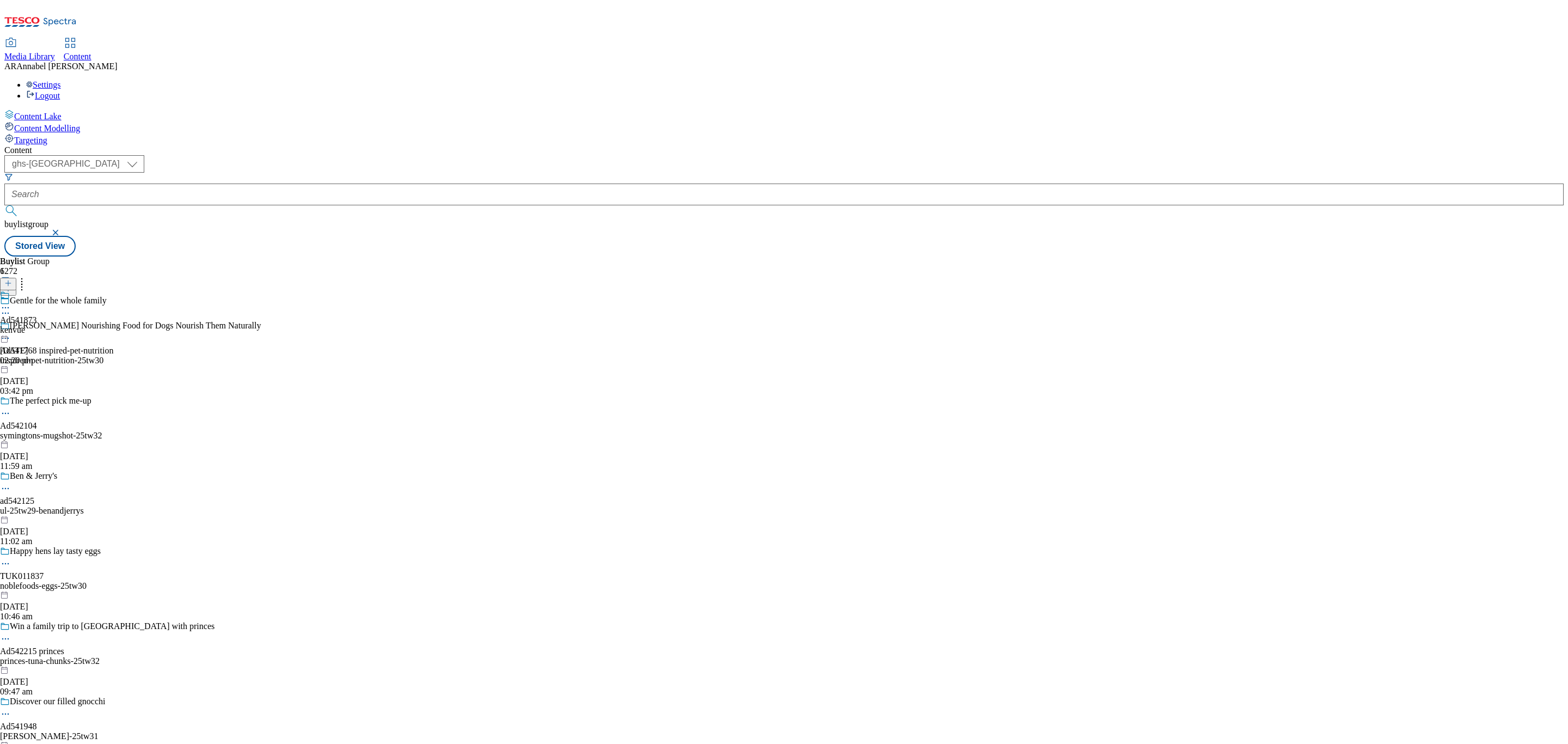
click at [37, 325] on div "kenvue" at bounding box center [19, 330] width 37 height 10
click at [141, 290] on div "Kenvue Ad541873 kenvue-johnsons-baby-lotion [DATE] 12:33 pm" at bounding box center [70, 327] width 141 height 75
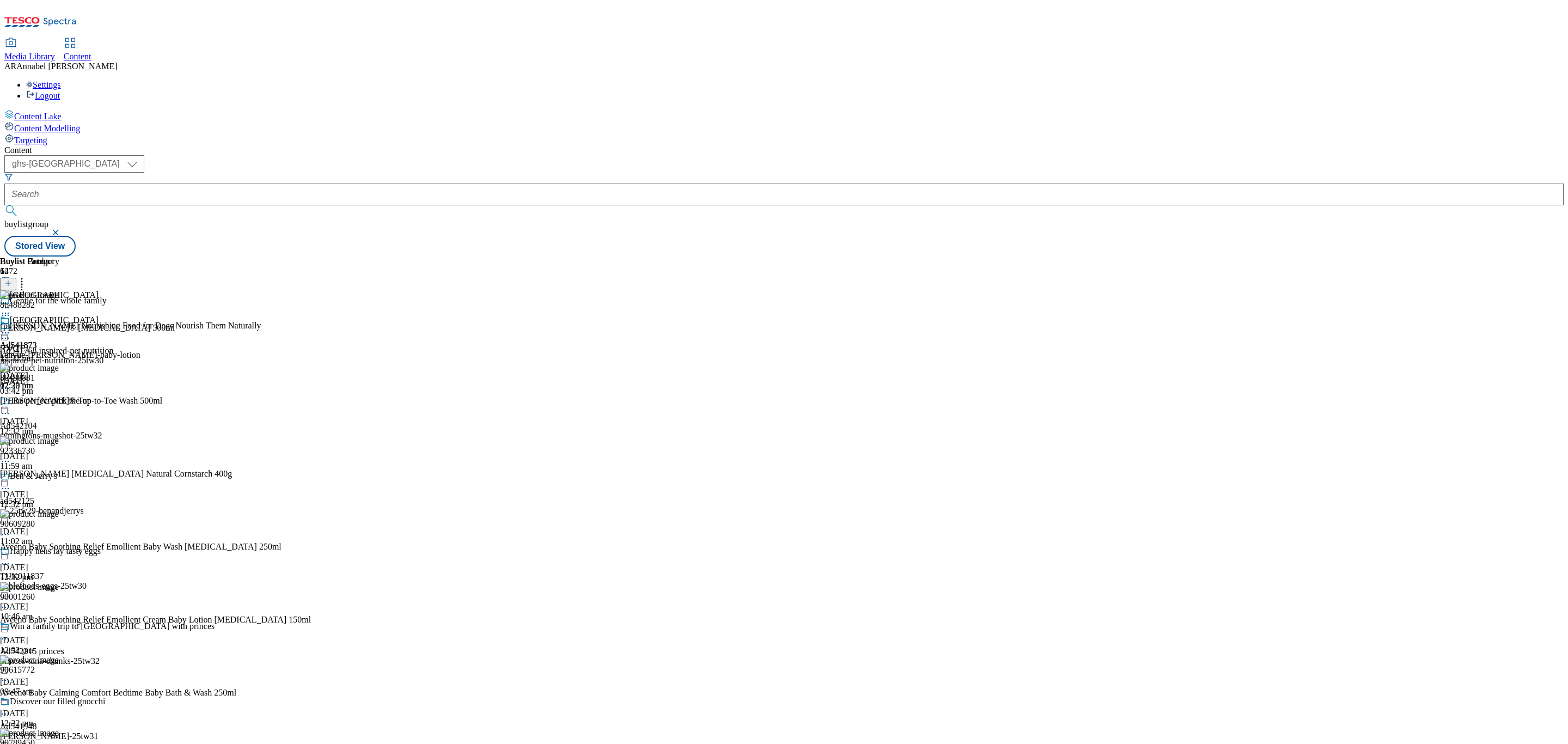
click at [27, 276] on icon at bounding box center [22, 281] width 11 height 11
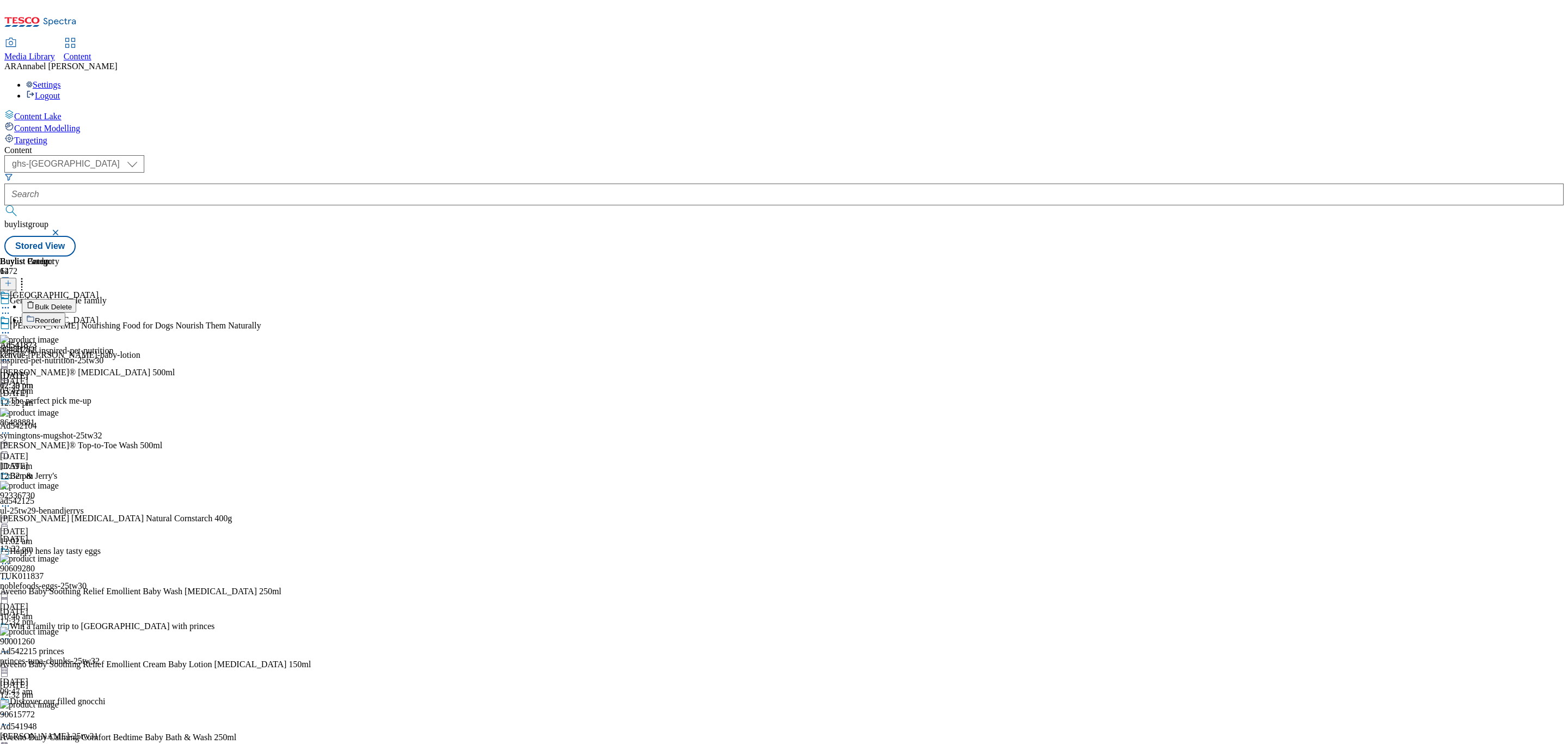
click at [61, 316] on span "Reorder" at bounding box center [48, 320] width 26 height 8
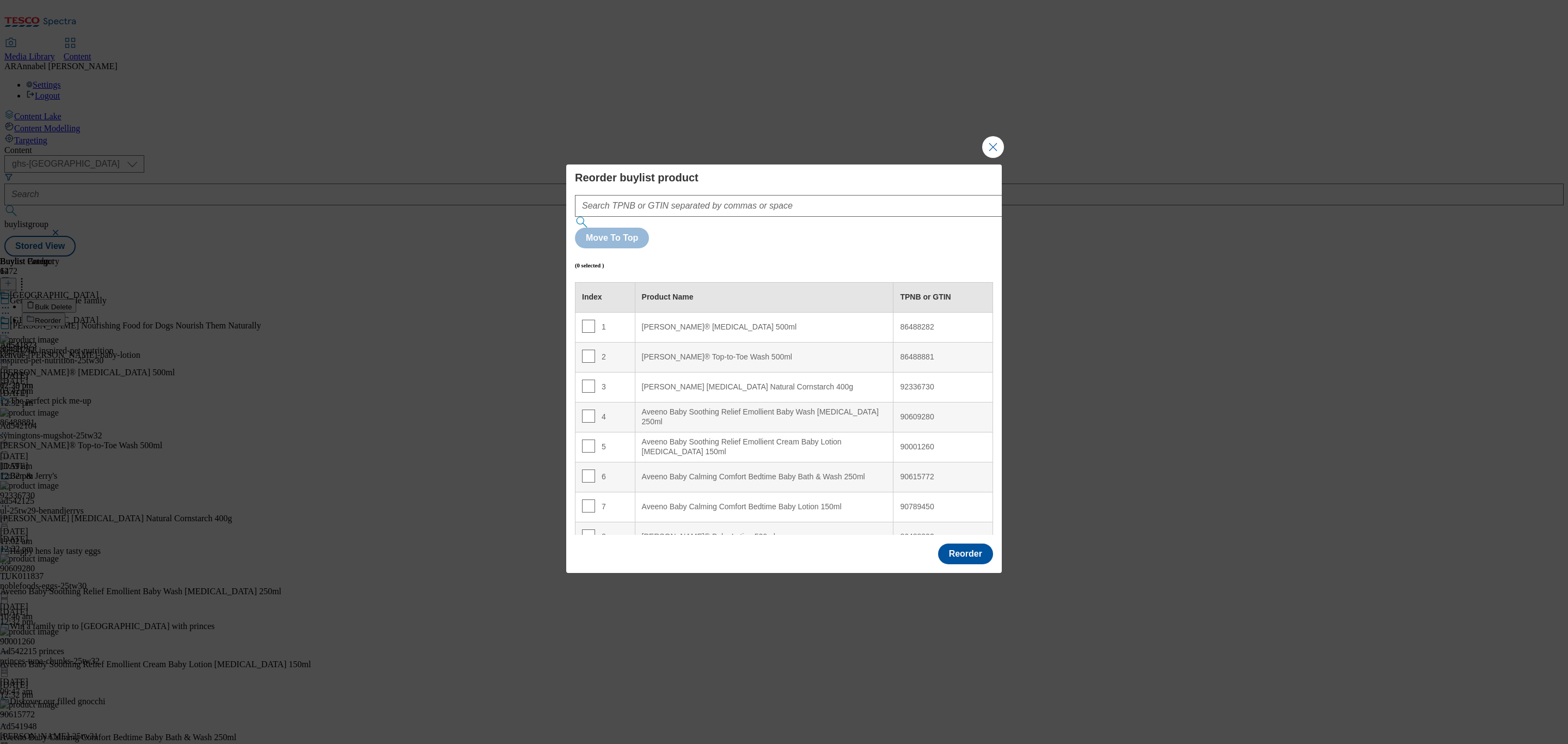
scroll to position [197, 0]
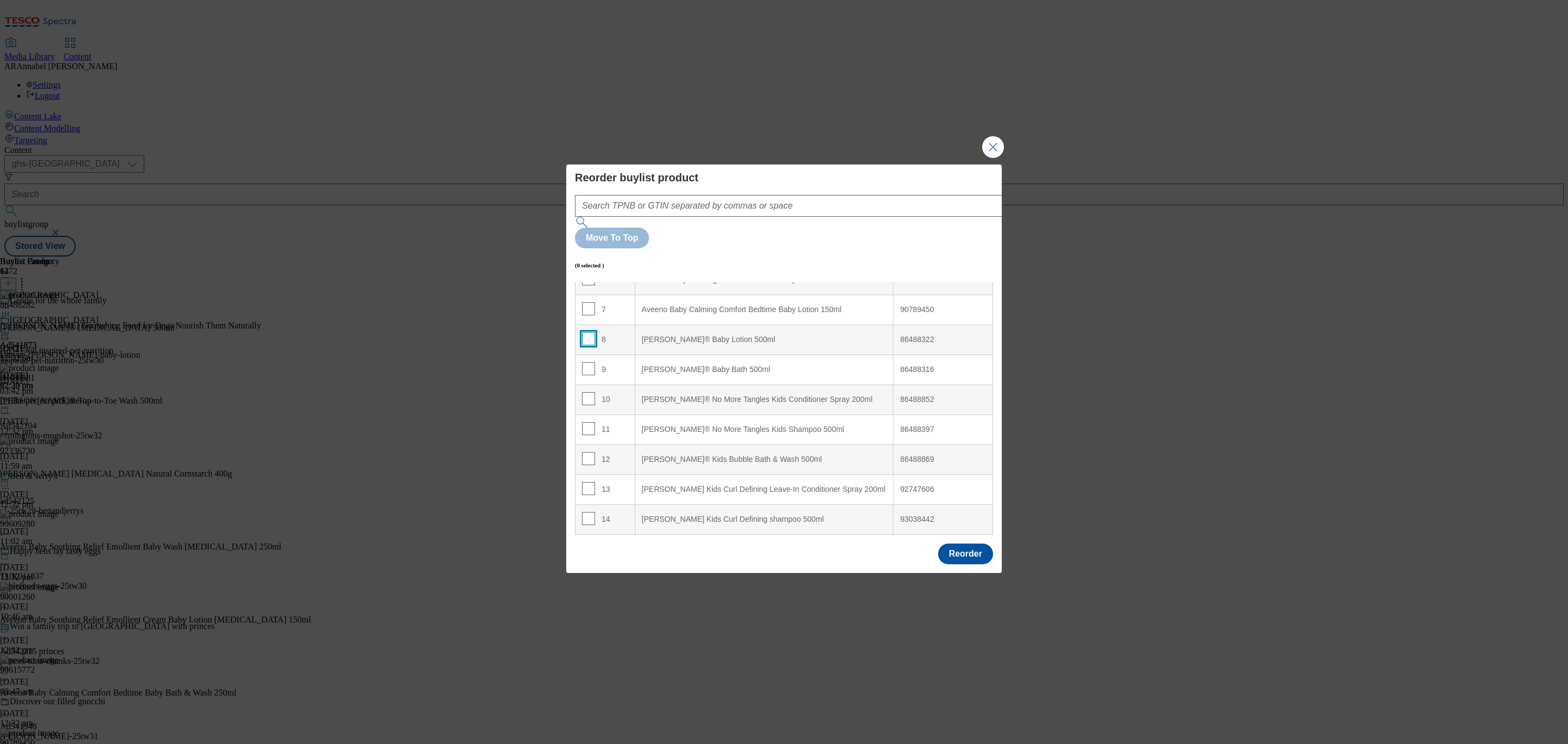
click at [588, 332] on input "Modal" at bounding box center [588, 339] width 13 height 13
checkbox input "true"
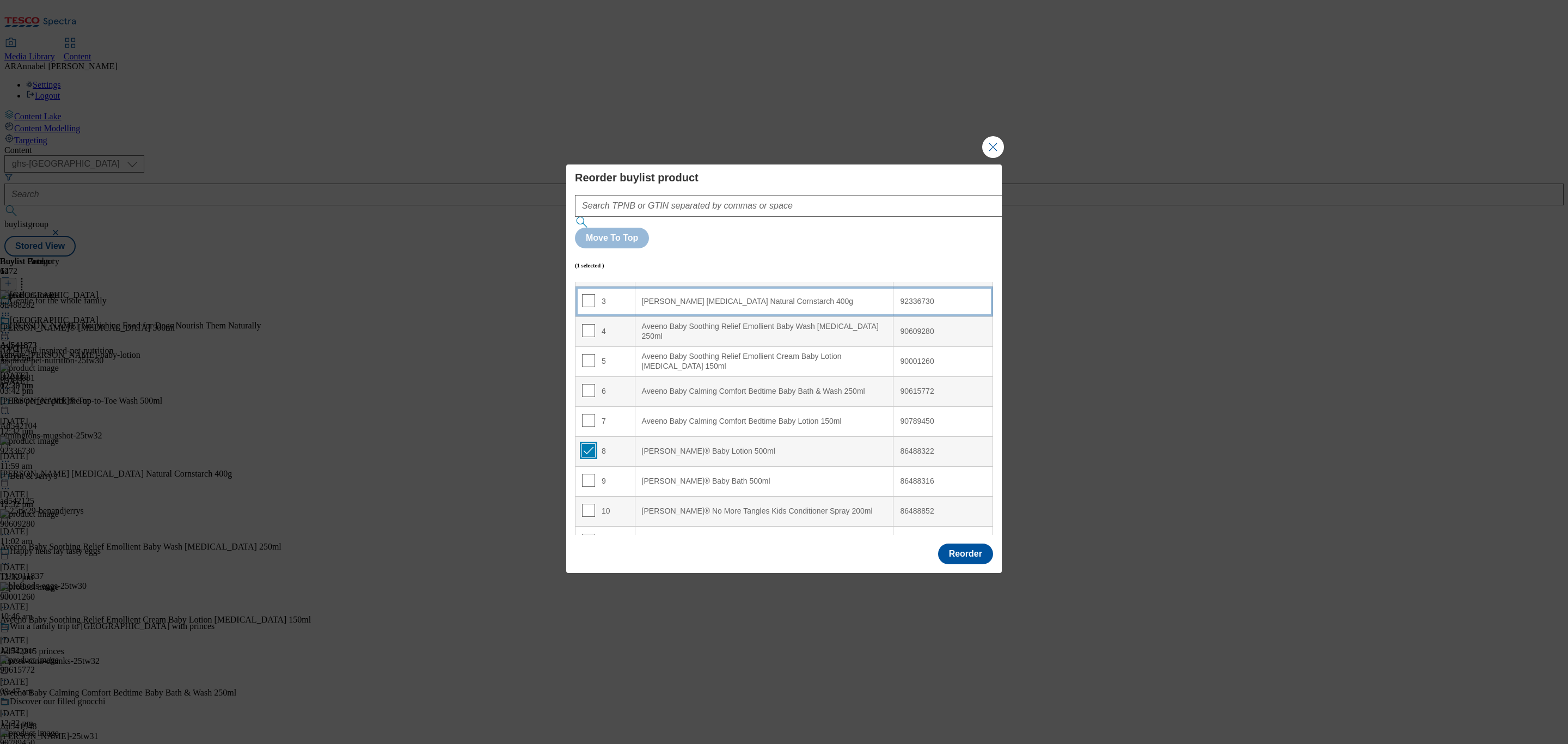
scroll to position [0, 0]
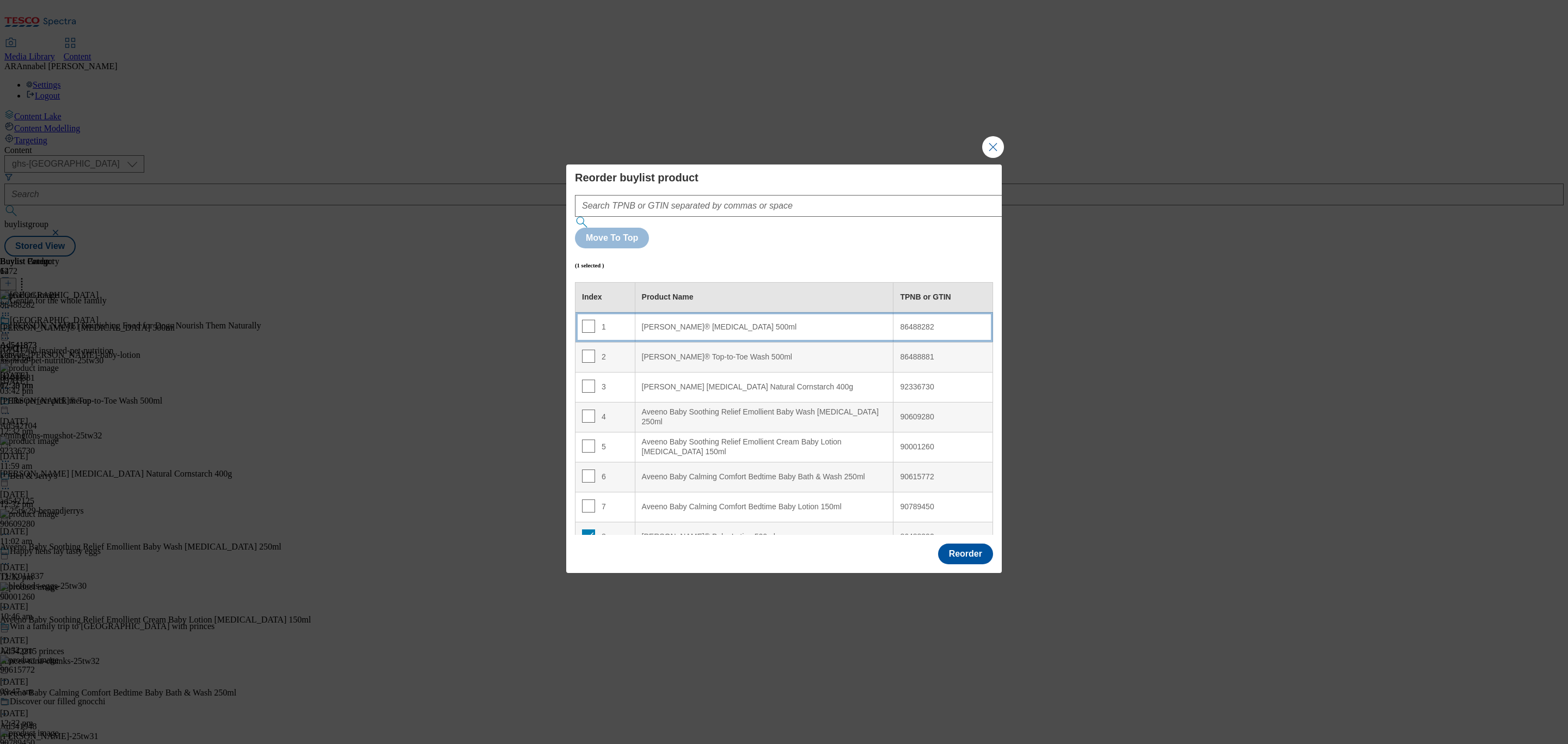
click at [735, 322] on div "[PERSON_NAME]® [MEDICAL_DATA] 500ml" at bounding box center [765, 327] width 245 height 10
click at [970, 543] on button "Reorder" at bounding box center [965, 553] width 55 height 21
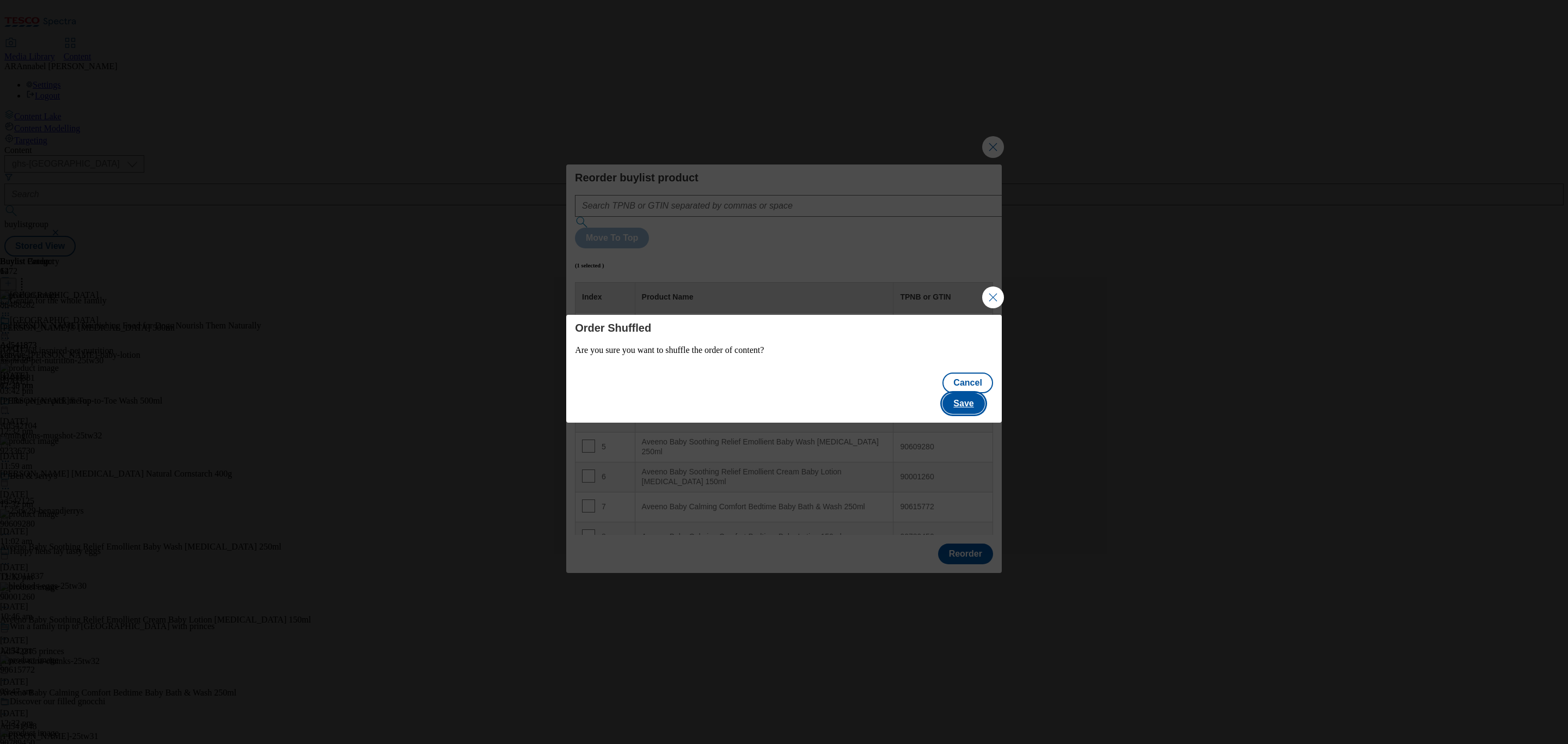
click at [963, 393] on button "Save" at bounding box center [963, 403] width 42 height 21
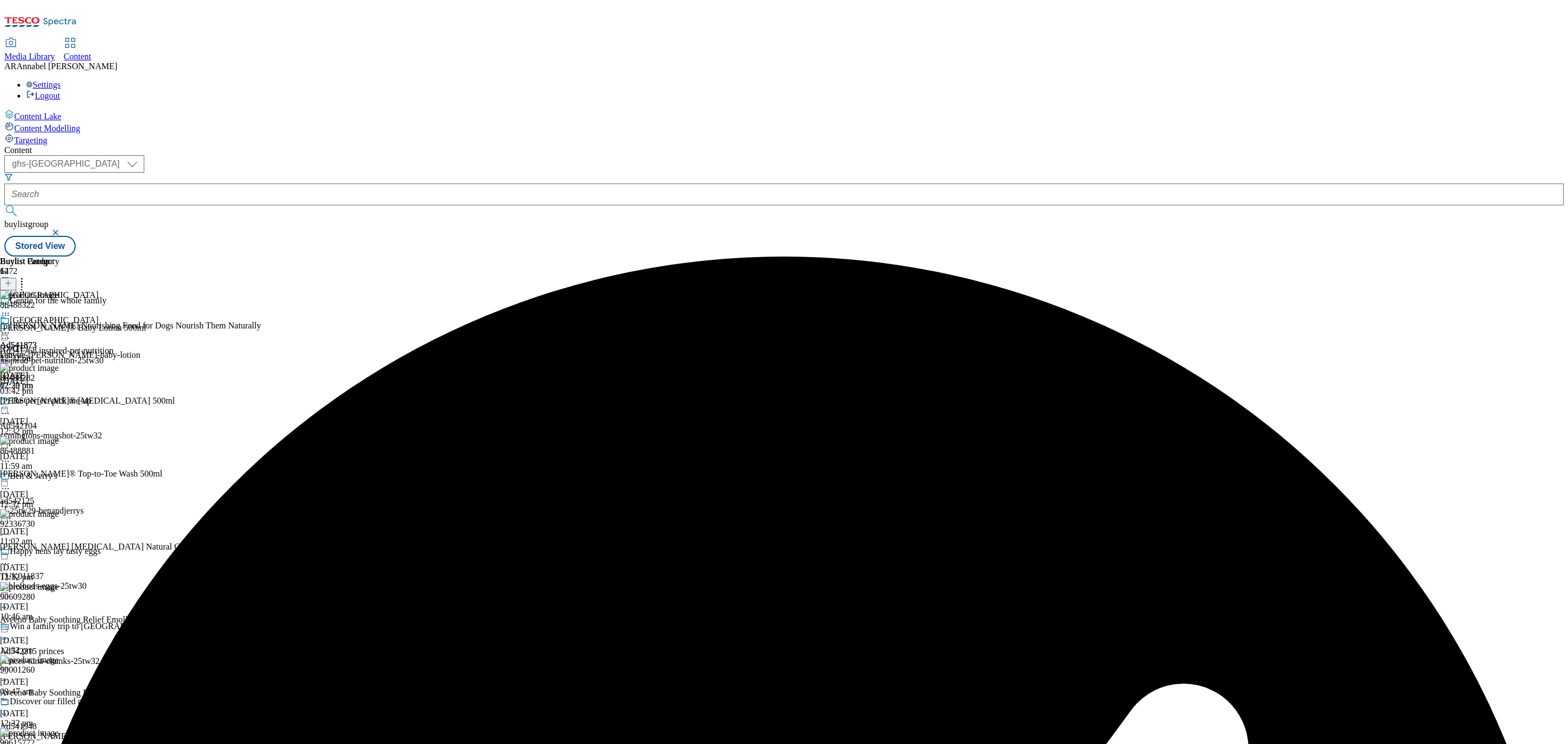
click at [11, 327] on icon at bounding box center [5, 332] width 11 height 11
click at [69, 452] on span "Un-publish" at bounding box center [51, 456] width 35 height 8
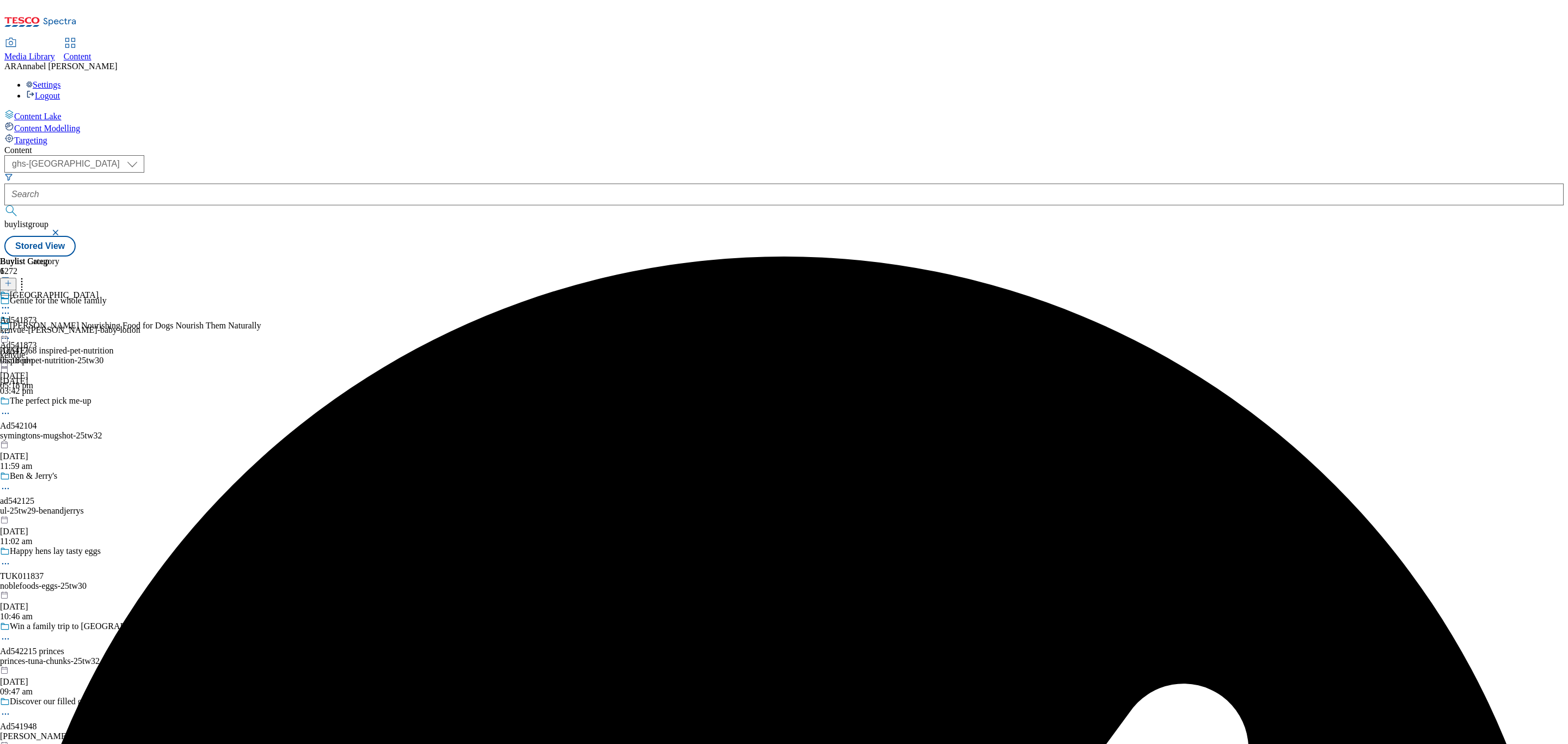
click at [11, 327] on icon at bounding box center [5, 332] width 11 height 11
click at [70, 415] on span "Un-preview" at bounding box center [52, 418] width 37 height 8
click at [11, 327] on icon at bounding box center [5, 332] width 11 height 11
click at [60, 402] on span "Preview" at bounding box center [47, 405] width 26 height 8
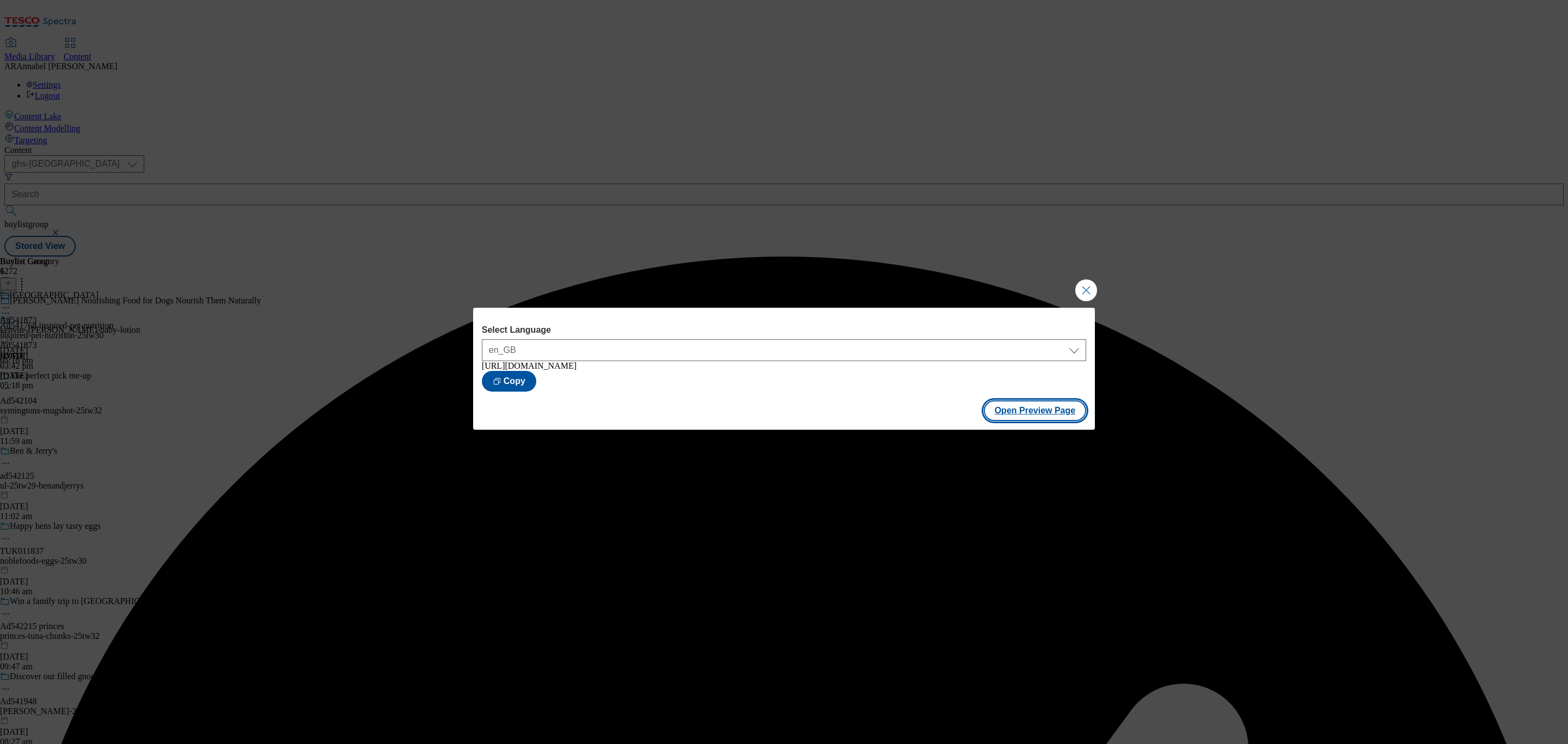
click at [1011, 410] on button "Open Preview Page" at bounding box center [1034, 410] width 103 height 21
click at [1091, 293] on button "Close Modal" at bounding box center [1086, 290] width 22 height 22
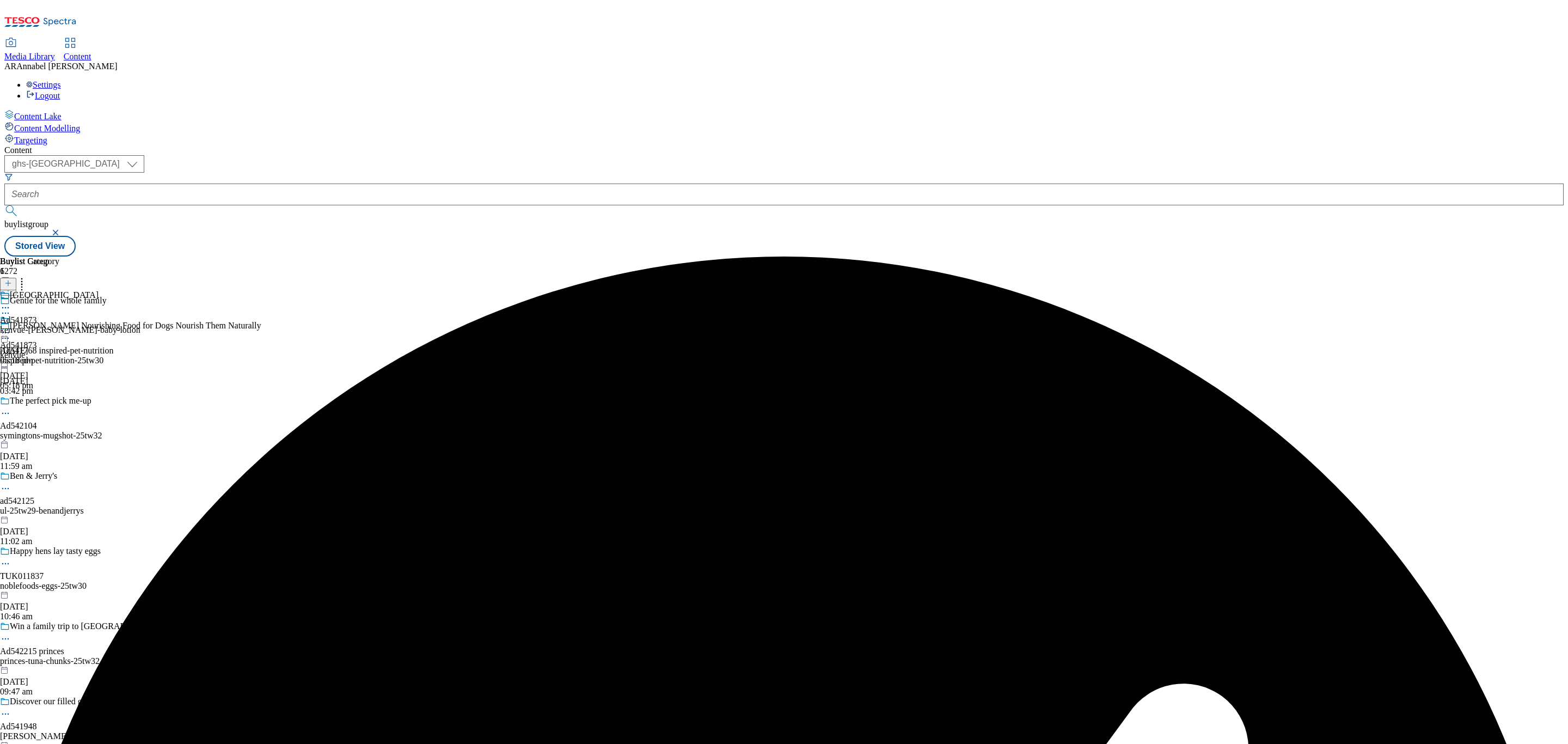
click at [11, 327] on icon at bounding box center [5, 332] width 11 height 11
click at [57, 439] on span "Publish" at bounding box center [45, 443] width 24 height 8
